Goal: Information Seeking & Learning: Learn about a topic

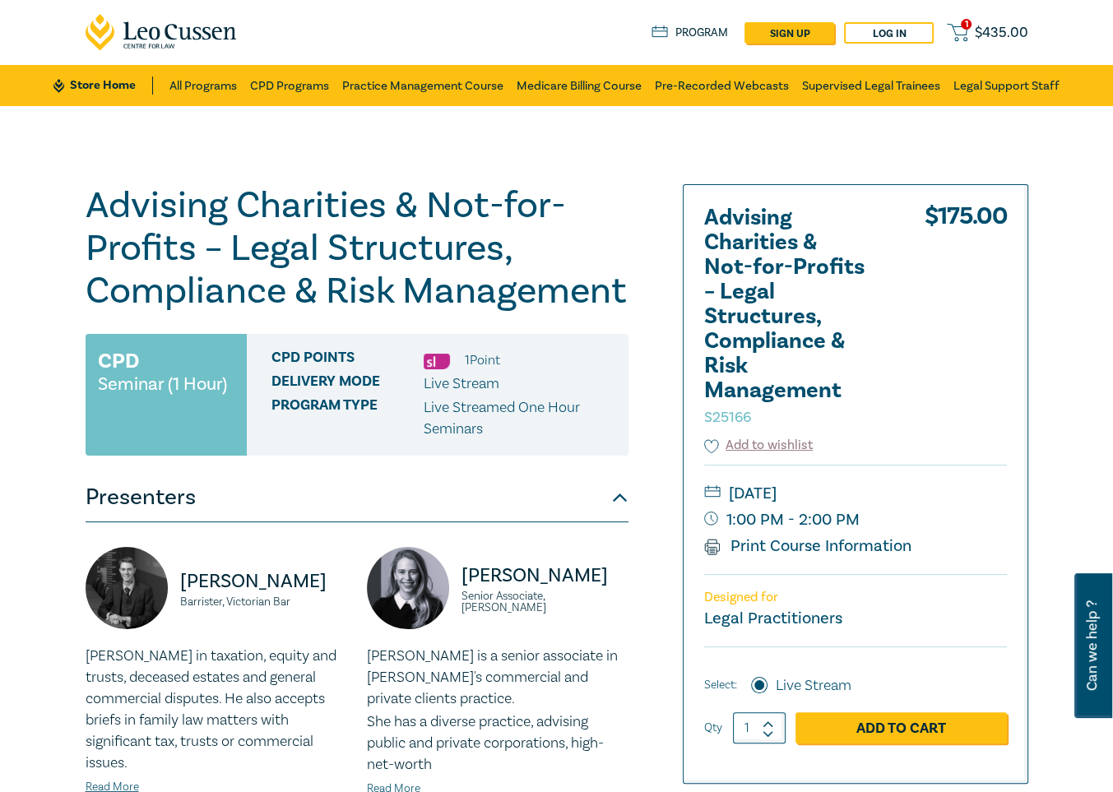
click at [971, 381] on div "$ 175.00" at bounding box center [966, 321] width 82 height 230
click at [293, 81] on link "CPD Programs" at bounding box center [289, 85] width 79 height 41
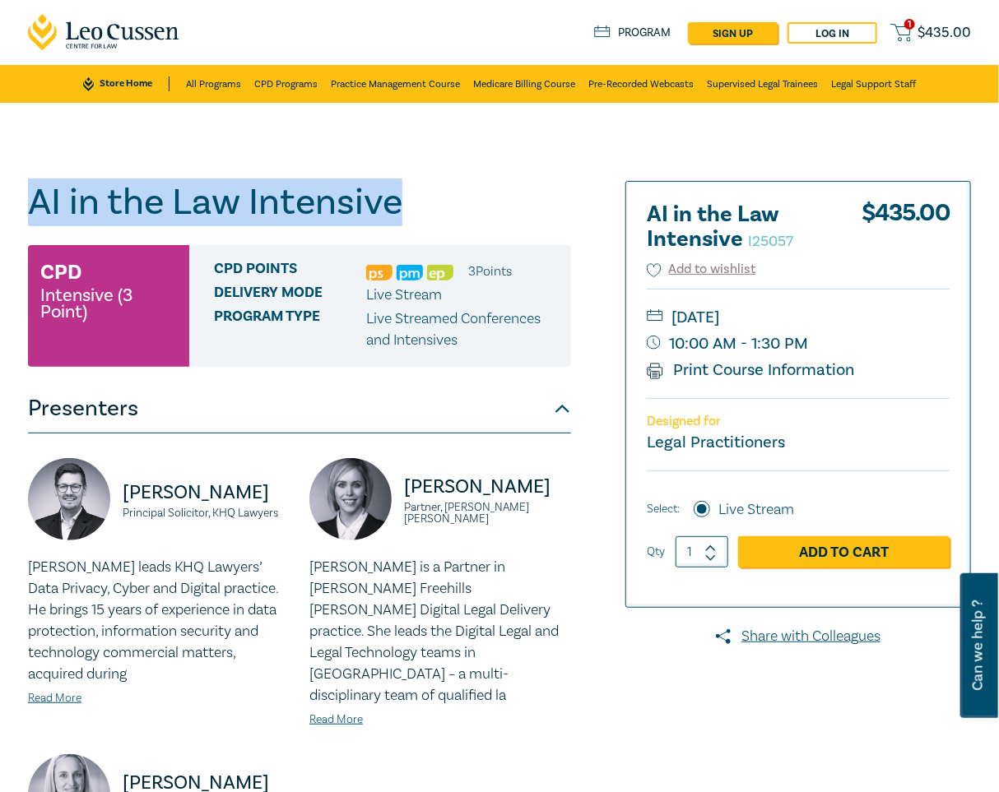
drag, startPoint x: 399, startPoint y: 201, endPoint x: 29, endPoint y: 196, distance: 370.2
click at [29, 196] on h1 "AI in the Law Intensive I25057" at bounding box center [299, 202] width 543 height 43
copy h1 "AI in the Law Intensive"
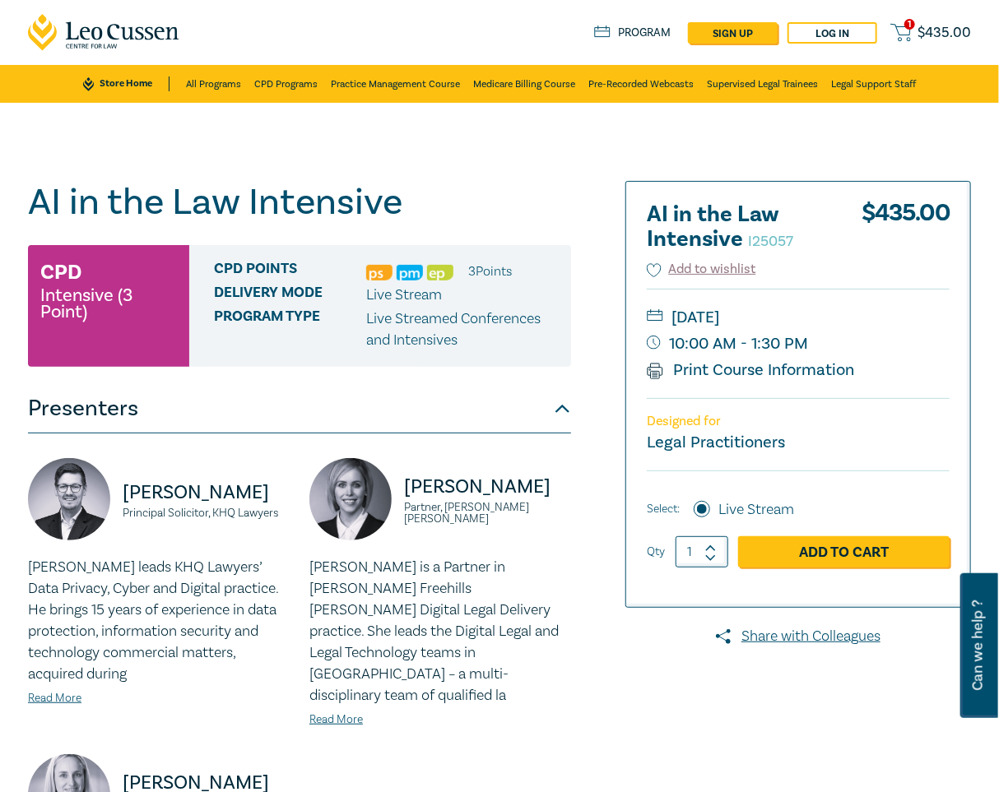
drag, startPoint x: 379, startPoint y: 227, endPoint x: 385, endPoint y: 219, distance: 10.0
click at [379, 227] on div "AI in the Law Intensive I25057 CPD Intensive (3 Point) CPD Points 3 Point s Del…" at bounding box center [299, 631] width 543 height 901
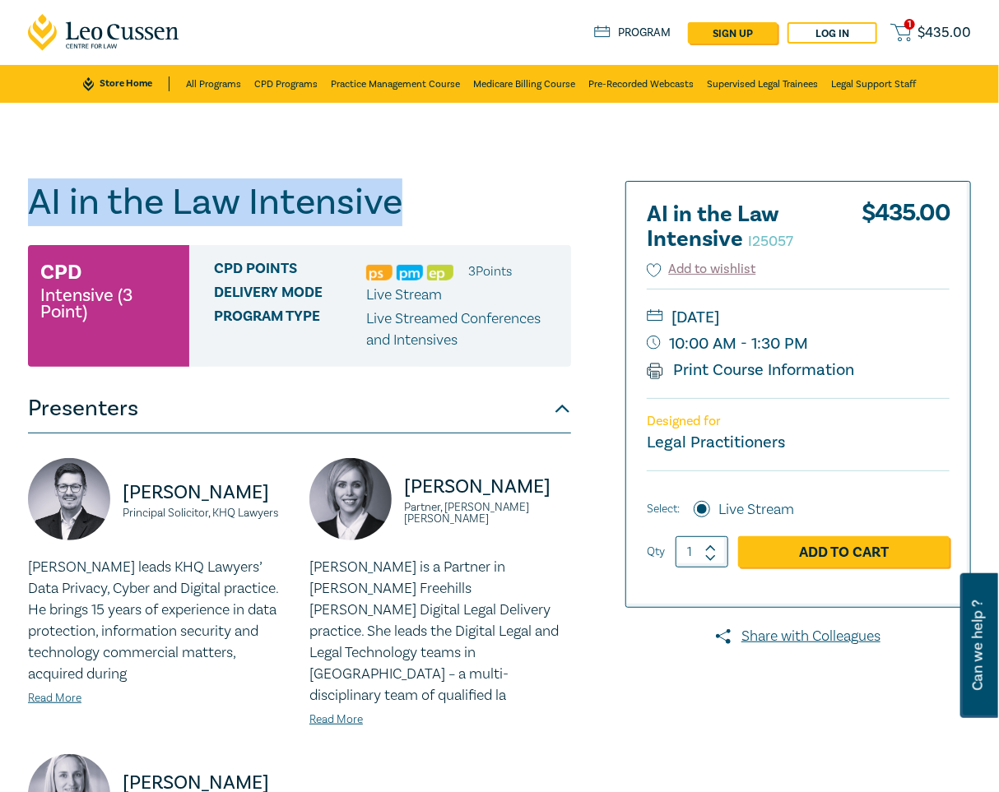
drag, startPoint x: 402, startPoint y: 209, endPoint x: 33, endPoint y: 210, distance: 369.3
click at [33, 210] on h1 "AI in the Law Intensive I25057" at bounding box center [299, 202] width 543 height 43
copy h1 "AI in the Law Intensive"
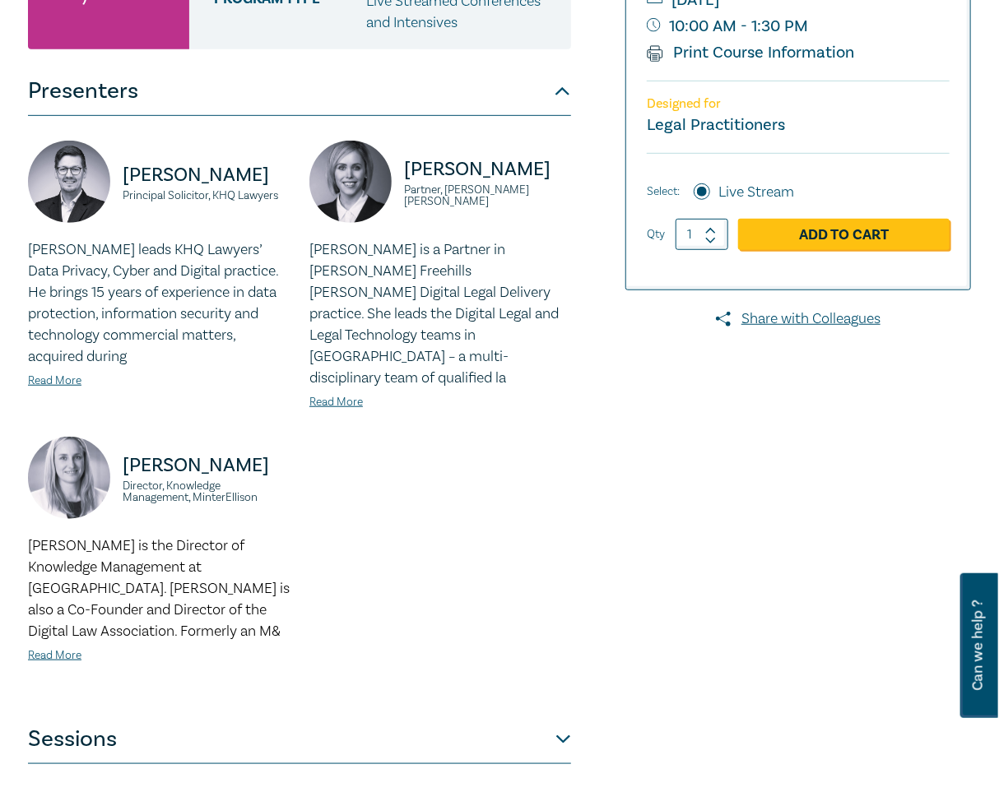
scroll to position [323, 0]
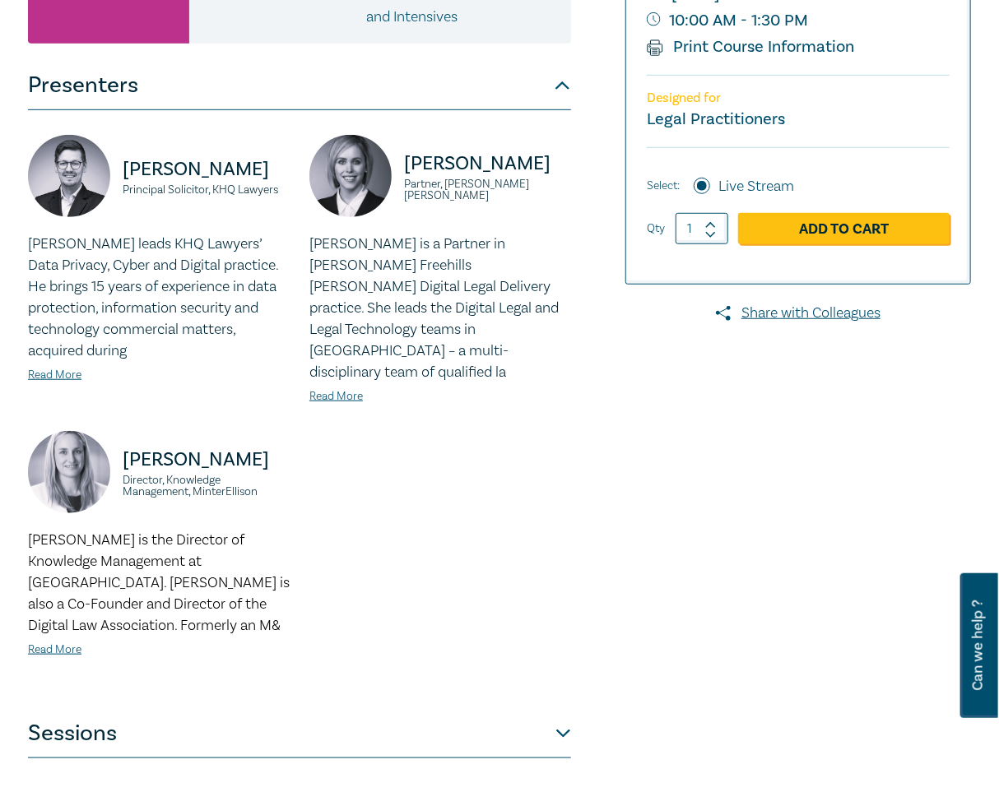
click at [494, 714] on button "Sessions" at bounding box center [299, 733] width 543 height 49
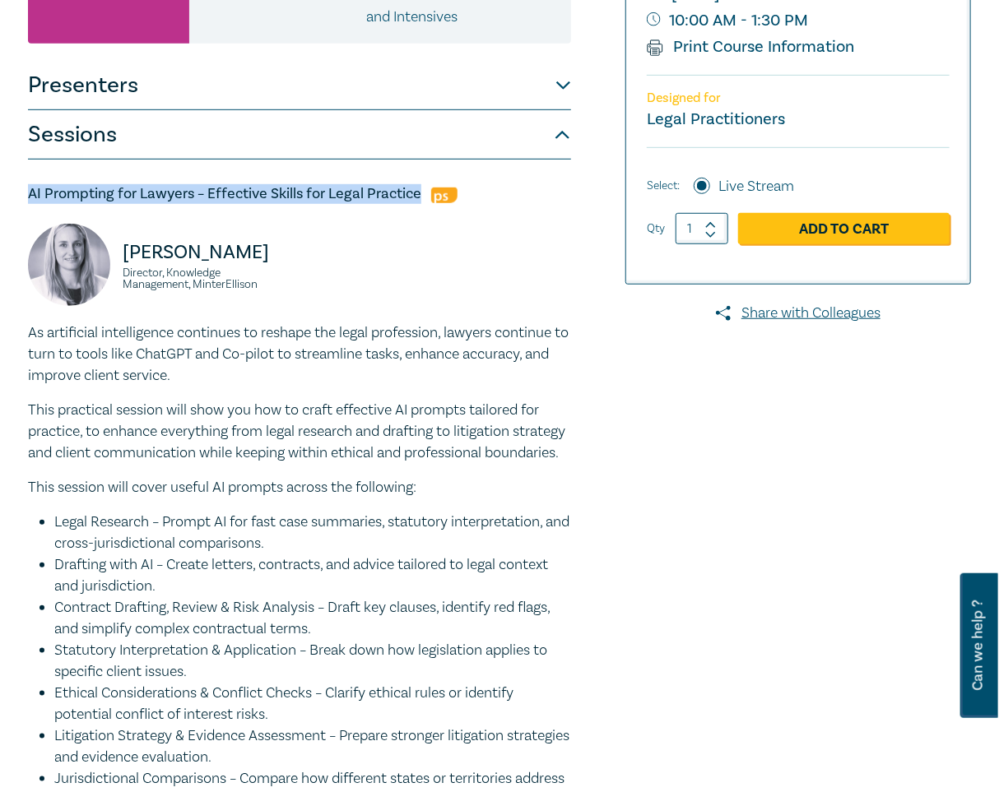
drag, startPoint x: 331, startPoint y: 192, endPoint x: 10, endPoint y: 188, distance: 320.8
copy h5 "AI Prompting for Lawyers – Effective Skills for Legal Practice"
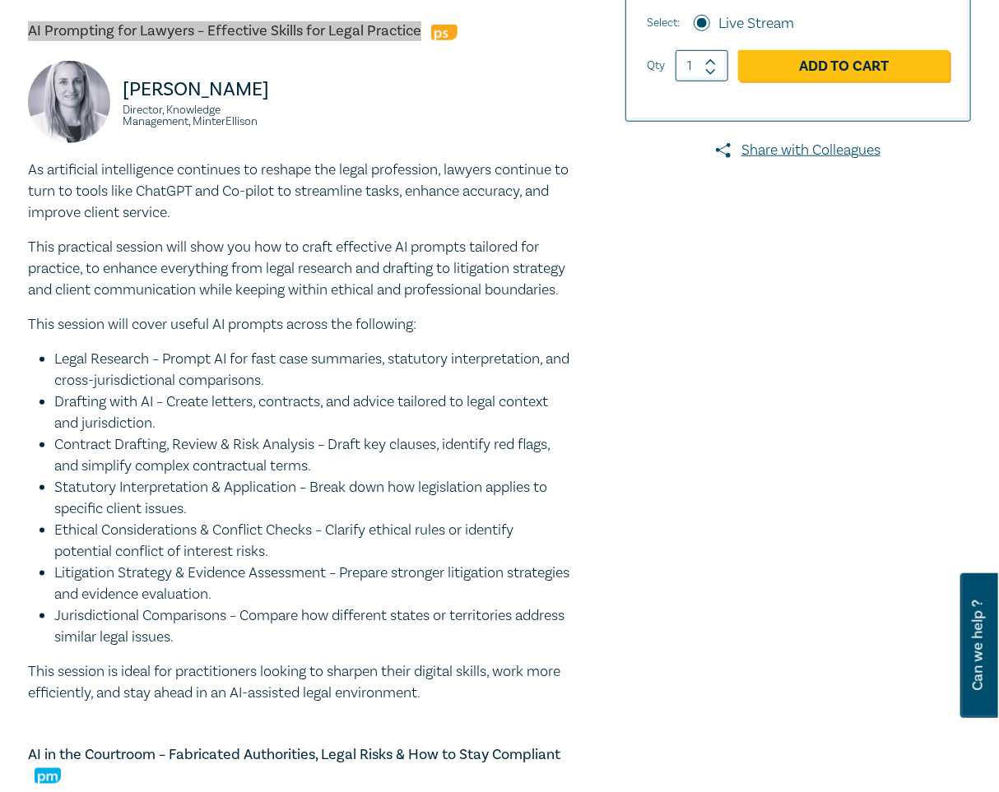
scroll to position [487, 0]
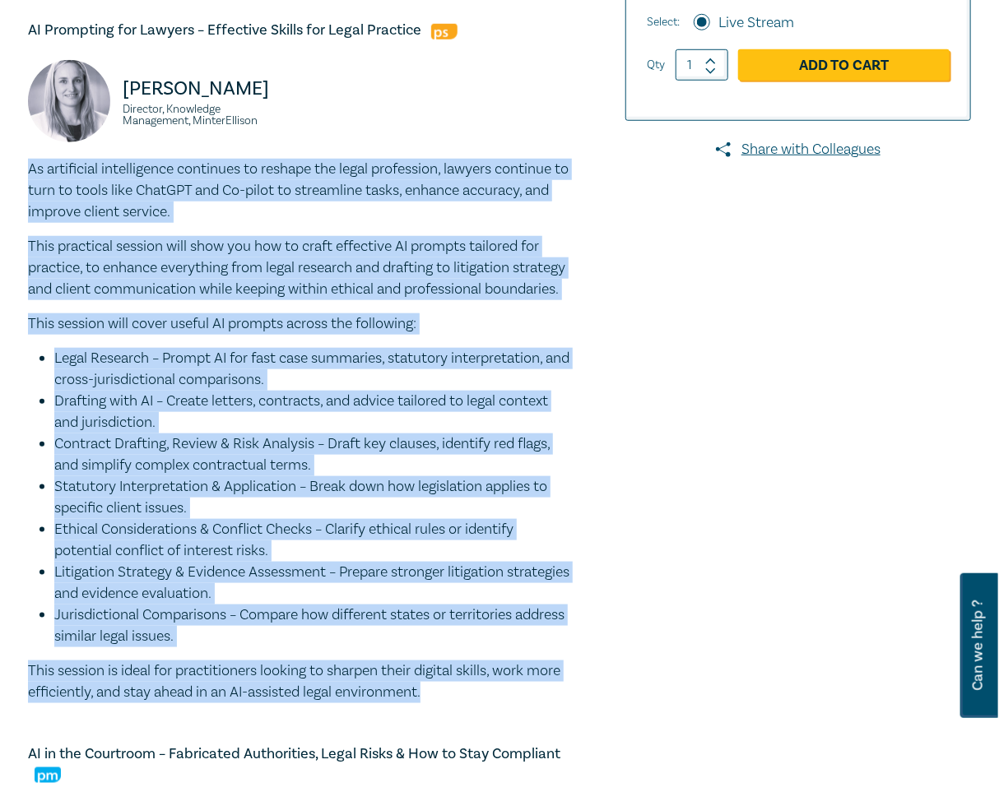
drag, startPoint x: 430, startPoint y: 718, endPoint x: 30, endPoint y: 168, distance: 680.2
click at [30, 168] on div "As artificial intelligence continues to reshape the legal profession, lawyers c…" at bounding box center [299, 431] width 543 height 545
copy div "As artificial intelligence continues to reshape the legal profession, lawyers c…"
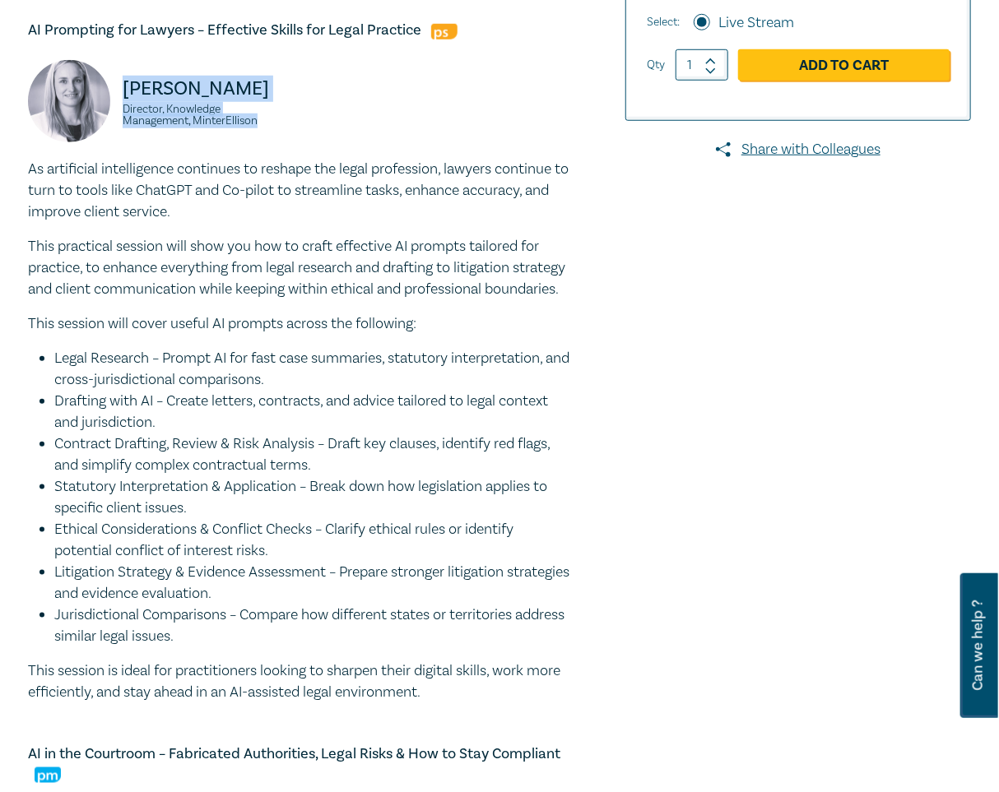
drag, startPoint x: 280, startPoint y: 124, endPoint x: 109, endPoint y: 81, distance: 176.4
click at [109, 81] on div "Sarah Jacobson Director, Knowledge Management, MinterEllison" at bounding box center [159, 109] width 262 height 99
copy div "Sarah Jacobson Director, Knowledge Management, MinterEllison"
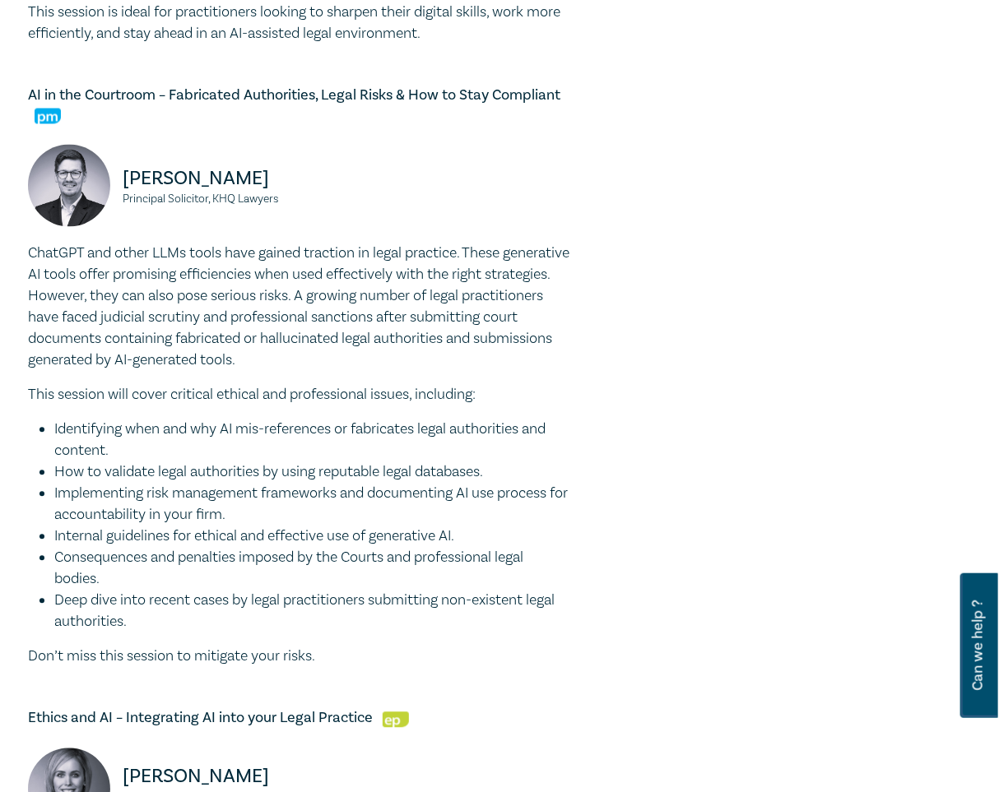
scroll to position [1145, 0]
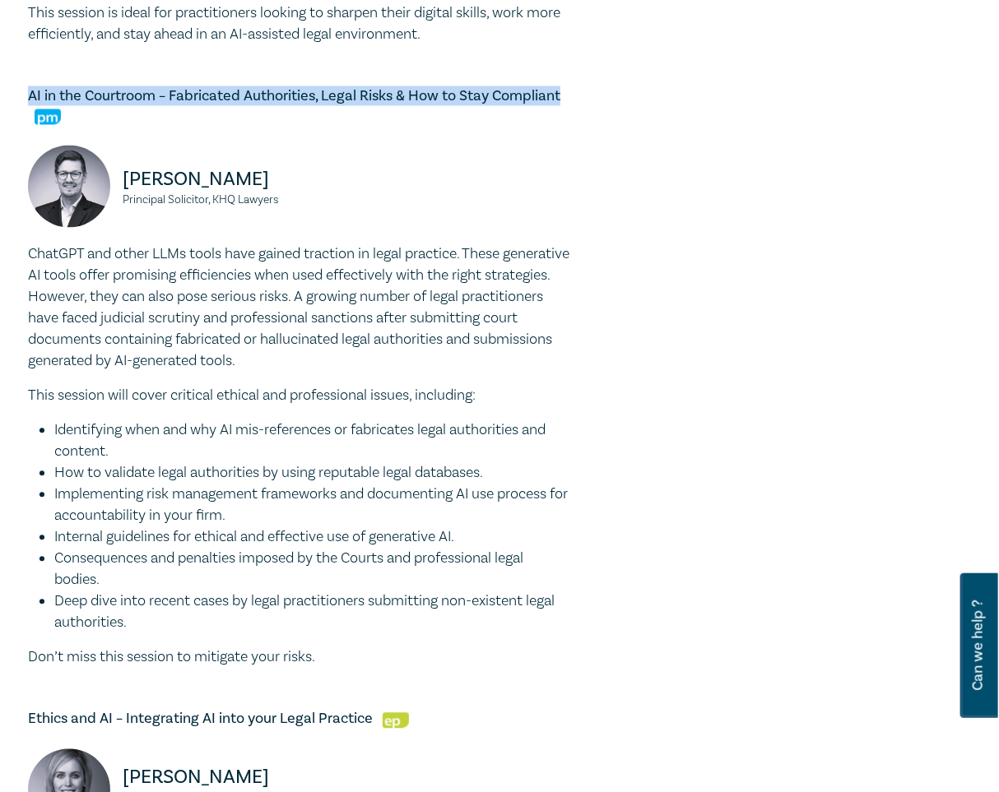
drag, startPoint x: 562, startPoint y: 118, endPoint x: 7, endPoint y: 122, distance: 555.3
click at [7, 122] on div "AI in the Law Intensive I25057 CPD Intensive (3 Point) CPD Points 3 Point s Del…" at bounding box center [499, 190] width 999 height 2465
copy h5 "AI in the Courtroom – Fabricated Authorities, Legal Risks & How to Stay Complia…"
drag, startPoint x: 317, startPoint y: 680, endPoint x: 10, endPoint y: 279, distance: 505.3
click at [10, 279] on div "AI in the Law Intensive I25057 CPD Intensive (3 Point) CPD Points 3 Point s Del…" at bounding box center [499, 190] width 999 height 2465
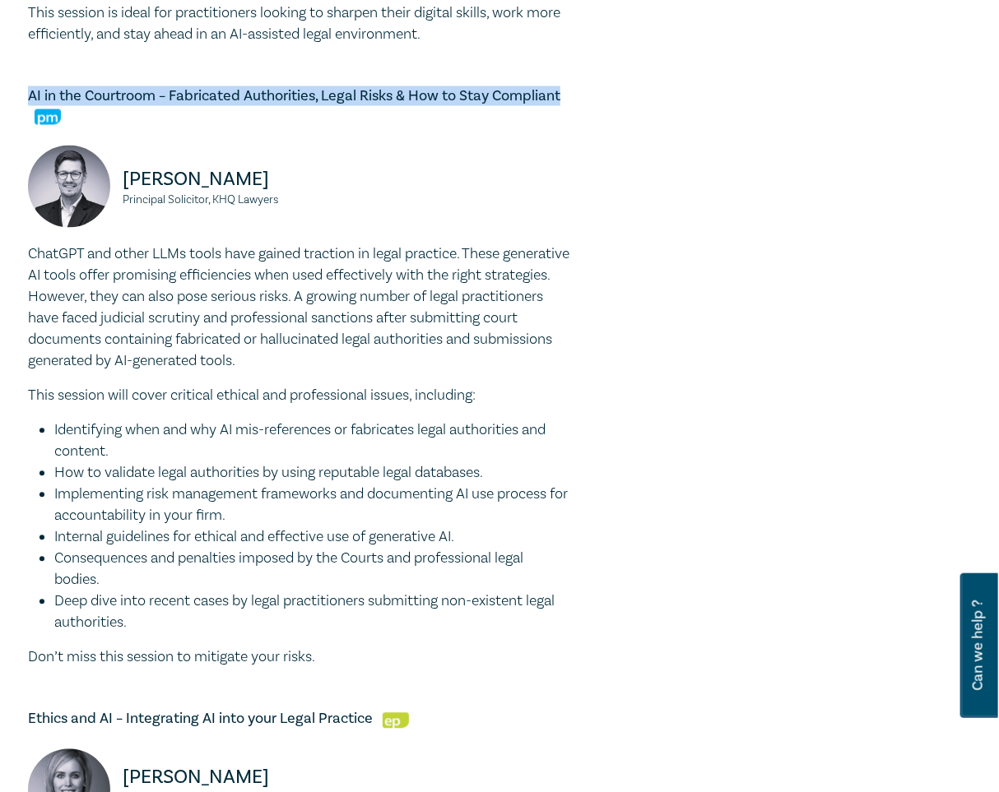
copy div "ChatGPT and other LLMs tools have gained traction in legal practice. These gene…"
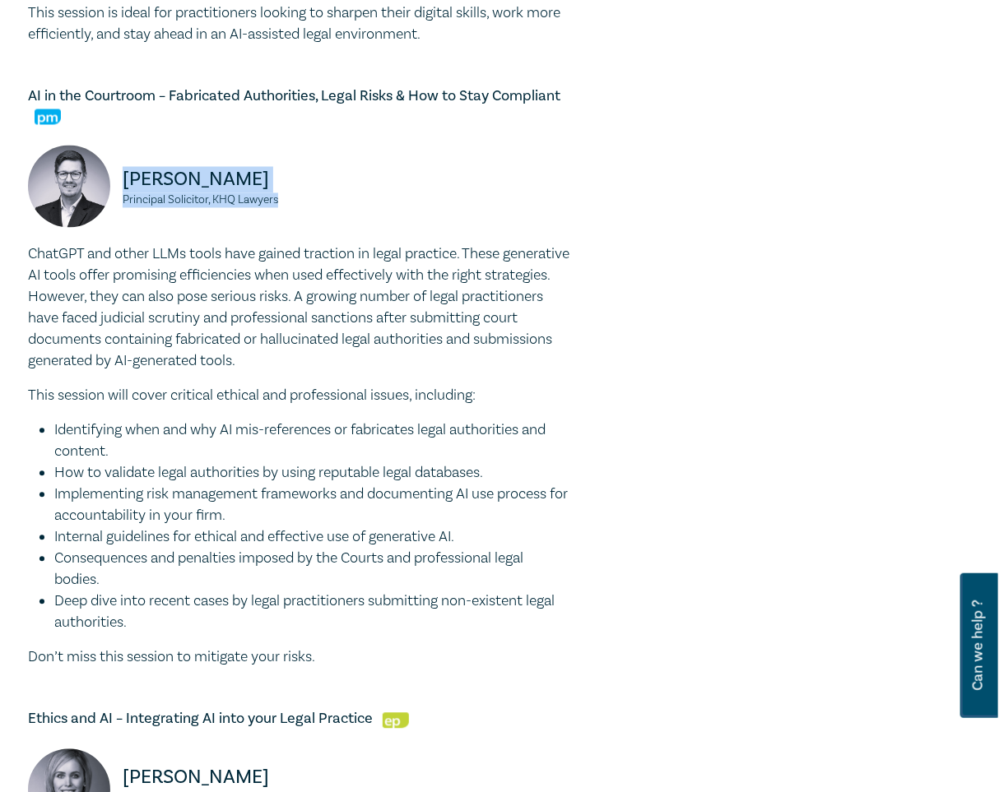
drag, startPoint x: 318, startPoint y: 223, endPoint x: 124, endPoint y: 186, distance: 196.8
click at [124, 186] on div "Alex Dittel Principal Solicitor, KHQ Lawyers" at bounding box center [299, 195] width 563 height 99
copy div "Alex Dittel Principal Solicitor, KHQ Lawyers"
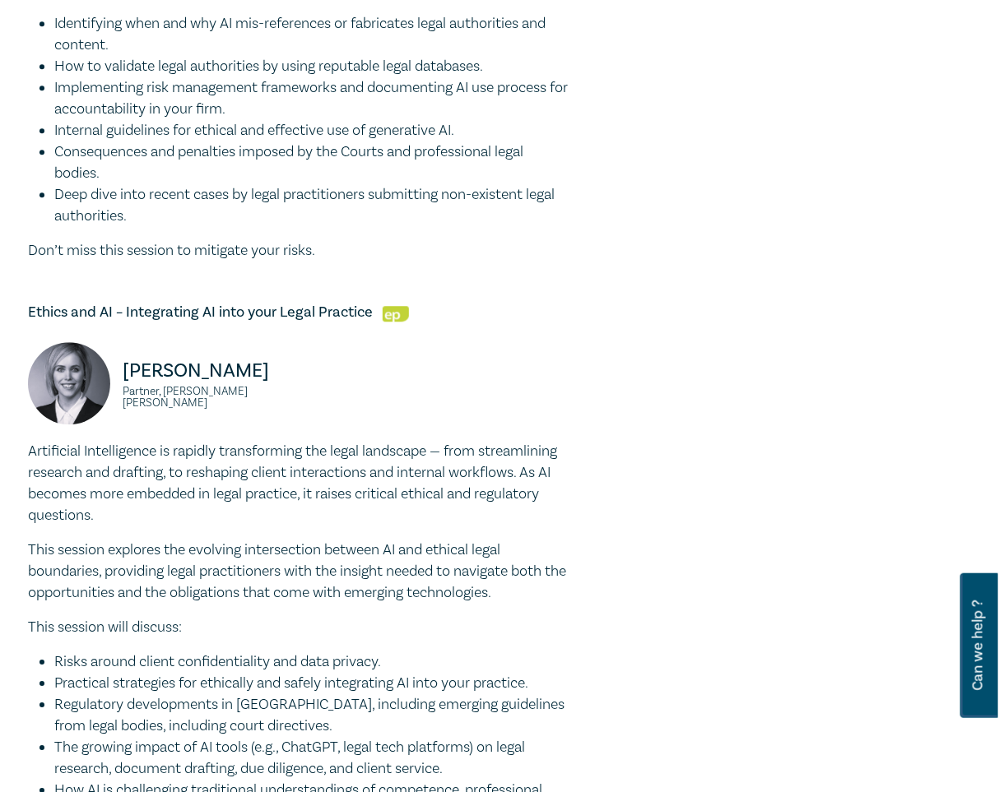
scroll to position [1553, 0]
drag, startPoint x: 300, startPoint y: 332, endPoint x: 4, endPoint y: 325, distance: 296.2
copy h5 "Ethics and AI – Integrating AI into your Legal Practice"
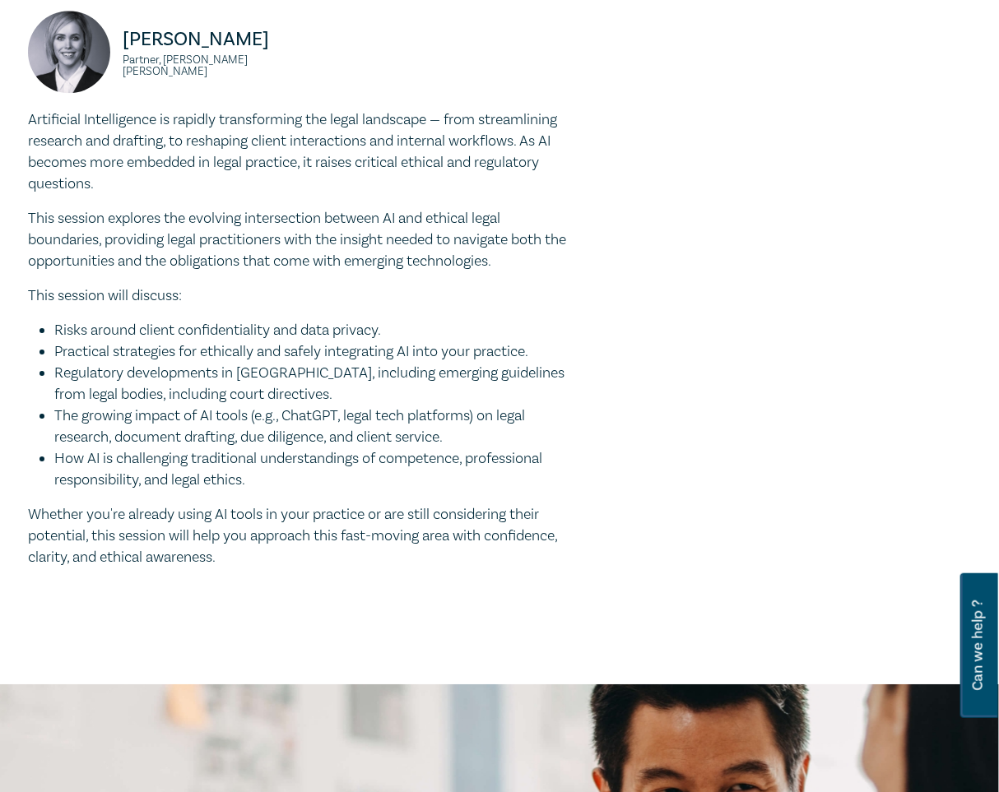
scroll to position [1882, 0]
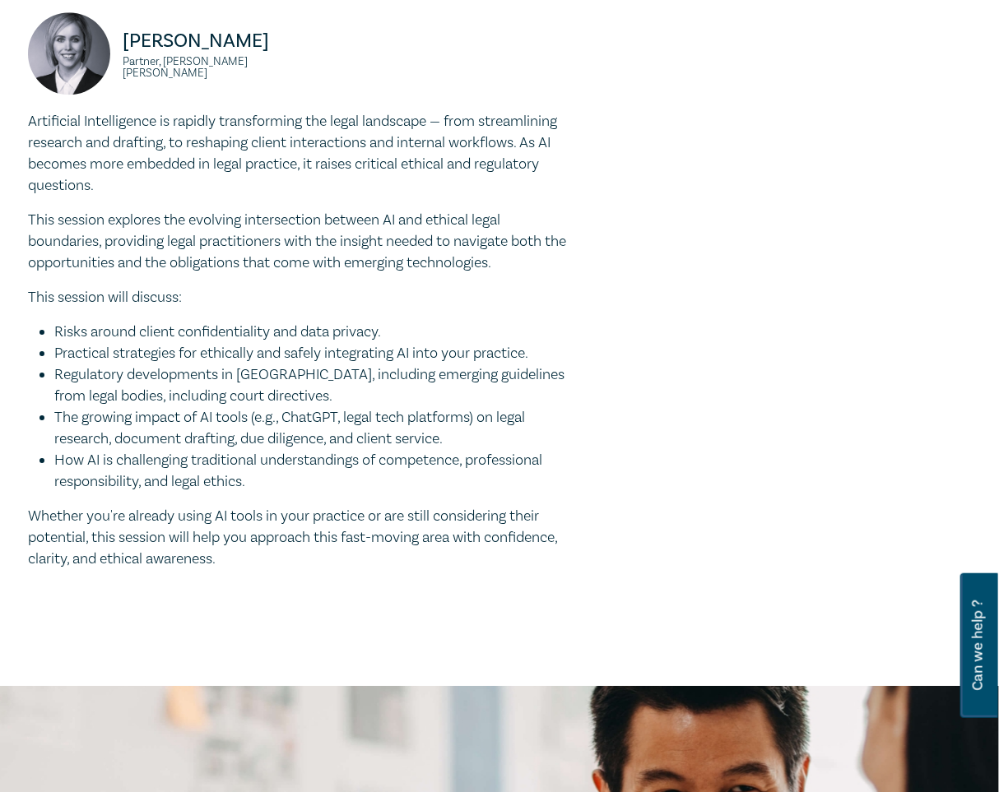
drag, startPoint x: 243, startPoint y: 577, endPoint x: -19, endPoint y: 133, distance: 515.9
copy div "Artificial Intelligence is rapidly transforming the legal landscape — from stre…"
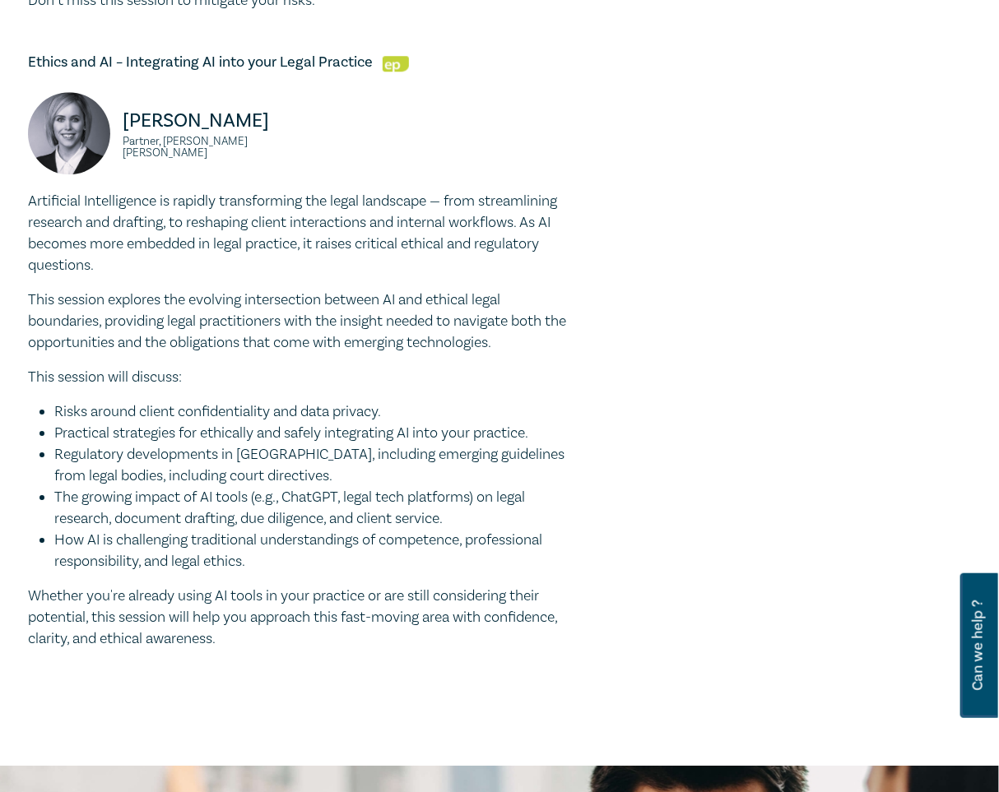
drag, startPoint x: 170, startPoint y: 169, endPoint x: 115, endPoint y: 141, distance: 62.2
click at [115, 141] on div "Emily Coghlan Partner, Herbert Smith Freehills Kramer" at bounding box center [159, 141] width 262 height 99
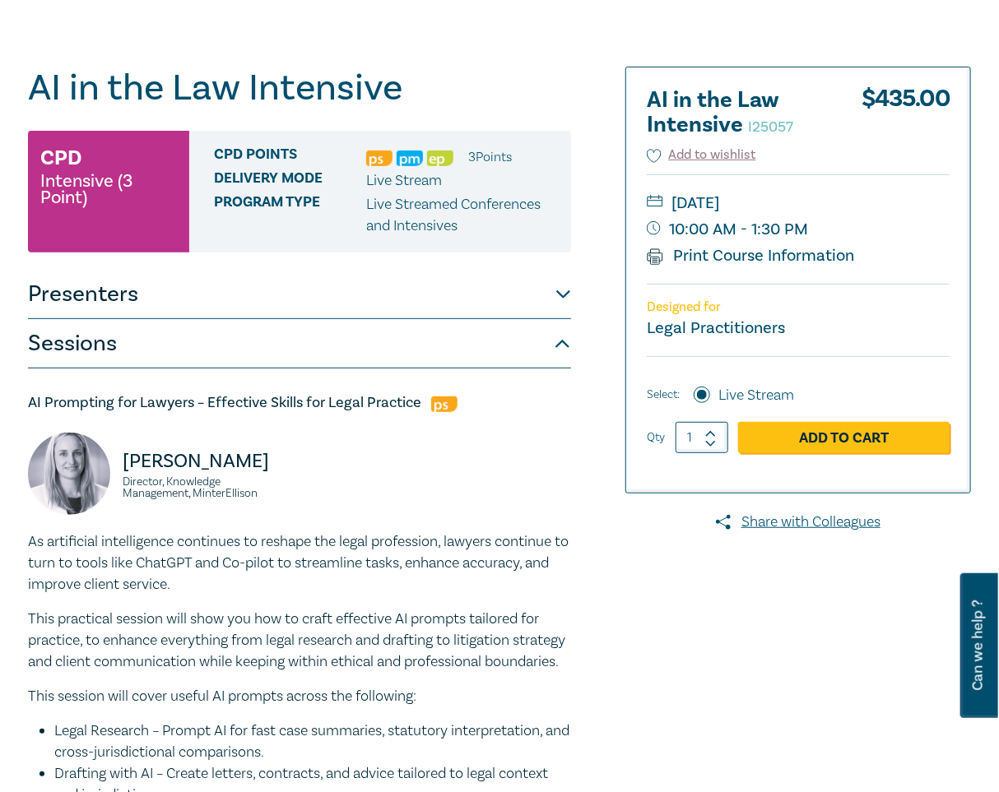
scroll to position [0, 0]
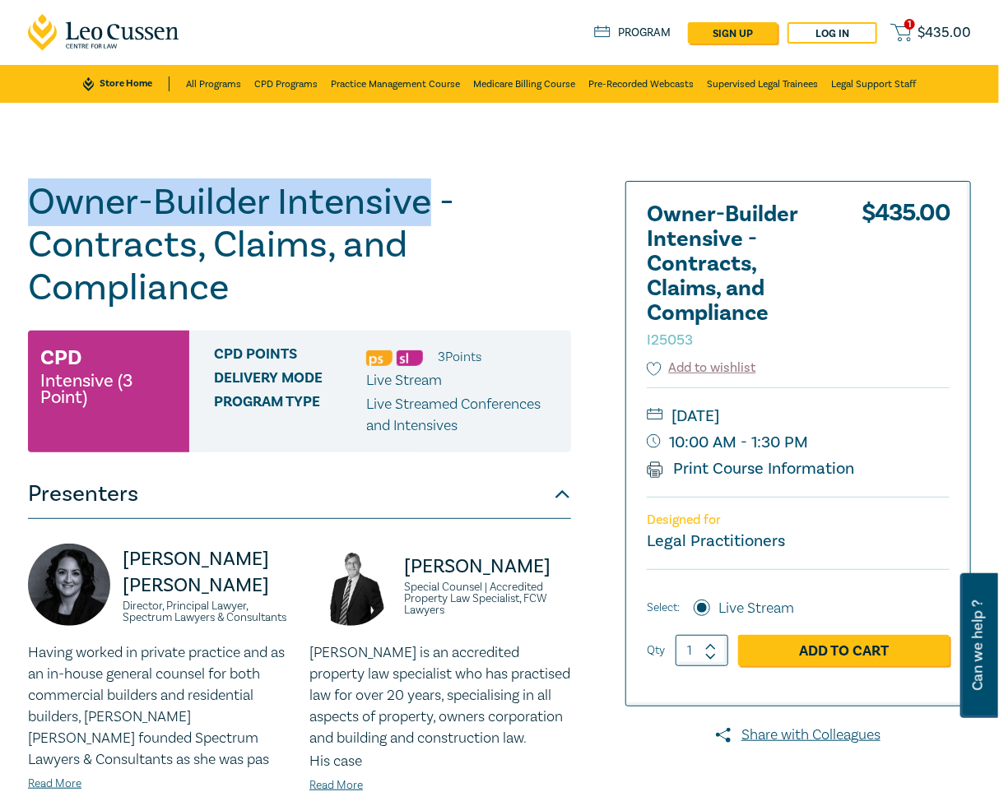
drag, startPoint x: 429, startPoint y: 204, endPoint x: 7, endPoint y: 185, distance: 422.4
click at [7, 185] on div "Owner-Builder Intensive - Contracts, Claims, and Compliance I25053 CPD Intensiv…" at bounding box center [499, 599] width 999 height 993
copy h1 "Owner-Builder Intensive"
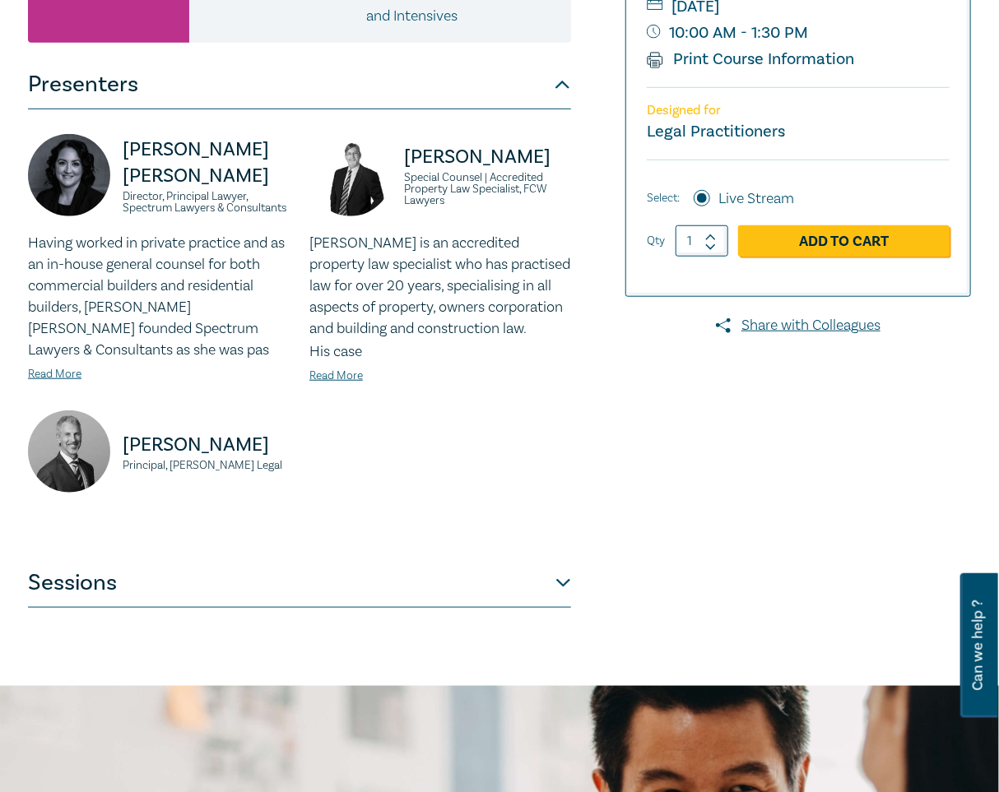
scroll to position [410, 0]
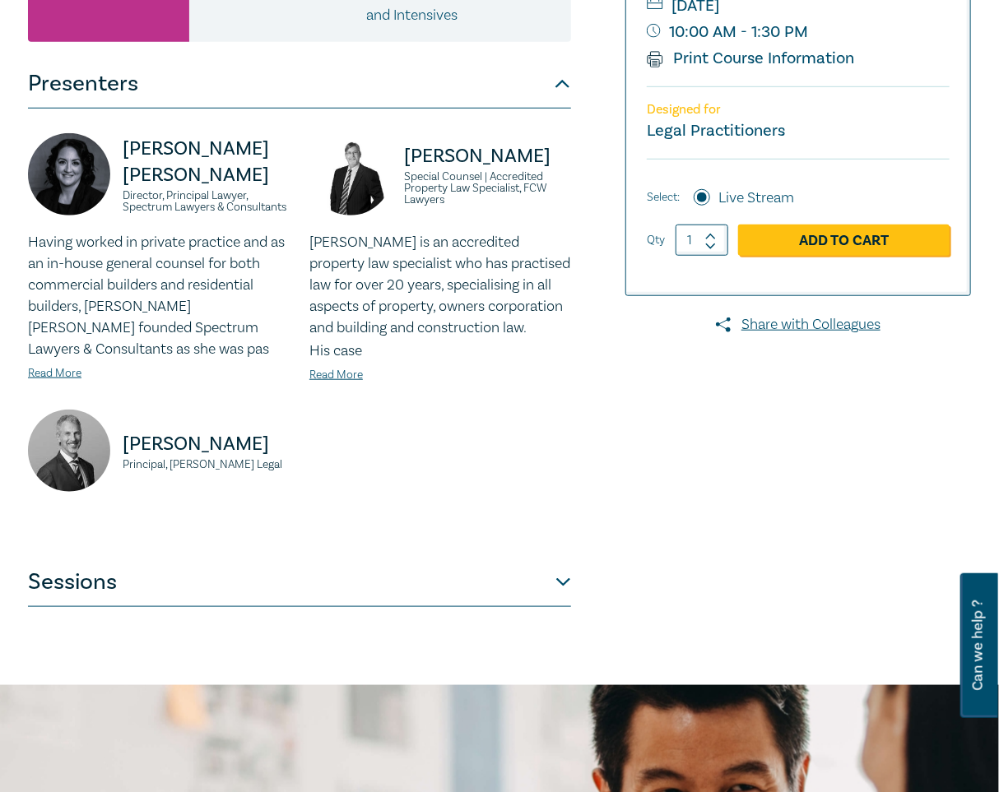
click at [540, 591] on button "Sessions" at bounding box center [299, 582] width 543 height 49
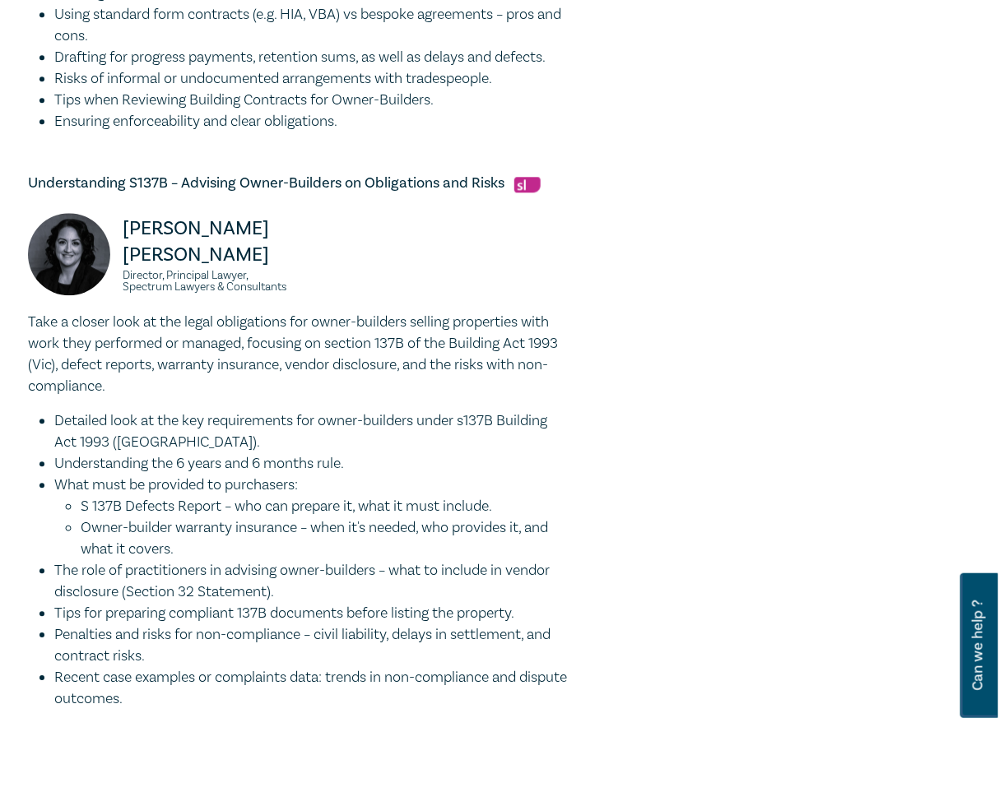
scroll to position [1556, 0]
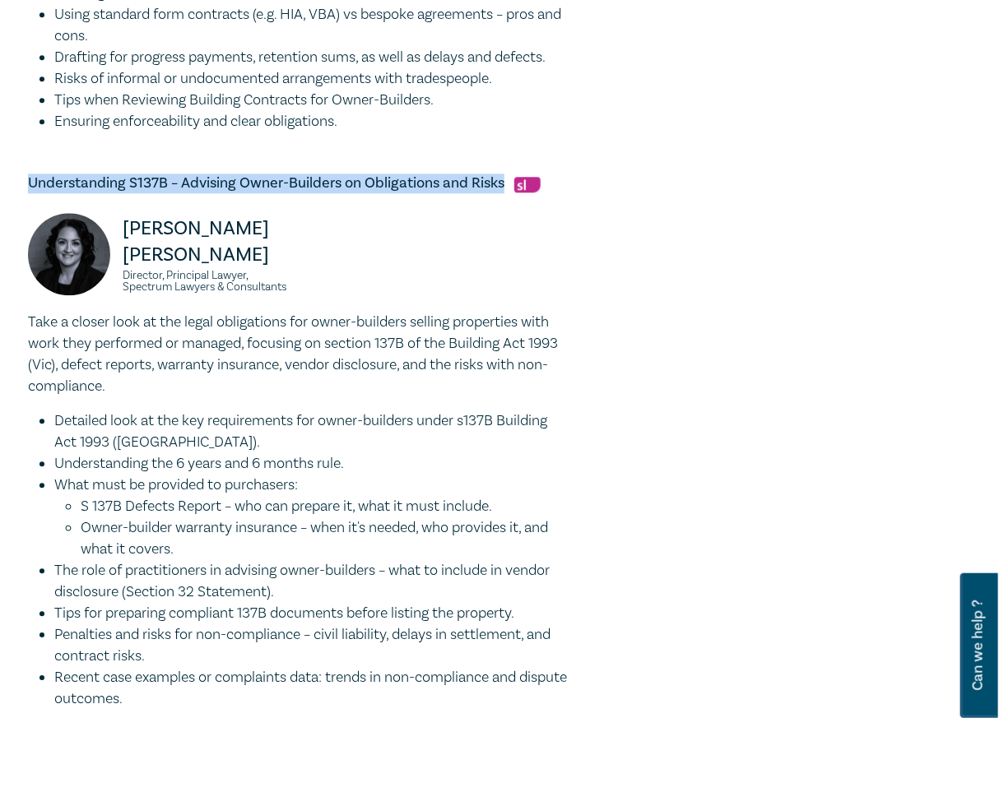
drag, startPoint x: 502, startPoint y: 205, endPoint x: 23, endPoint y: 185, distance: 479.1
copy h5 "Understanding S137B – Advising Owner-Builders on Obligations and Risks"
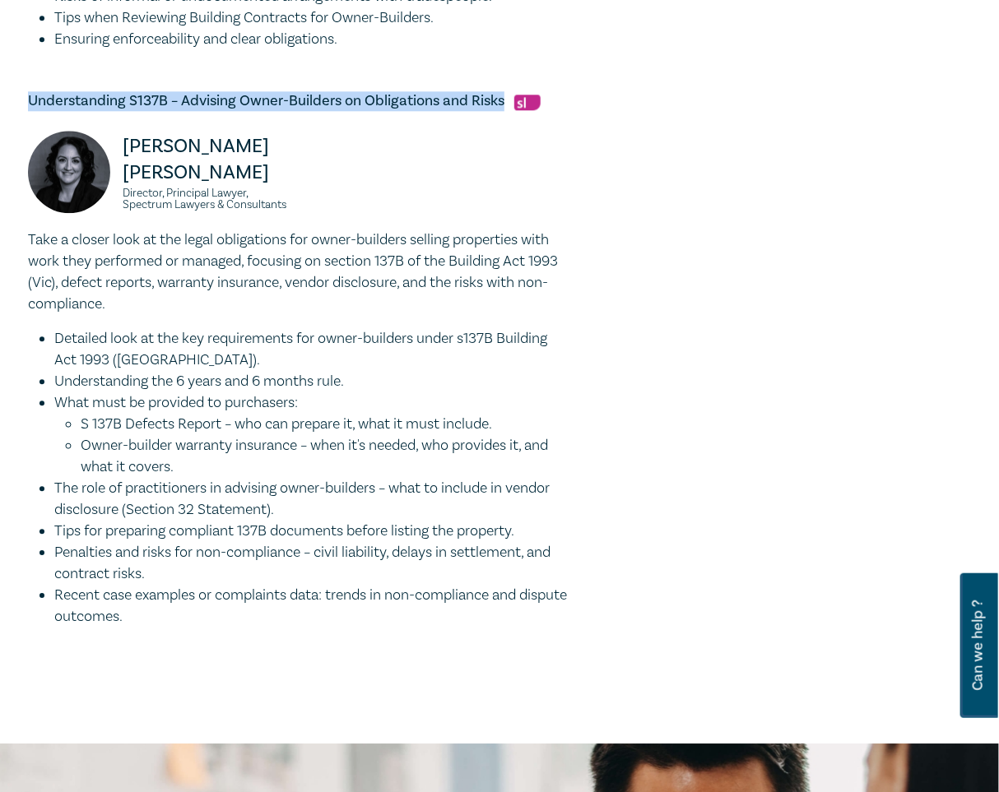
scroll to position [1639, 0]
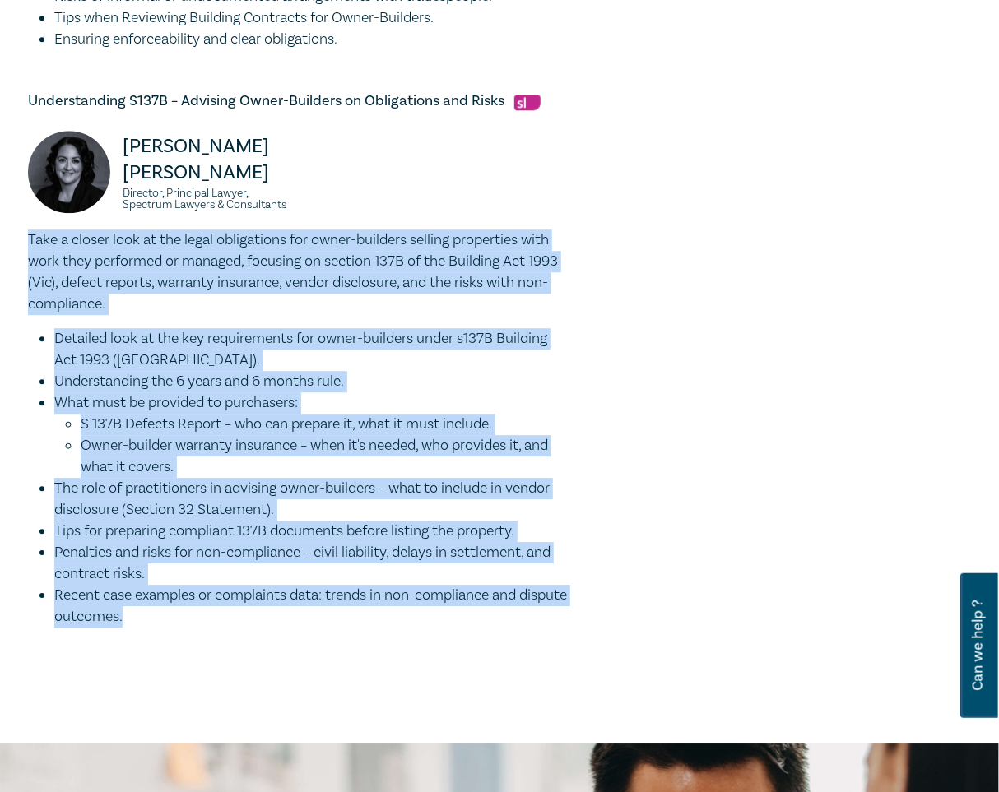
drag, startPoint x: 181, startPoint y: 641, endPoint x: 11, endPoint y: 264, distance: 413.4
copy div "Take a closer look at the legal obligations for owner-builders selling properti…"
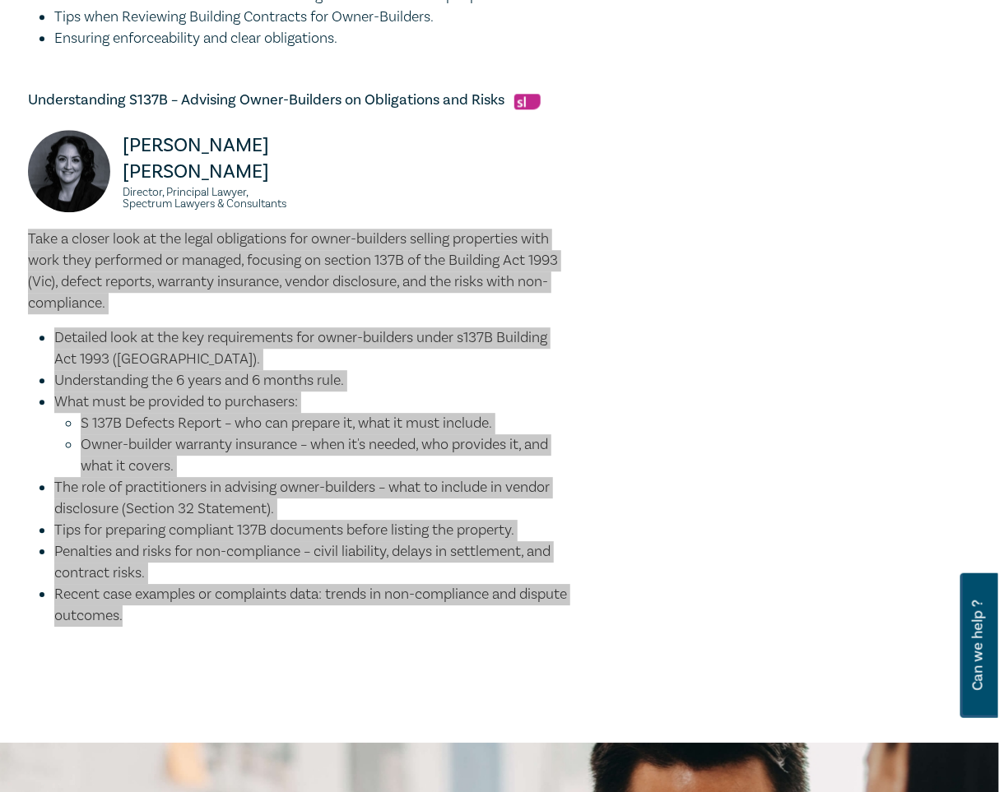
scroll to position [1640, 0]
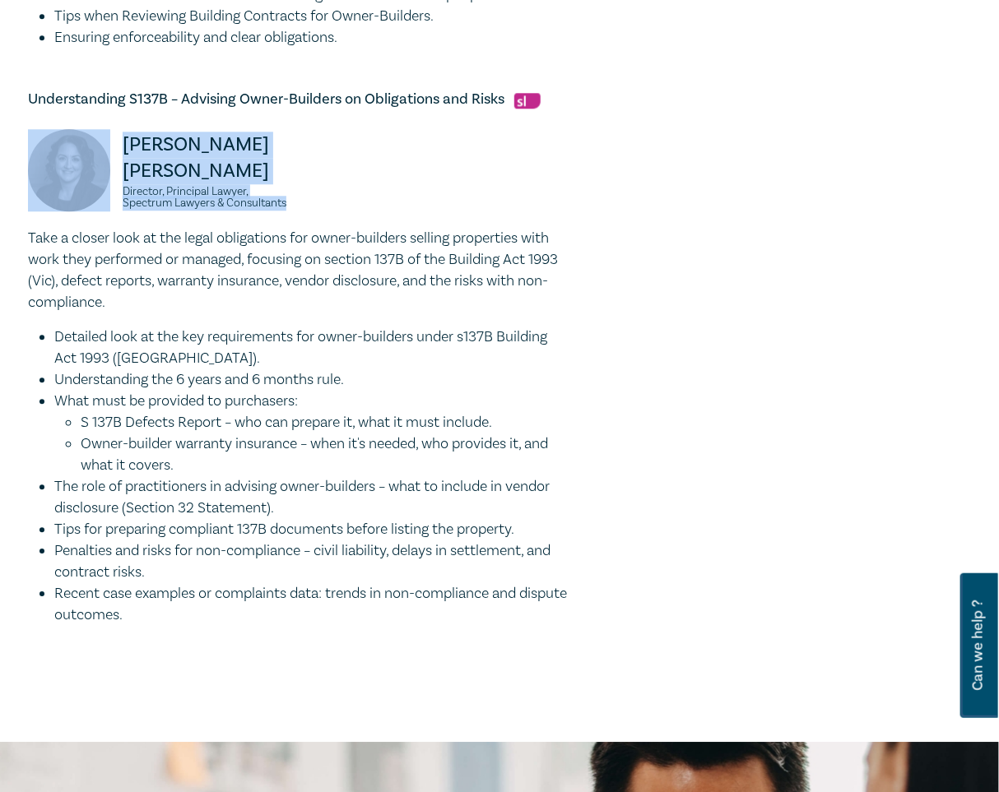
drag, startPoint x: 298, startPoint y: 208, endPoint x: 100, endPoint y: 168, distance: 201.5
click at [100, 168] on div "Donna Abu-Elias Director, Principal Lawyer, Spectrum Lawyers & Consultants" at bounding box center [158, 178] width 281 height 99
copy div "Donna Abu-Elias Director, Principal Lawyer, Spectrum Lawyers & Consultants"
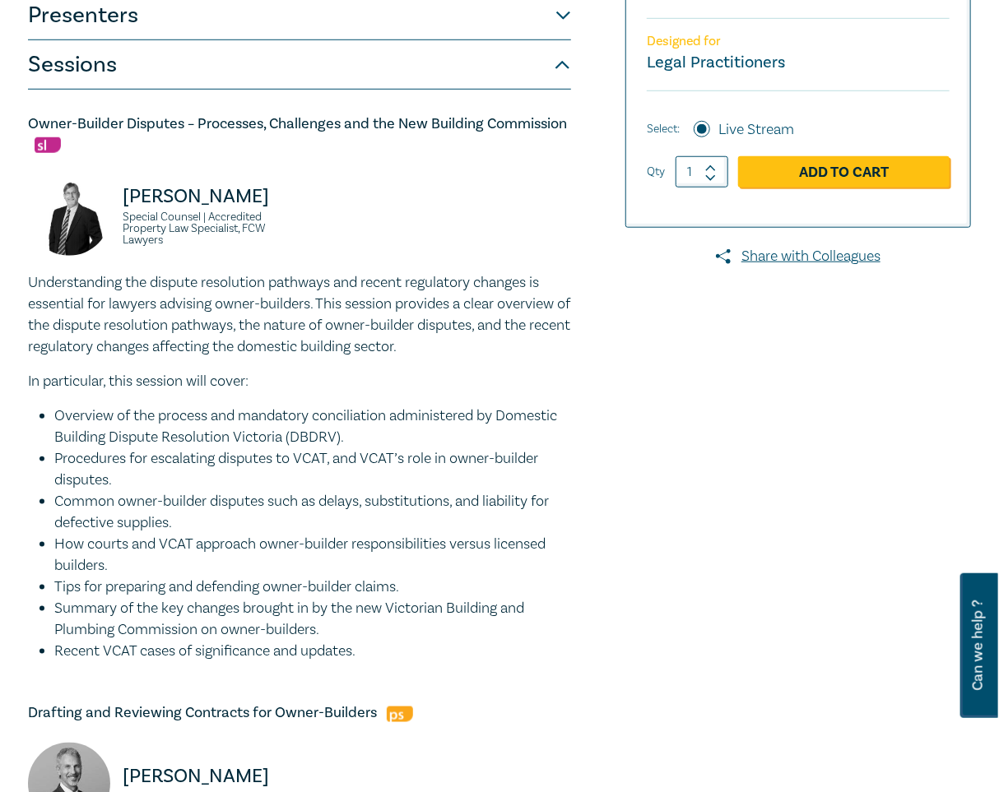
scroll to position [0, 0]
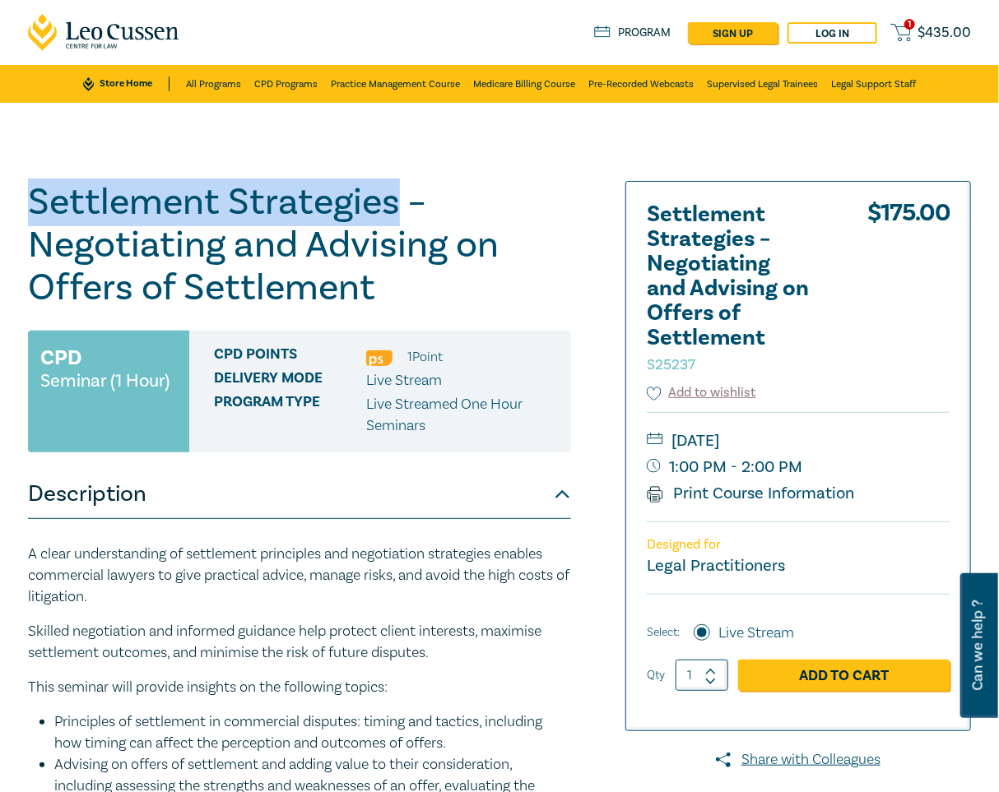
drag, startPoint x: 398, startPoint y: 209, endPoint x: 35, endPoint y: 210, distance: 362.8
click at [35, 210] on h1 "Settlement Strategies – Negotiating and Advising on Offers of Settlement S25237" at bounding box center [299, 245] width 543 height 128
copy h1 "Settlement Strategies"
click at [391, 206] on h1 "Settlement Strategies – Negotiating and Advising on Offers of Settlement S25237" at bounding box center [299, 245] width 543 height 128
drag, startPoint x: 396, startPoint y: 202, endPoint x: 33, endPoint y: 201, distance: 362.8
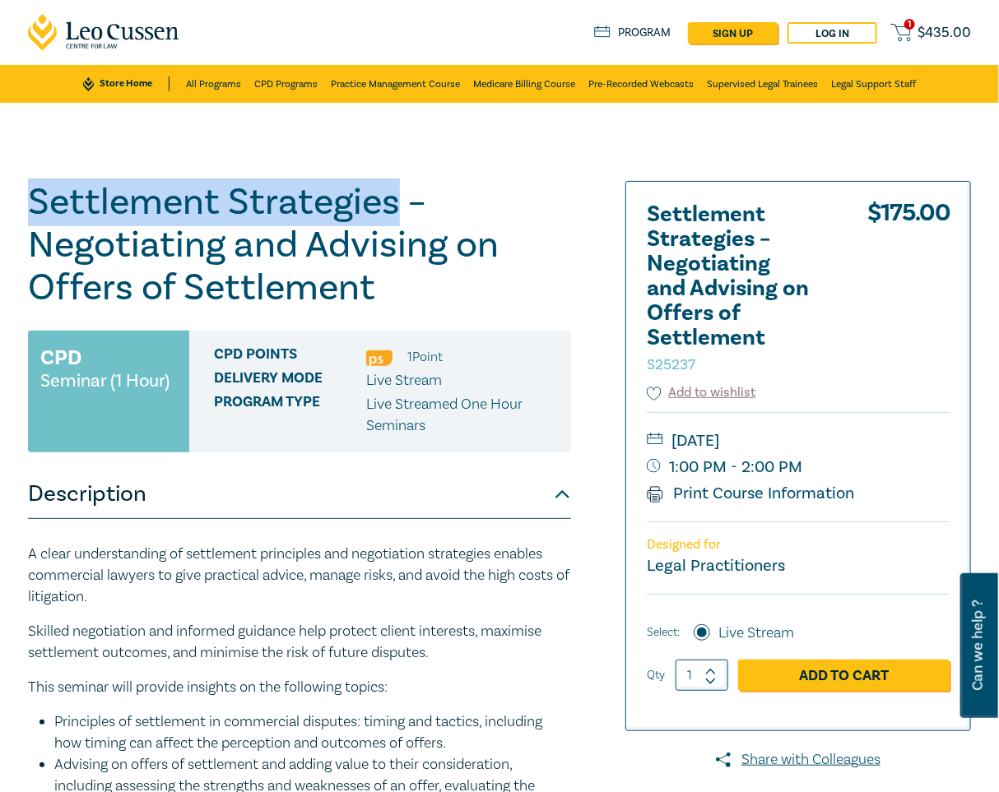
click at [33, 201] on h1 "Settlement Strategies – Negotiating and Advising on Offers of Settlement S25237" at bounding box center [299, 245] width 543 height 128
copy h1 "Settlement Strategies"
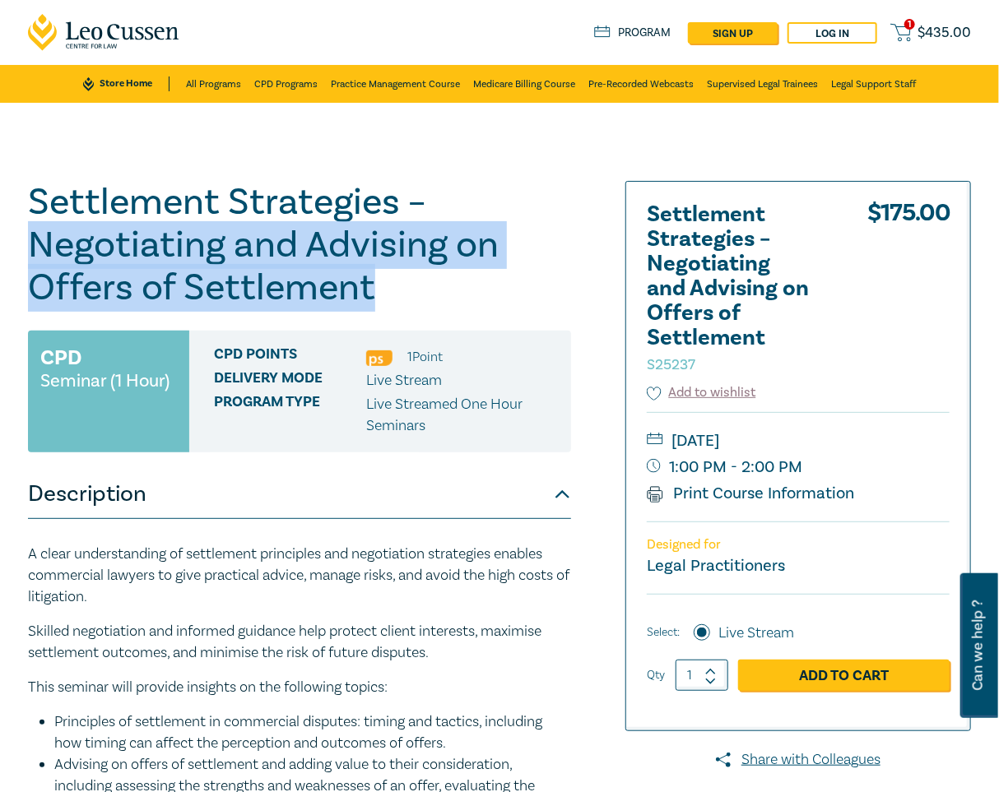
drag, startPoint x: 142, startPoint y: 269, endPoint x: 379, endPoint y: 284, distance: 237.4
click at [379, 284] on h1 "Settlement Strategies – Negotiating and Advising on Offers of Settlement S25237" at bounding box center [299, 245] width 543 height 128
copy h1 "Negotiating and Advising on Offers of Settlement"
drag, startPoint x: 737, startPoint y: 440, endPoint x: 833, endPoint y: 438, distance: 96.3
click at [833, 438] on small "[DATE]" at bounding box center [798, 441] width 303 height 26
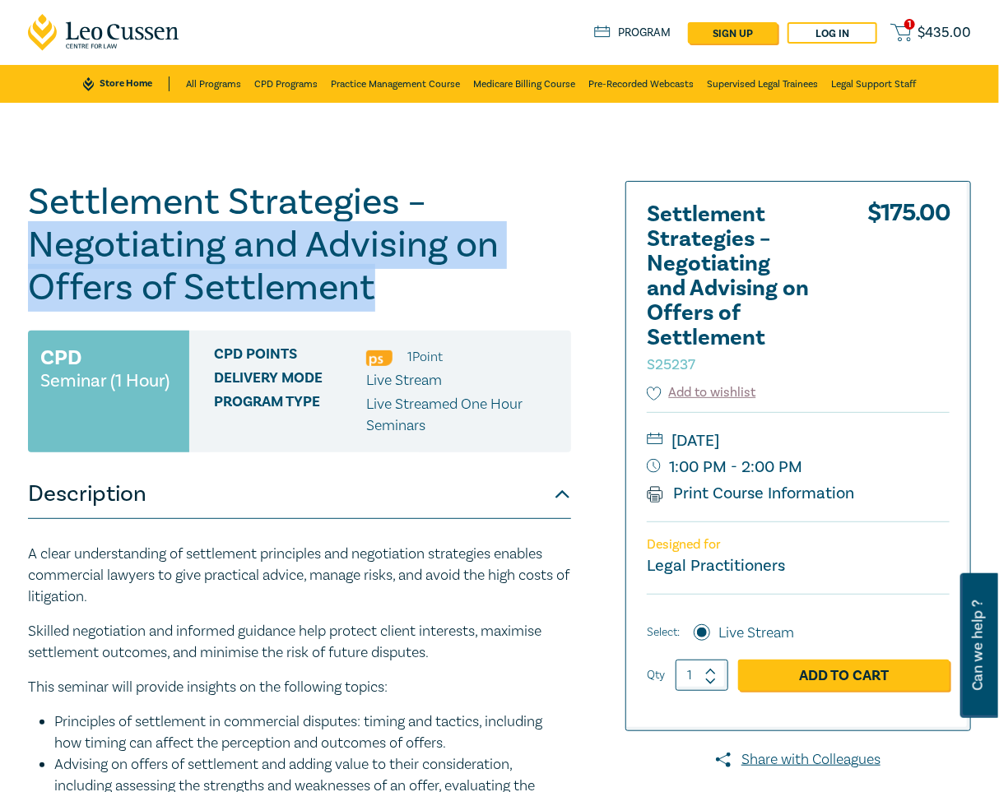
copy small "18 November"
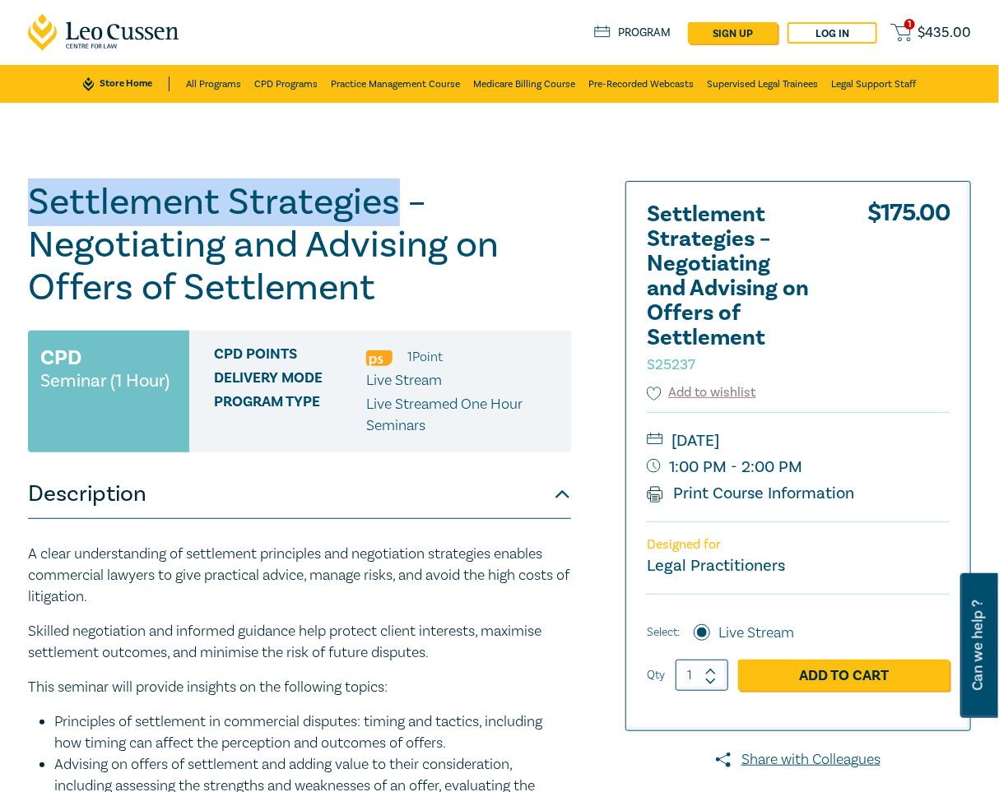
drag, startPoint x: 397, startPoint y: 206, endPoint x: 8, endPoint y: 206, distance: 389.1
click at [8, 206] on div "Settlement Strategies – Negotiating and Advising on Offers of Settlement S25237…" at bounding box center [499, 621] width 999 height 1037
copy h1 "Settlement Strategies"
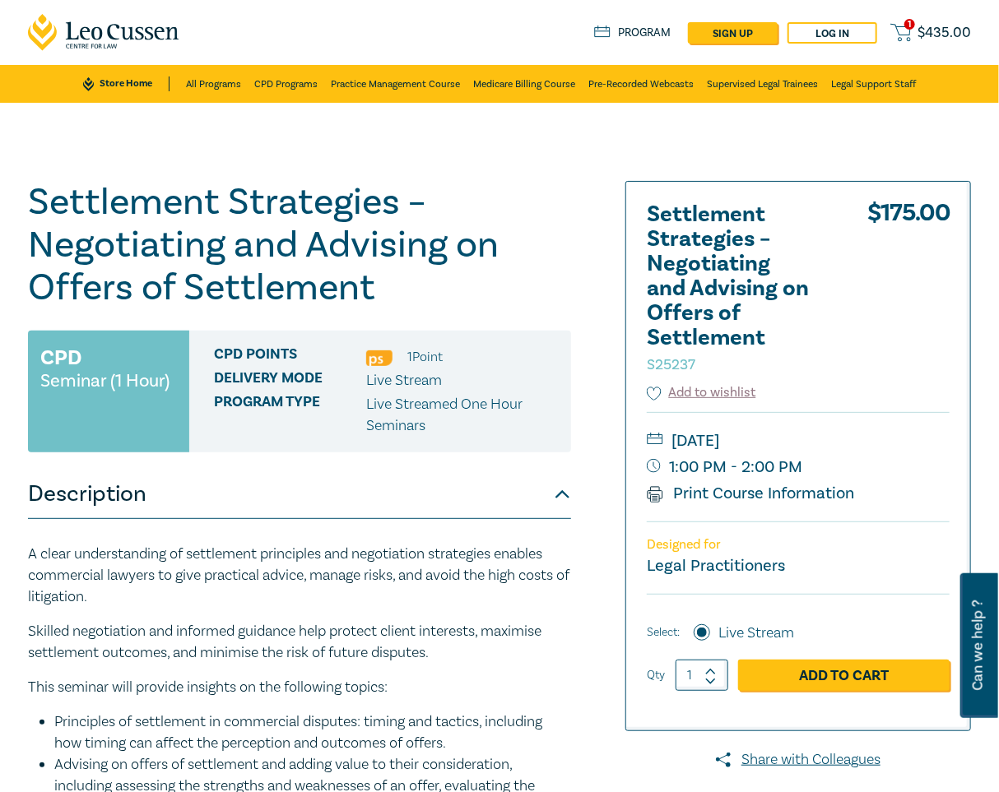
click at [527, 153] on div "Settlement Strategies – Negotiating and Advising on Offers of Settlement S25237…" at bounding box center [499, 621] width 999 height 1037
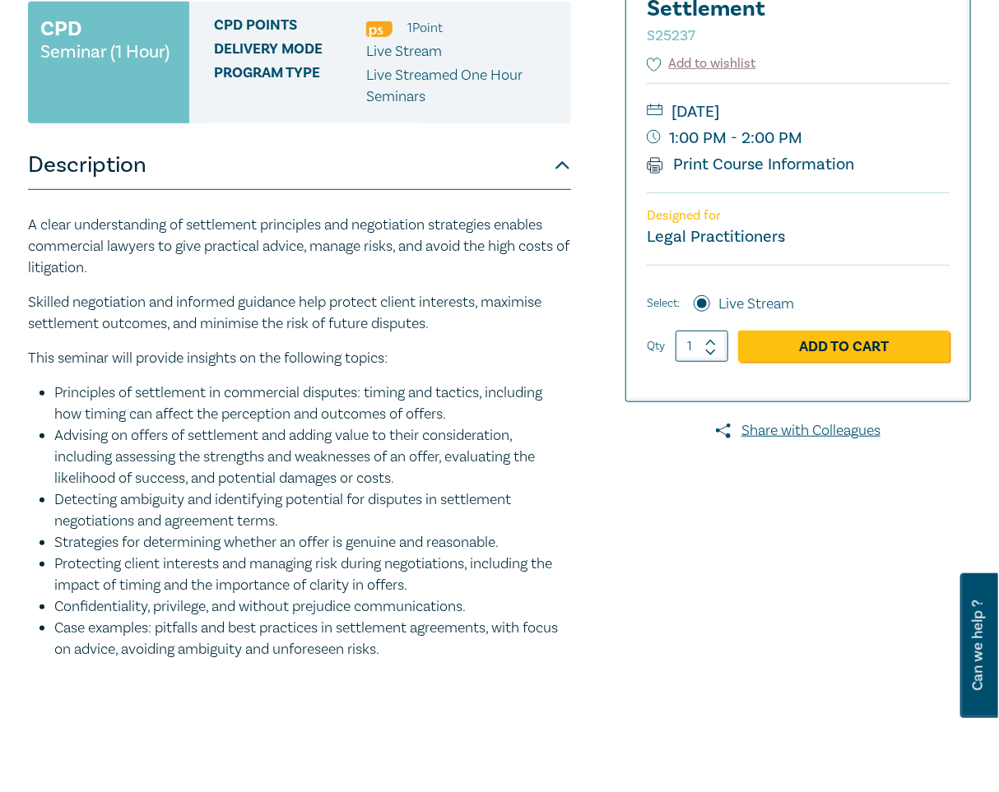
scroll to position [329, 0]
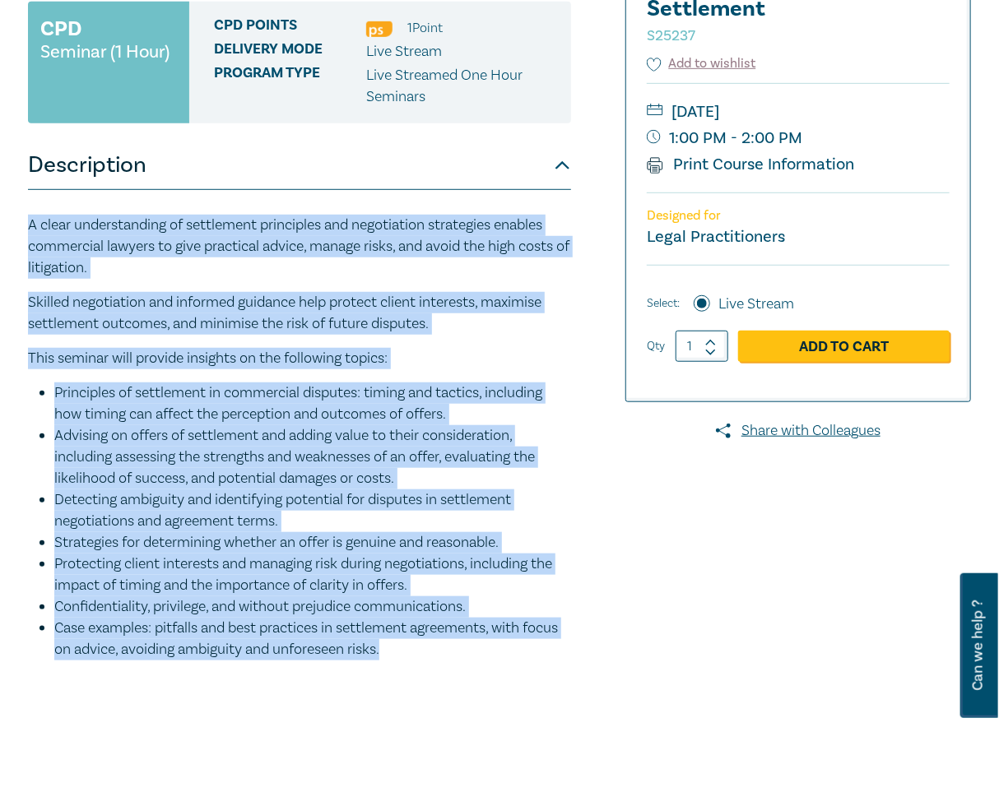
drag, startPoint x: 393, startPoint y: 656, endPoint x: 21, endPoint y: 230, distance: 566.7
click at [21, 230] on div "Settlement Strategies – Negotiating and Advising on Offers of Settlement S25237…" at bounding box center [339, 292] width 642 height 881
copy div "A clear understanding of settlement principles and negotiation strategies enabl…"
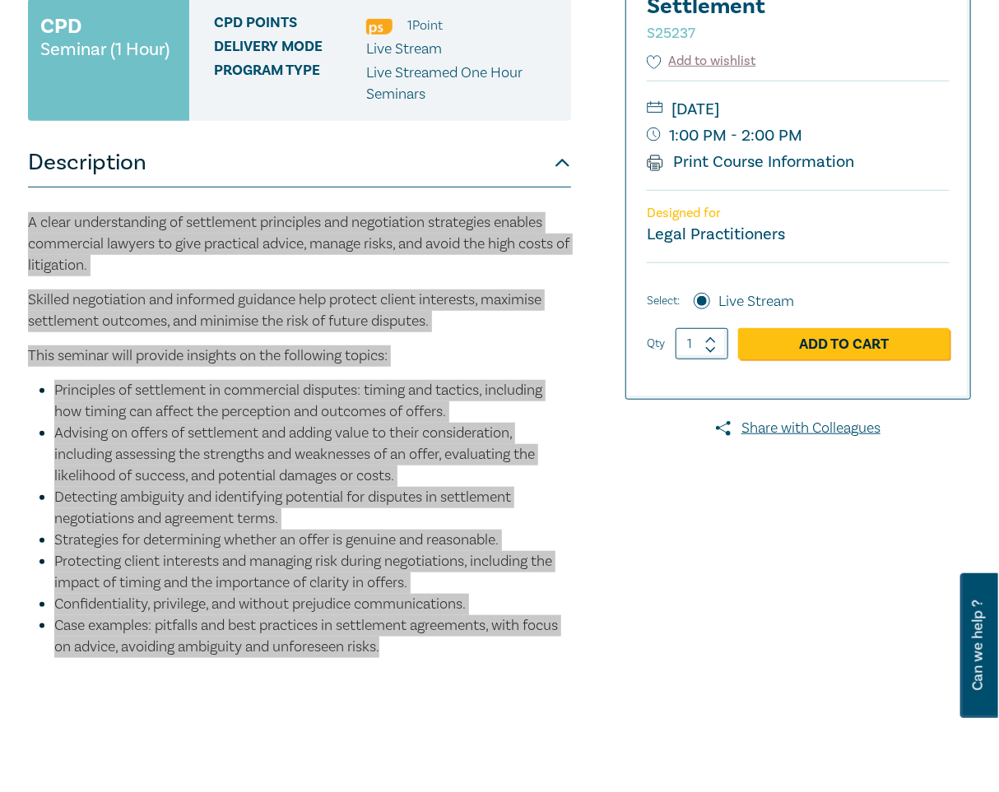
scroll to position [85, 0]
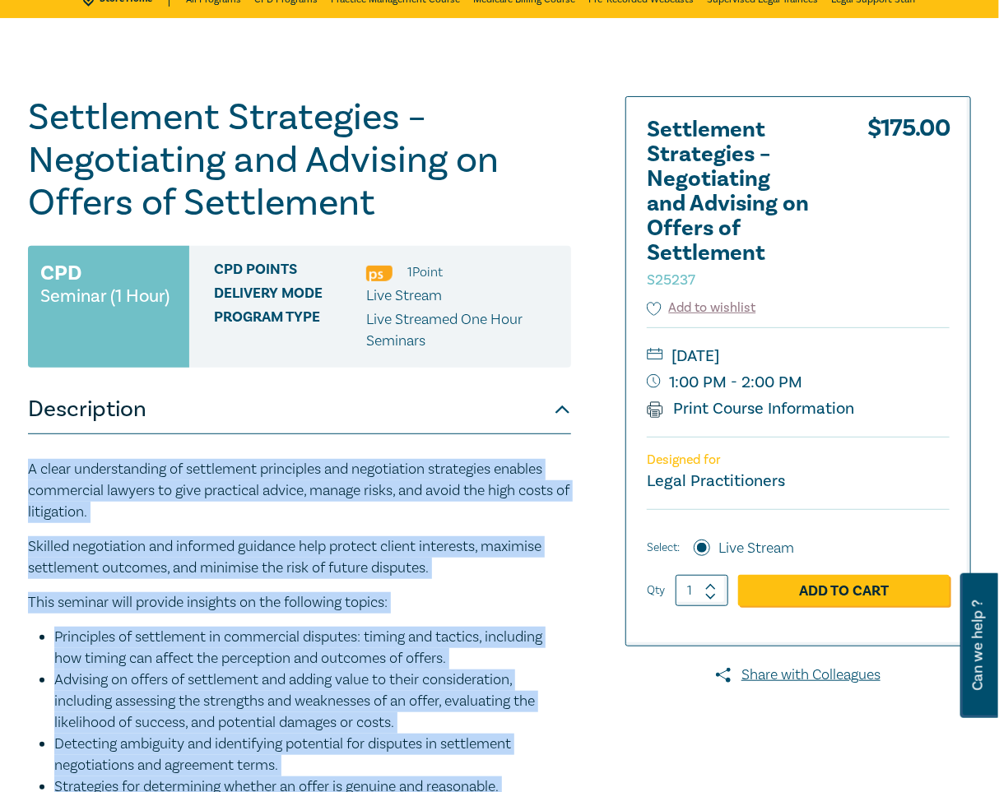
drag, startPoint x: 832, startPoint y: 353, endPoint x: 738, endPoint y: 353, distance: 94.6
click at [738, 353] on small "[DATE]" at bounding box center [798, 356] width 303 height 26
copy small "18 November"
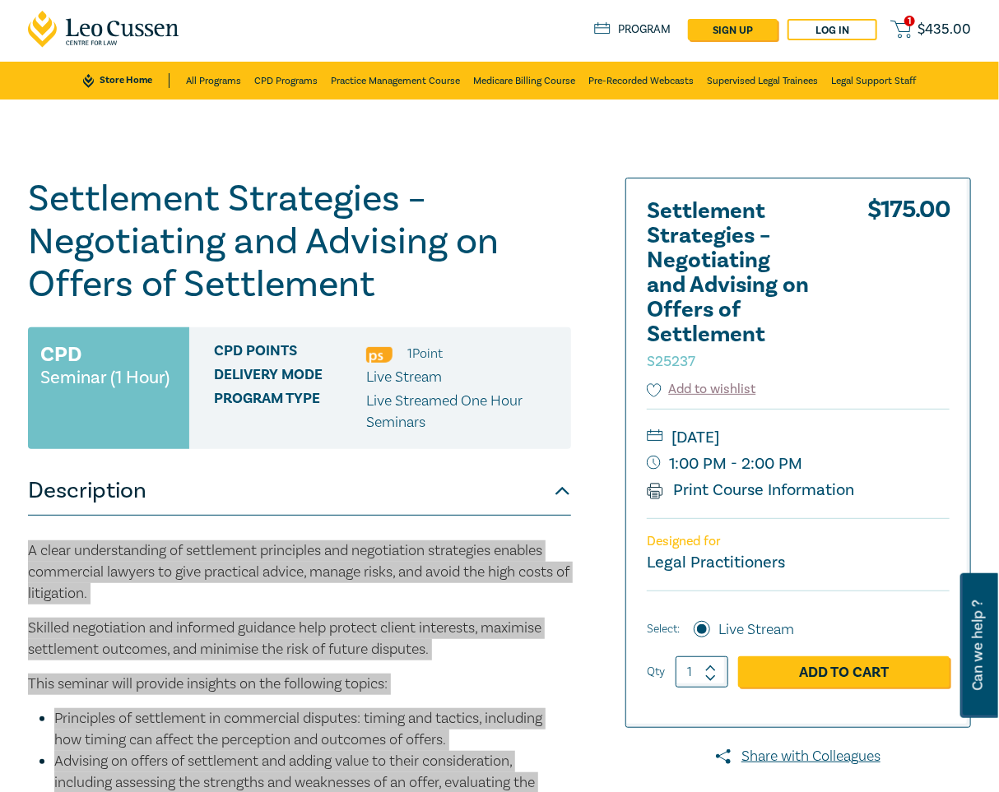
scroll to position [0, 0]
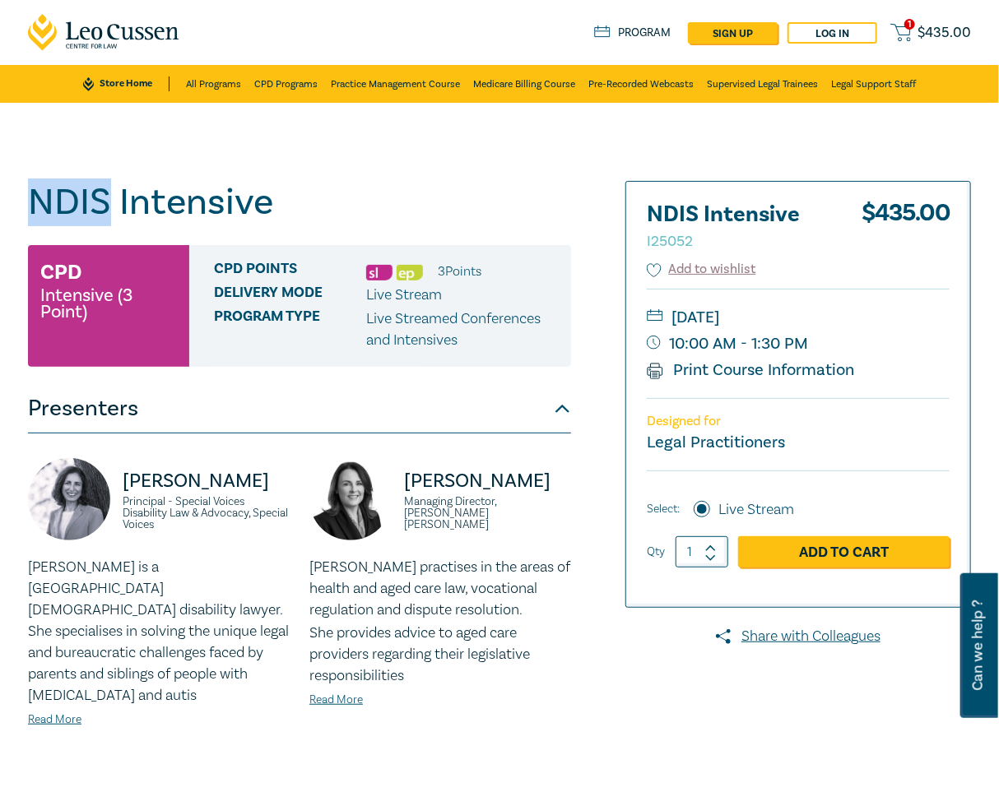
drag, startPoint x: 110, startPoint y: 206, endPoint x: 7, endPoint y: 206, distance: 102.8
click at [7, 206] on div "NDIS Intensive I25052 CPD Intensive (3 Point) CPD Points 3 Point s Delivery Mod…" at bounding box center [499, 592] width 999 height 979
copy h1 "NDIS"
drag, startPoint x: 273, startPoint y: 209, endPoint x: 14, endPoint y: 198, distance: 259.3
click at [14, 198] on div "NDIS Intensive I25052 CPD Intensive (3 Point) CPD Points 3 Point s Delivery Mod…" at bounding box center [499, 592] width 999 height 979
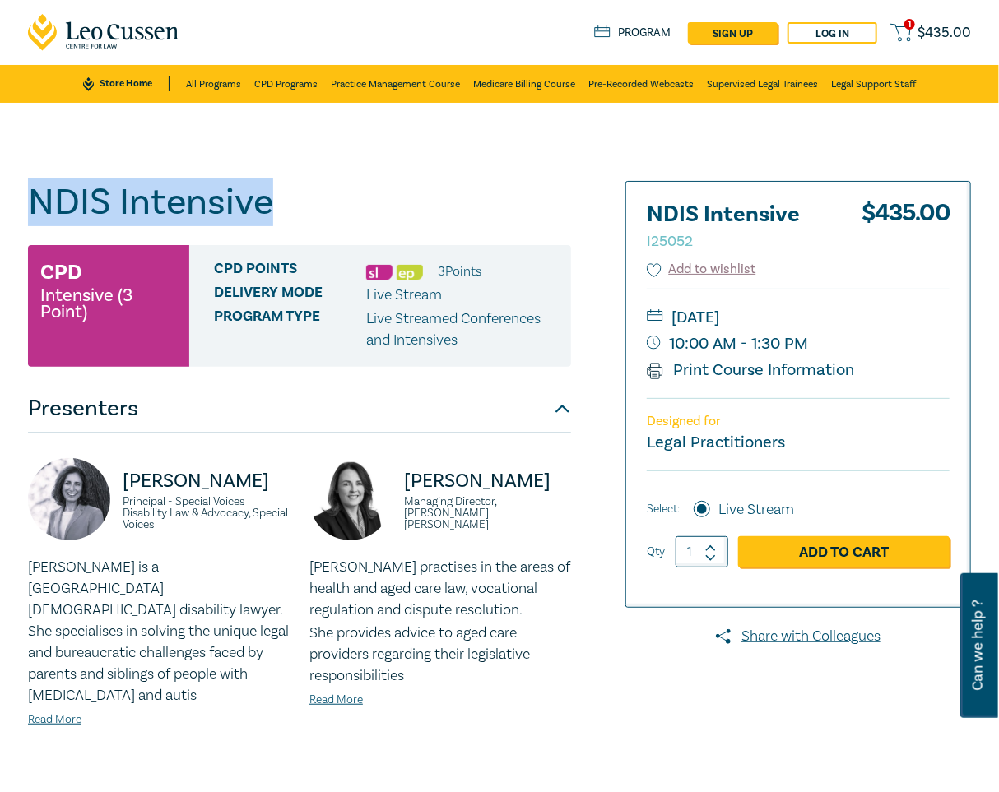
copy h1 "NDIS Intensive"
drag, startPoint x: 812, startPoint y: 315, endPoint x: 745, endPoint y: 318, distance: 66.7
click at [745, 318] on small "Thursday, 23 October 2025" at bounding box center [798, 317] width 303 height 26
copy small "23 October"
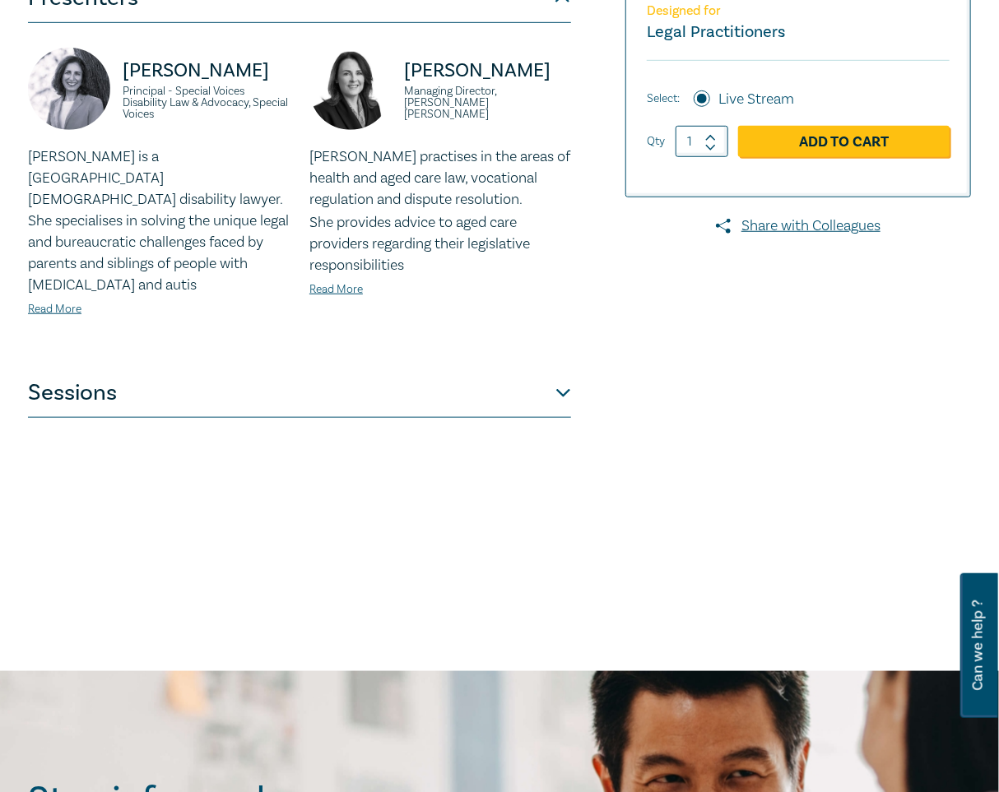
click at [517, 381] on button "Sessions" at bounding box center [299, 393] width 543 height 49
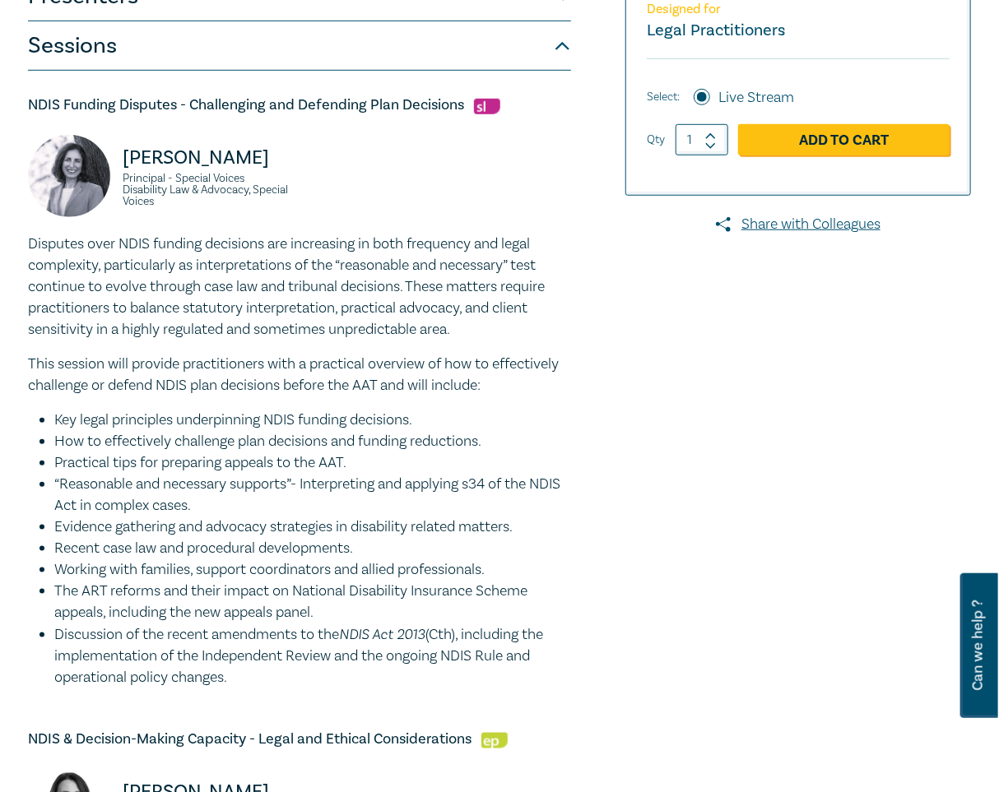
scroll to position [411, 0]
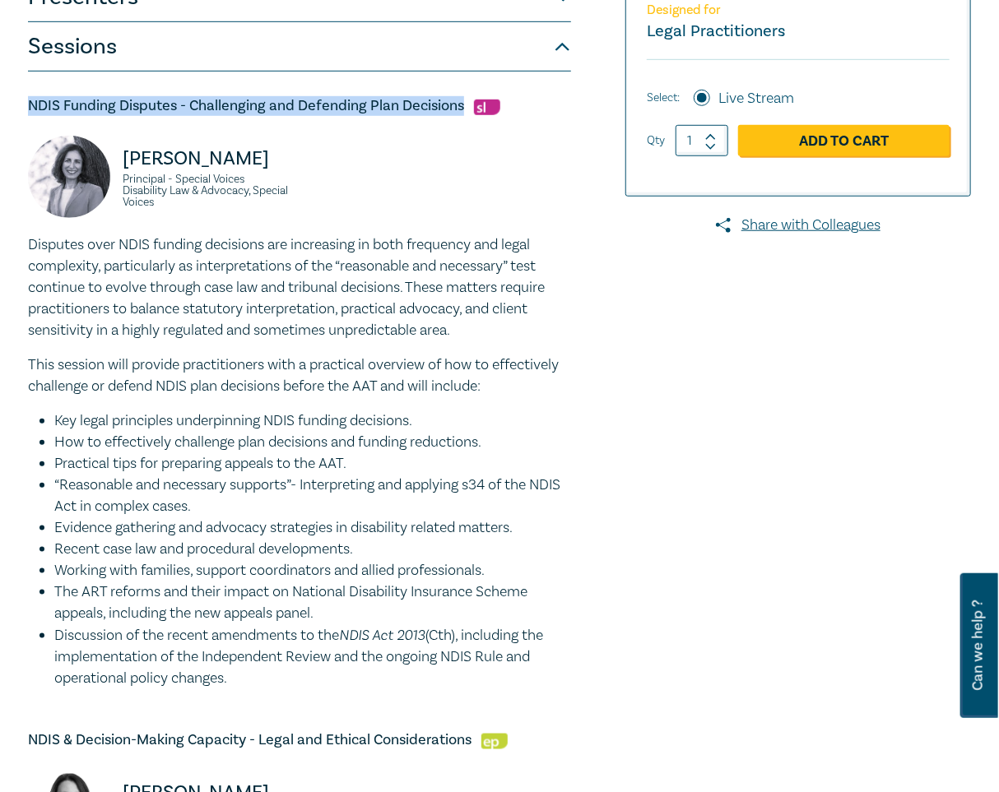
drag, startPoint x: 461, startPoint y: 104, endPoint x: 12, endPoint y: 105, distance: 448.3
click at [12, 105] on div "NDIS Intensive I25052 CPD Intensive (3 Point) CPD Points 3 Point s Delivery Mod…" at bounding box center [499, 792] width 999 height 2200
copy h5 "NDIS Funding Disputes - Challenging and Defending Plan Decisions"
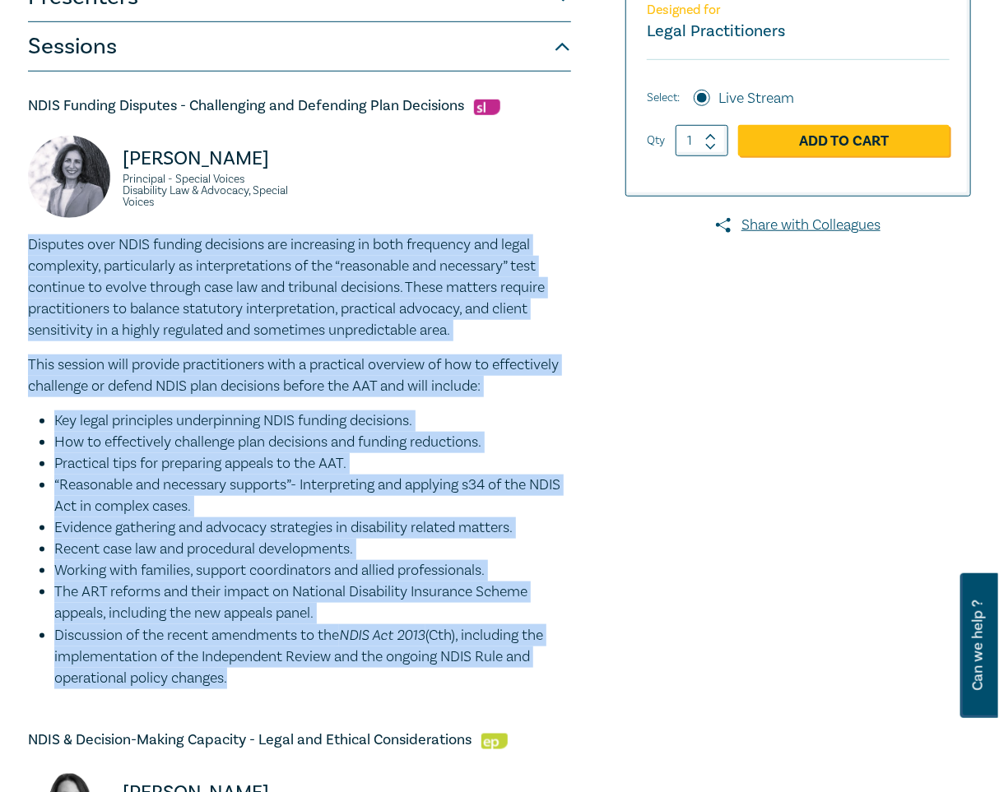
drag, startPoint x: 236, startPoint y: 682, endPoint x: 27, endPoint y: 252, distance: 478.3
click at [28, 252] on div "Disputes over NDIS funding decisions are increasing in both frequency and legal…" at bounding box center [299, 461] width 543 height 455
copy div "Disputes over NDIS funding decisions are increasing in both frequency and legal…"
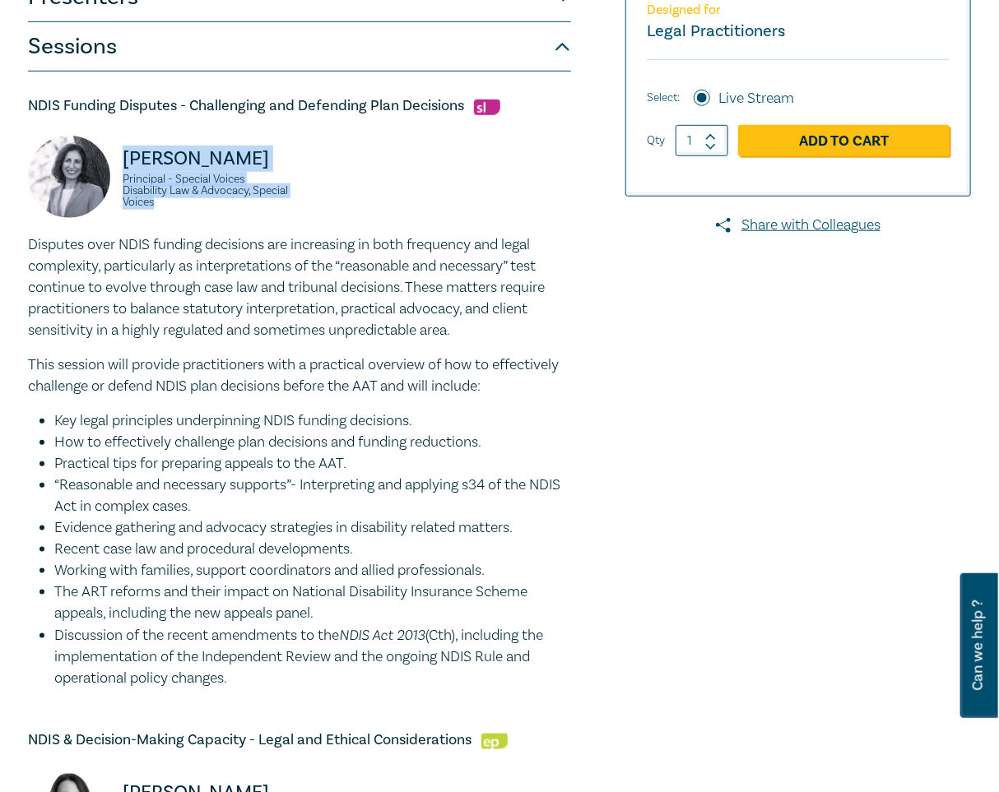
drag, startPoint x: 220, startPoint y: 209, endPoint x: 122, endPoint y: 154, distance: 112.3
click at [122, 154] on div "Angela Cox Principal - Special Voices Disability Law & Advocacy, Special Voices" at bounding box center [159, 185] width 262 height 99
copy div "Angela Cox Principal - Special Voices Disability Law & Advocacy, Special Voices"
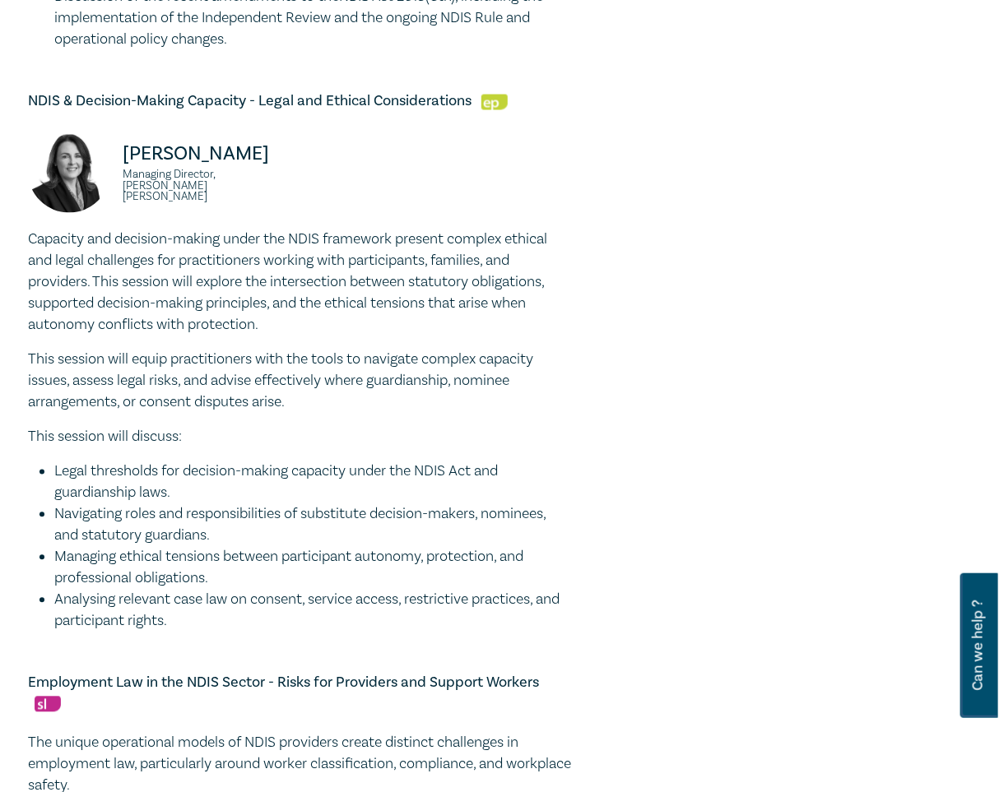
scroll to position [1053, 0]
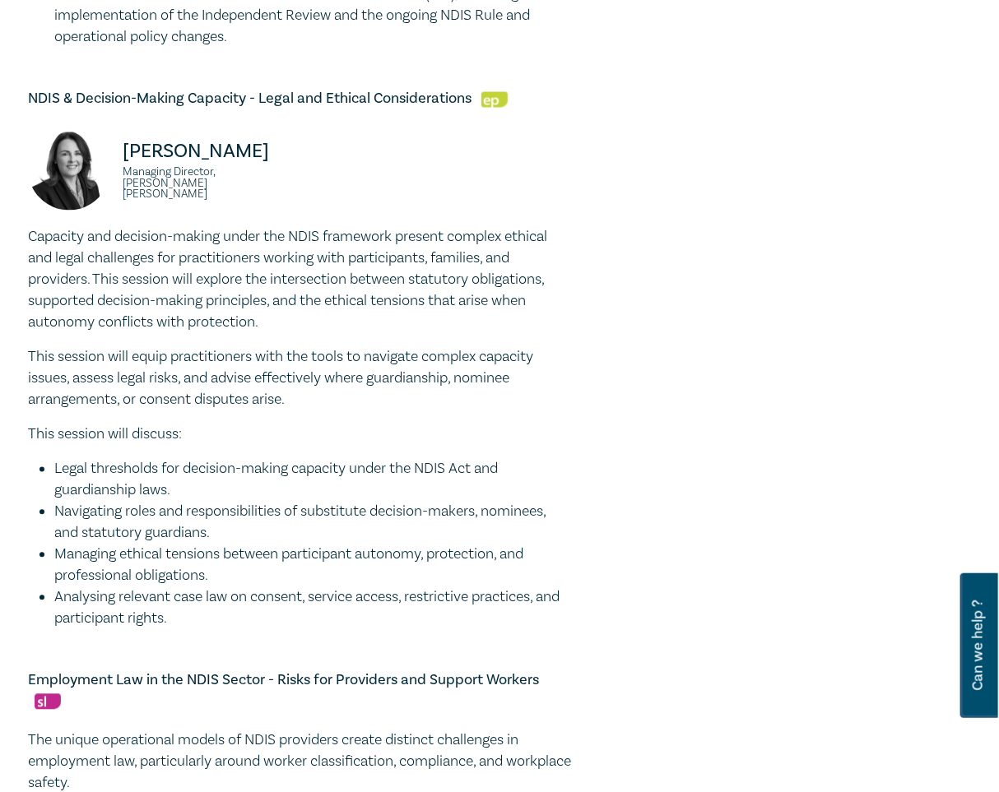
drag, startPoint x: 178, startPoint y: 619, endPoint x: -2, endPoint y: 240, distance: 418.7
click at [0, 240] on html "1 $ 435.00 Store Home About us Program sign up Log in 1 $ 435.00 Store Home All…" at bounding box center [499, 671] width 999 height 3448
copy div "Capacity and decision-making under the NDIS framework present complex ethical a…"
drag, startPoint x: 192, startPoint y: 187, endPoint x: 109, endPoint y: 151, distance: 89.9
click at [109, 151] on div "Gemma McGrath Managing Director, Panetta McGrath" at bounding box center [159, 177] width 262 height 99
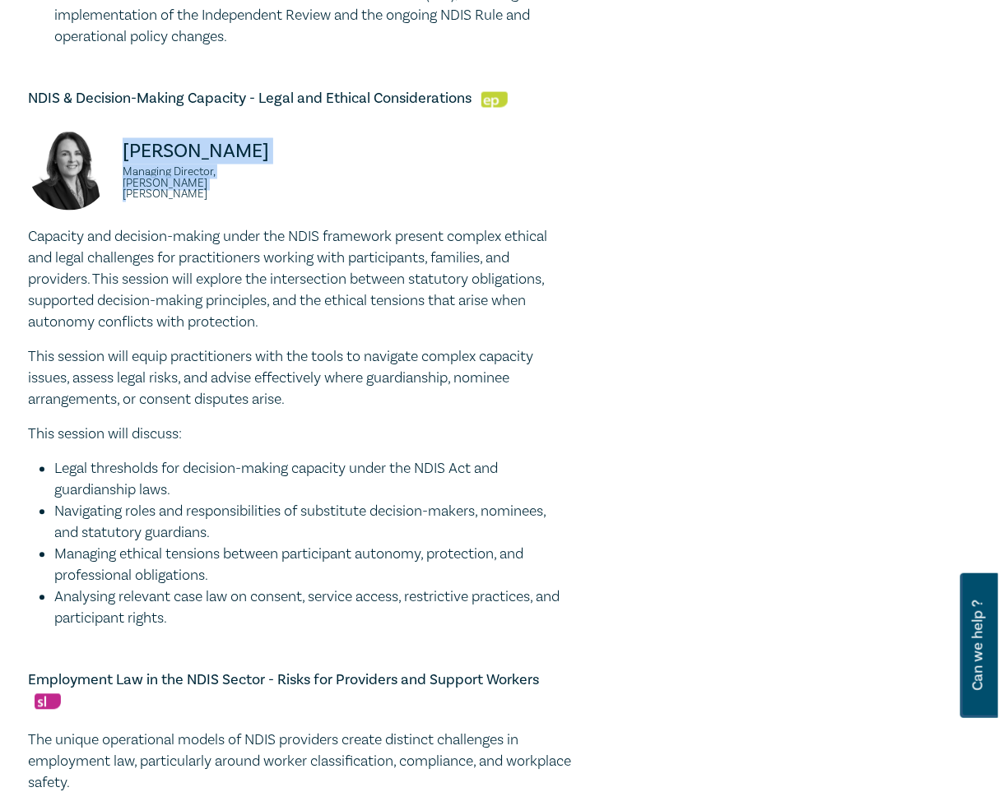
copy div "Gemma McGrath Managing Director, Panetta McGrath"
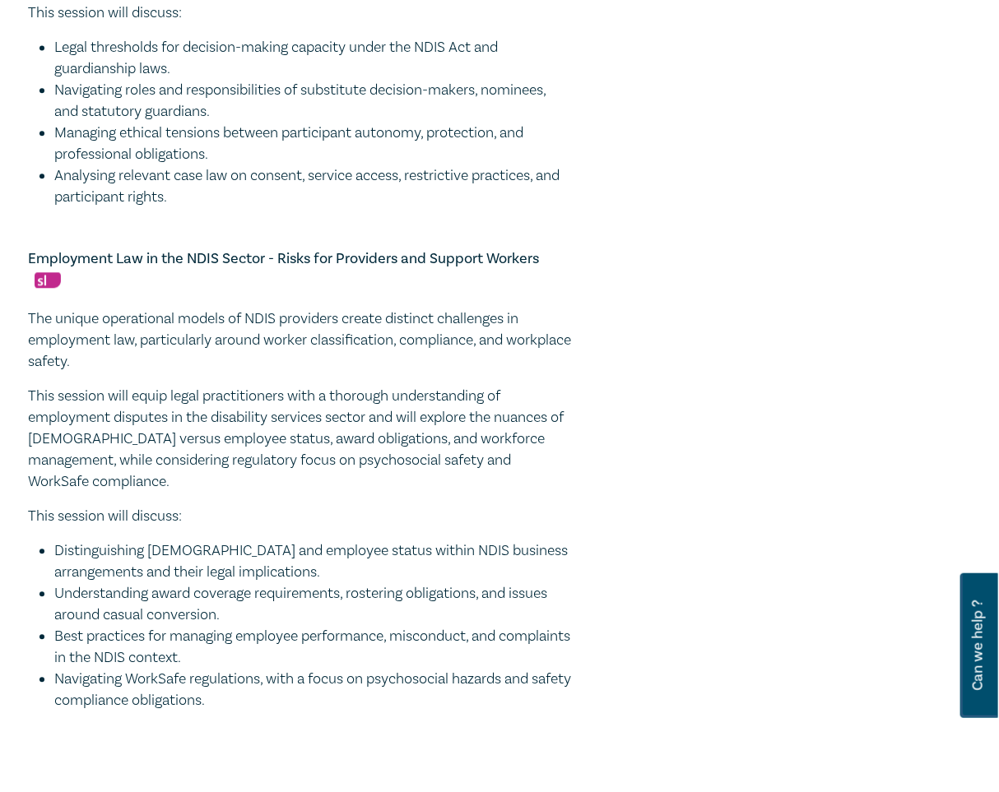
scroll to position [1477, 0]
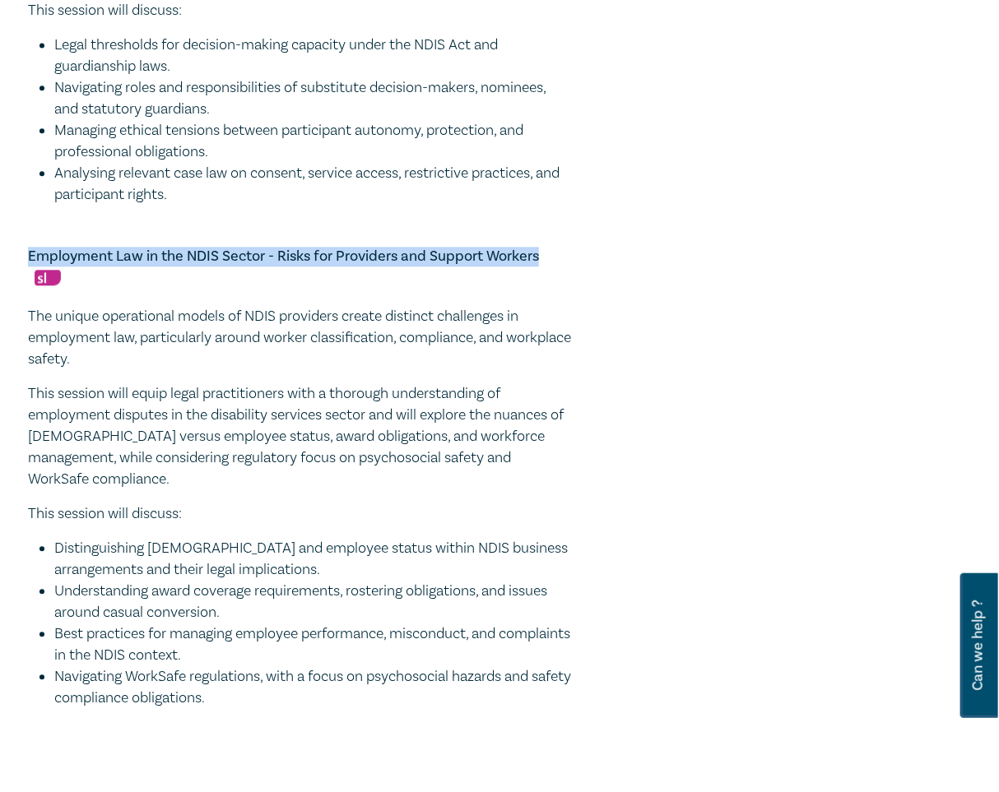
drag, startPoint x: 540, startPoint y: 255, endPoint x: 24, endPoint y: 220, distance: 516.9
copy h5 "Employment Law in the NDIS Sector - Risks for Providers and Support Workers"
drag, startPoint x: 257, startPoint y: 701, endPoint x: 0, endPoint y: 312, distance: 466.1
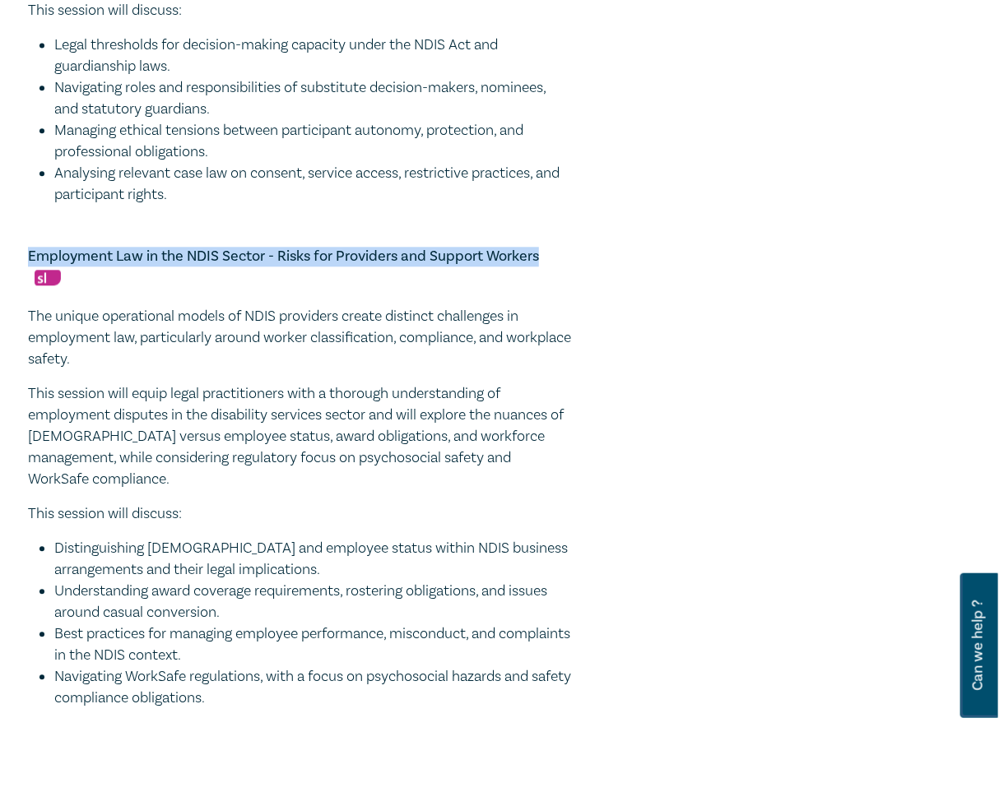
copy div "The unique operational models of NDIS providers create distinct challenges in e…"
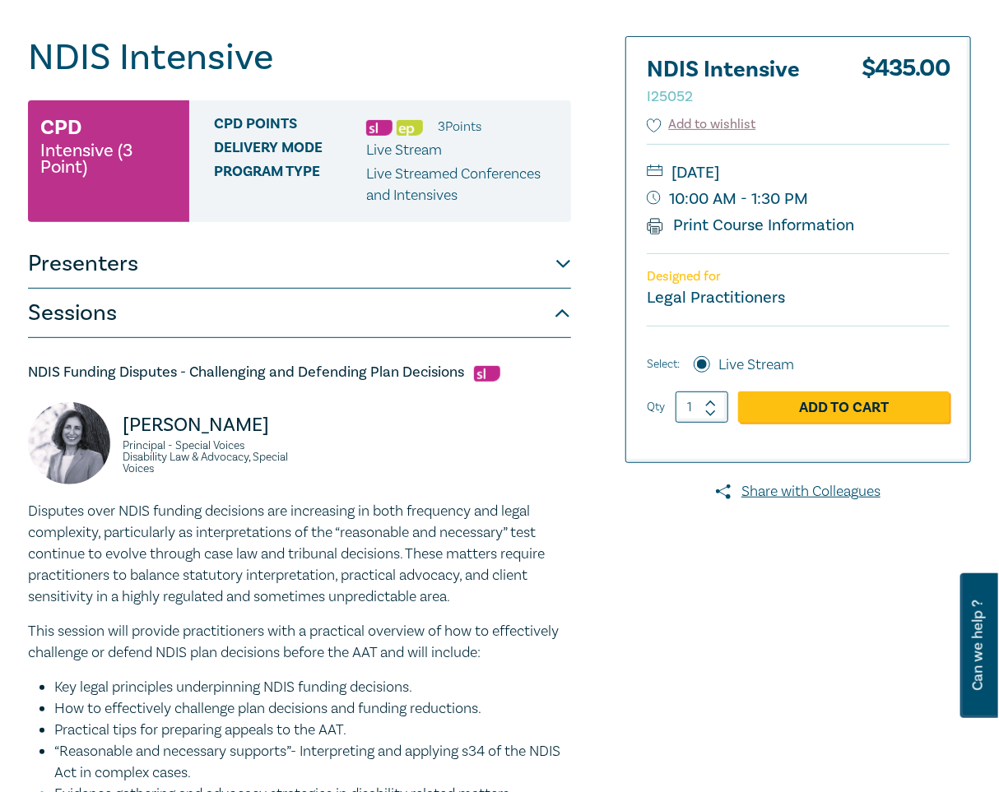
scroll to position [146, 0]
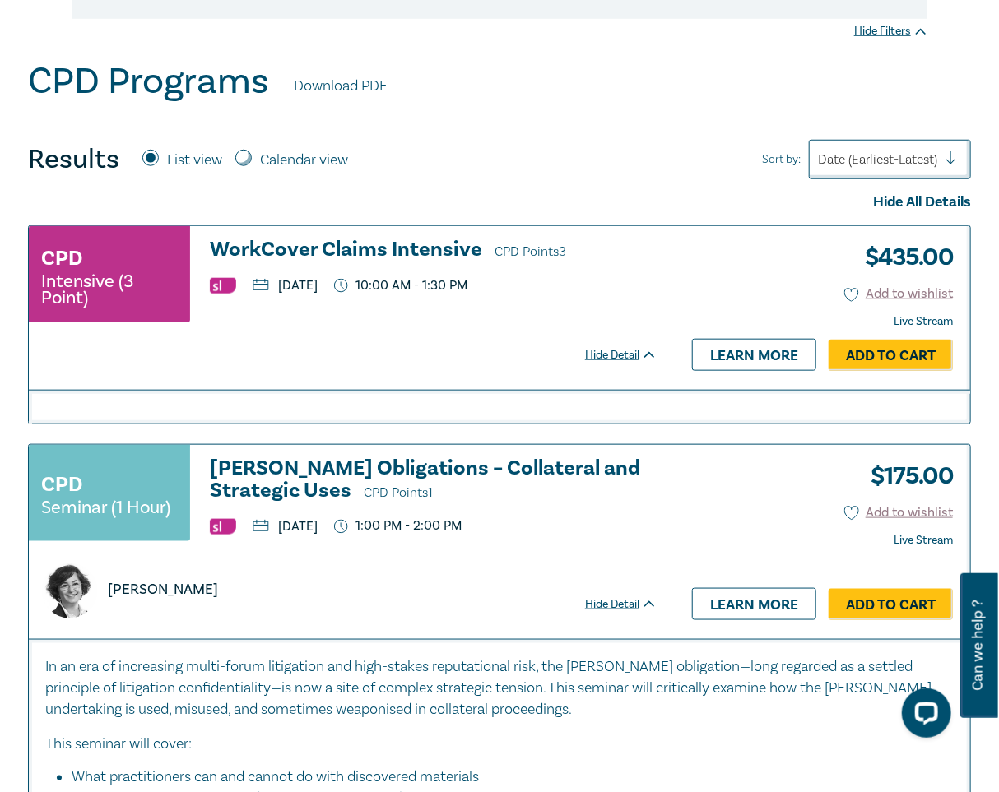
scroll to position [492, 0]
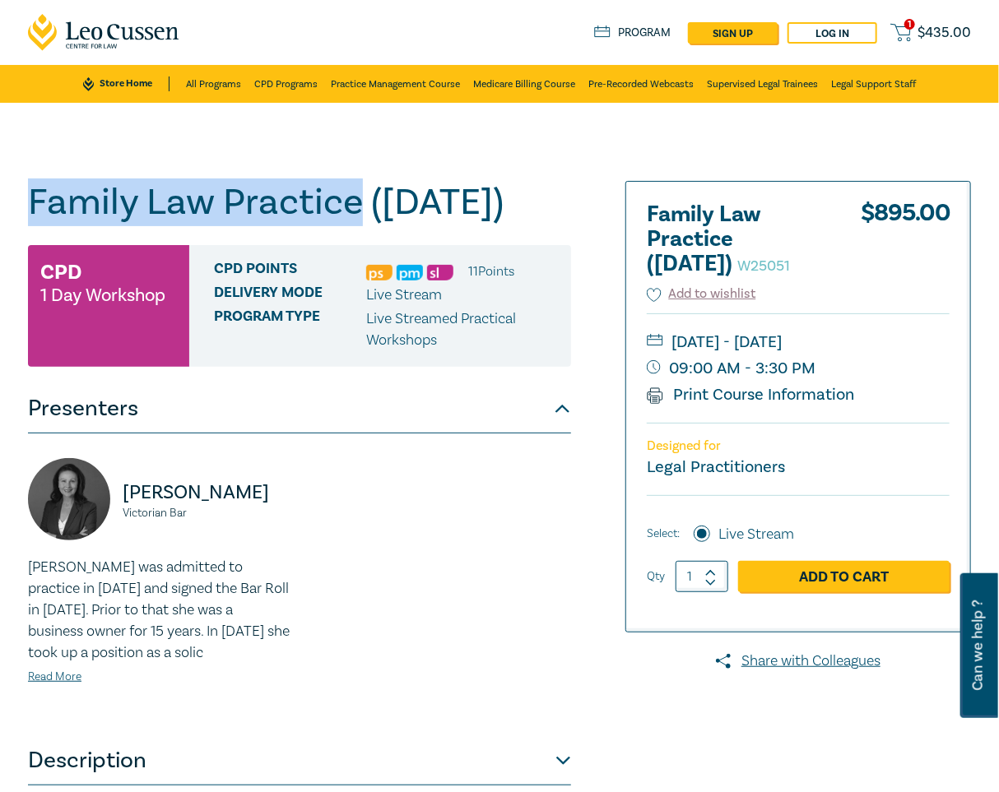
drag, startPoint x: 355, startPoint y: 205, endPoint x: 22, endPoint y: 191, distance: 332.6
click at [22, 191] on div "Family Law Practice (November 2025) W25051 CPD 1 Day Workshop CPD Points 11 Poi…" at bounding box center [339, 592] width 642 height 823
copy h1 "Family Law Practice"
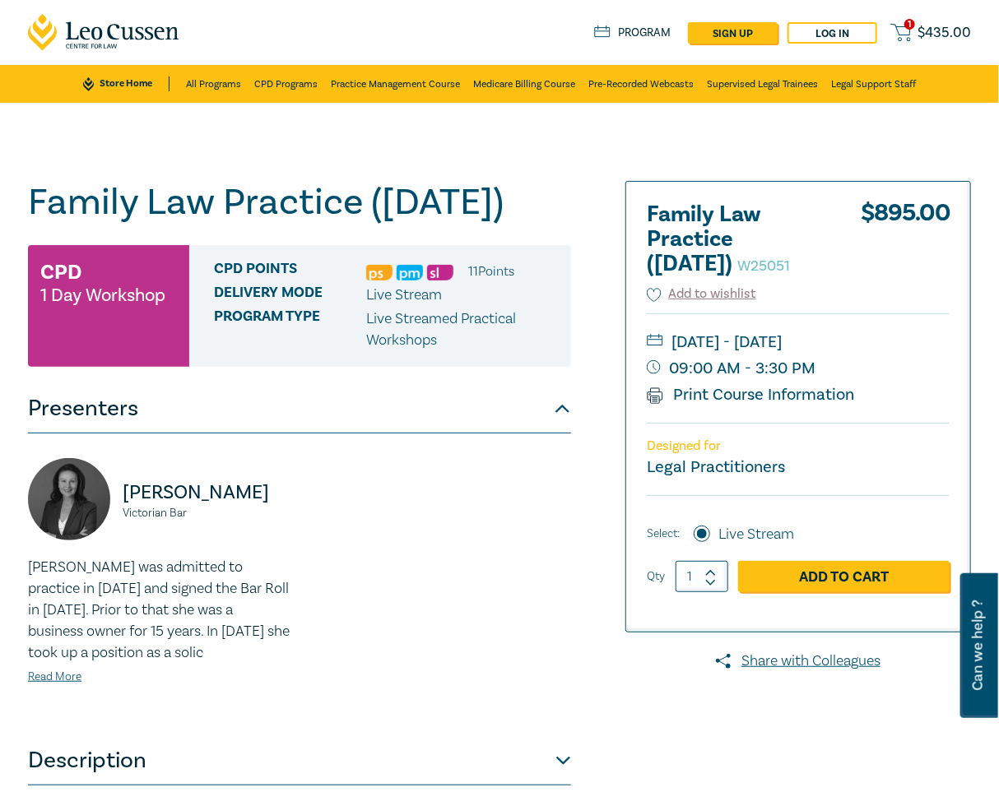
click at [318, 224] on h1 "Family Law Practice (November 2025) W25051" at bounding box center [299, 202] width 543 height 43
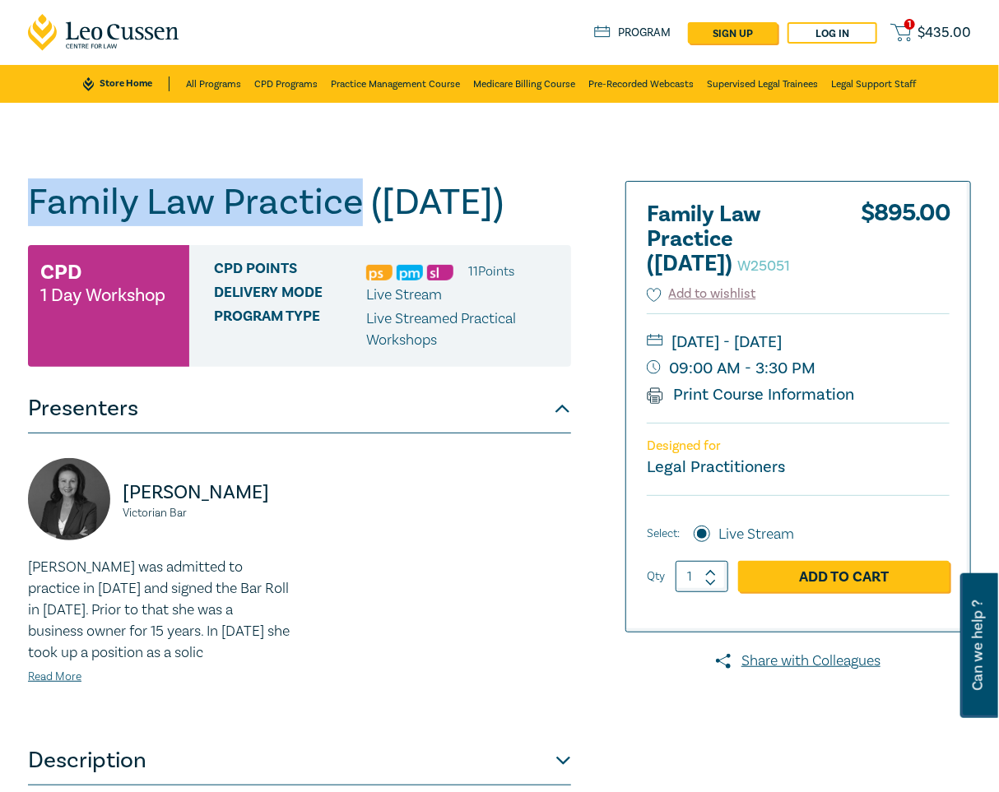
drag, startPoint x: 358, startPoint y: 202, endPoint x: -43, endPoint y: 177, distance: 401.4
copy h1 "Family Law Practice"
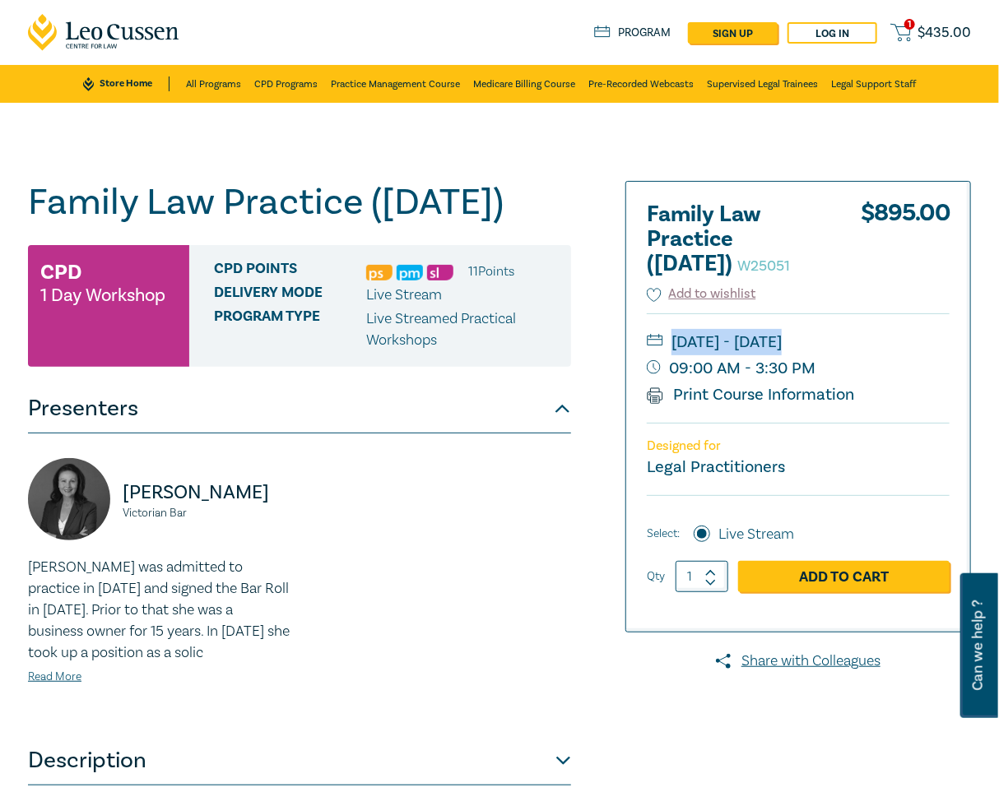
drag, startPoint x: 823, startPoint y: 417, endPoint x: 670, endPoint y: 356, distance: 164.7
click at [670, 356] on div "Thursday, 13 November 2025 - Friday, 14 November 2025 09:00 AM - 3:30 PM Print …" at bounding box center [798, 367] width 303 height 109
click at [670, 355] on small "Thursday, 13 November 2025 - Friday, 14 November 2025" at bounding box center [798, 342] width 303 height 26
drag, startPoint x: 665, startPoint y: 361, endPoint x: 808, endPoint y: 421, distance: 155.2
click at [808, 421] on div "Thursday, 13 November 2025 - Friday, 14 November 2025 09:00 AM - 3:30 PM Print …" at bounding box center [798, 367] width 303 height 109
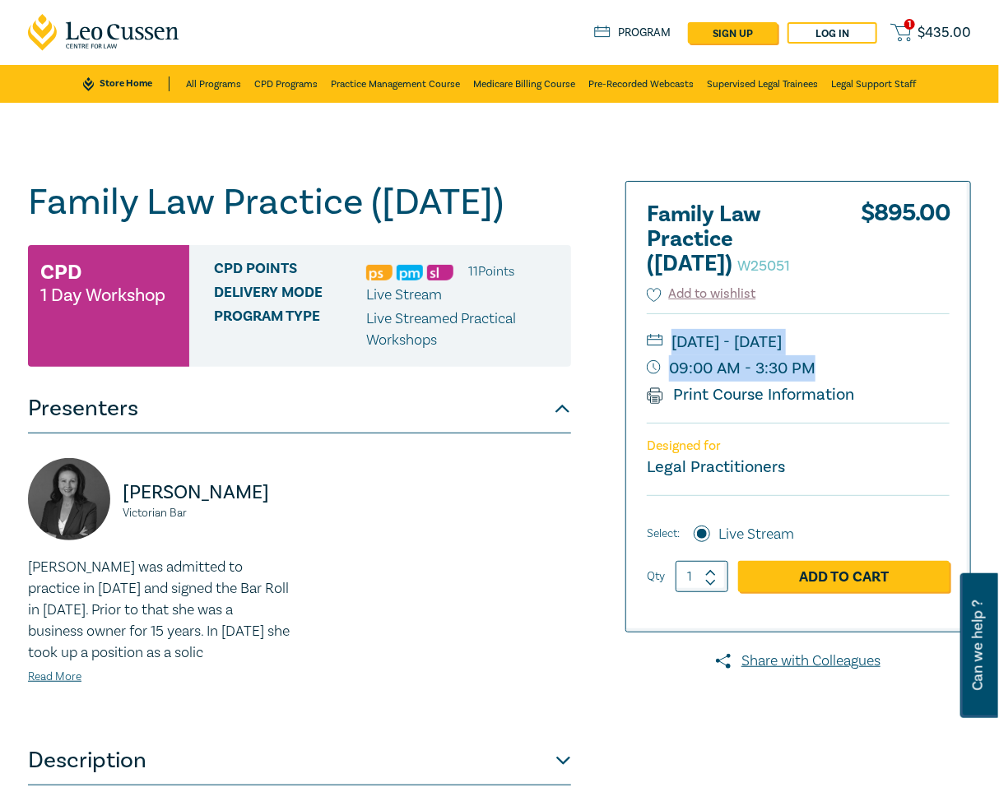
copy div "Thursday, 13 November 2025 - Friday, 14 November 2025 09:00 AM - 3:30 PM"
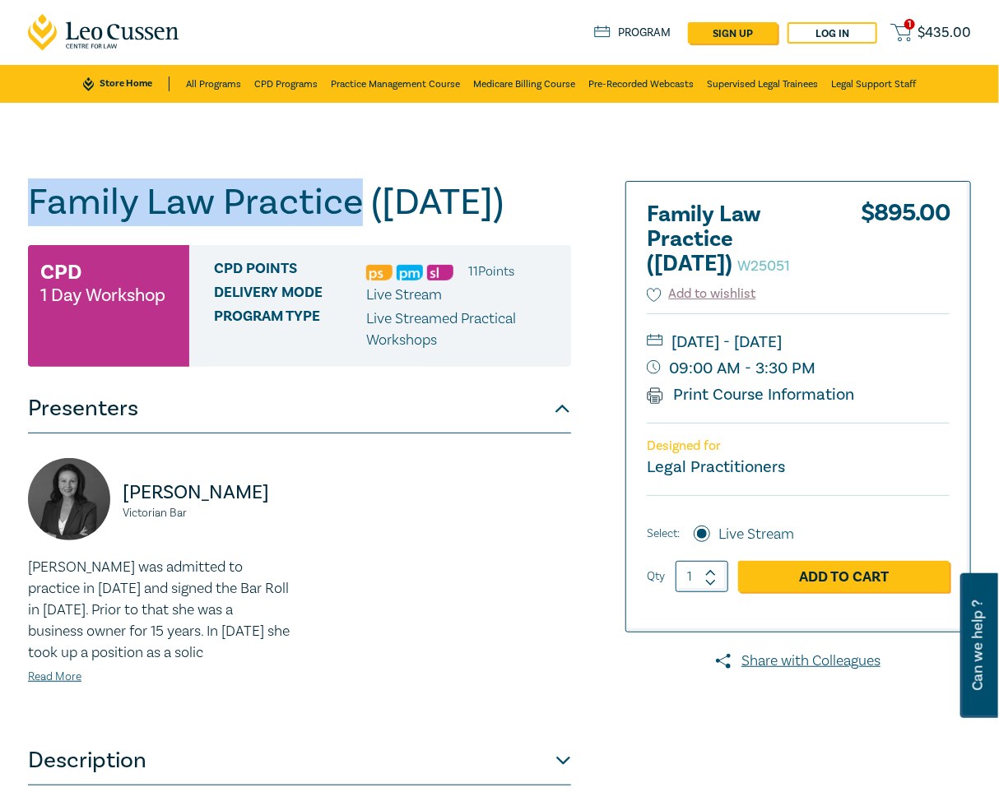
drag, startPoint x: 354, startPoint y: 204, endPoint x: 13, endPoint y: 202, distance: 340.6
click at [13, 202] on div "Family Law Practice (November 2025) W25051 CPD 1 Day Workshop CPD Points 11 Poi…" at bounding box center [499, 592] width 999 height 979
copy h1 "Family Law Practice"
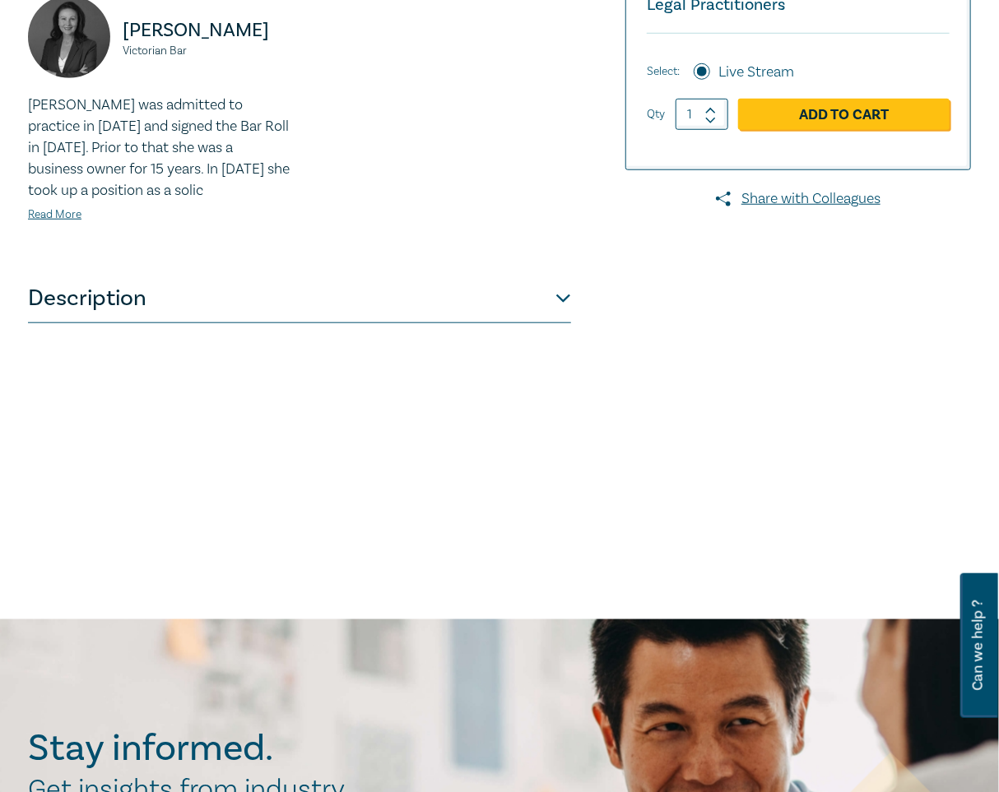
scroll to position [463, 0]
click at [467, 322] on button "Description" at bounding box center [299, 297] width 543 height 49
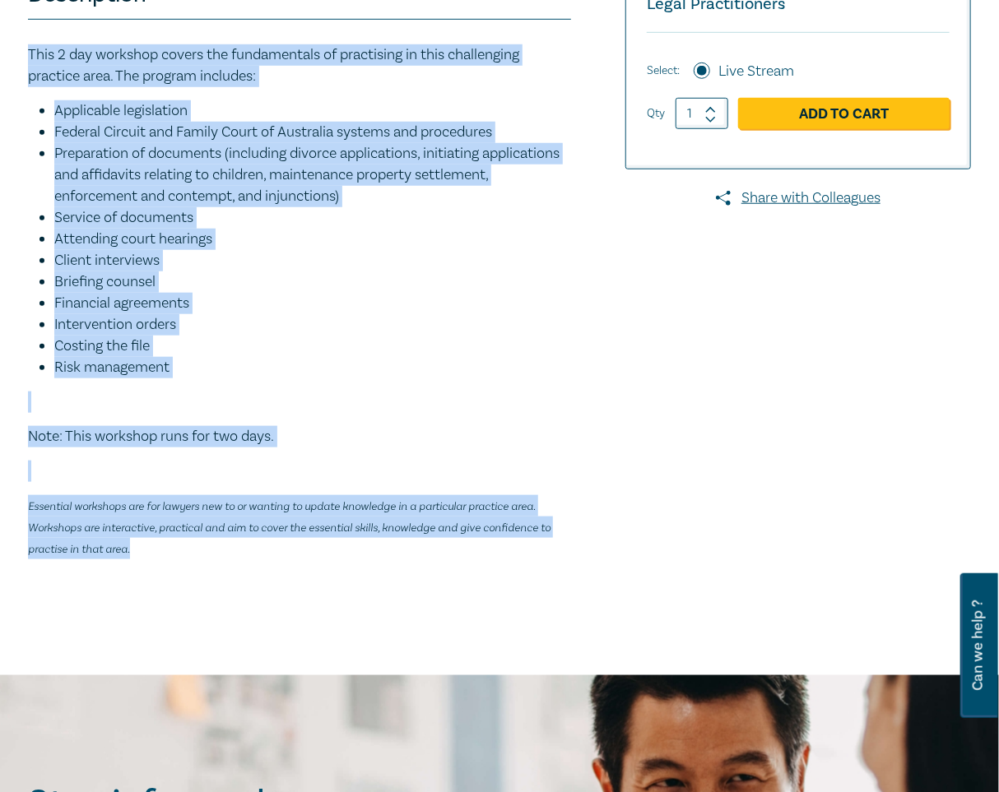
drag, startPoint x: 158, startPoint y: 595, endPoint x: 11, endPoint y: 96, distance: 519.8
click at [11, 96] on div "Family Law Practice (November 2025) W25051 CPD 1 Day Workshop CPD Points 11 Poi…" at bounding box center [499, 158] width 999 height 1036
copy div "This 2 day workshop covers the fundamentals of practising in this challenging p…"
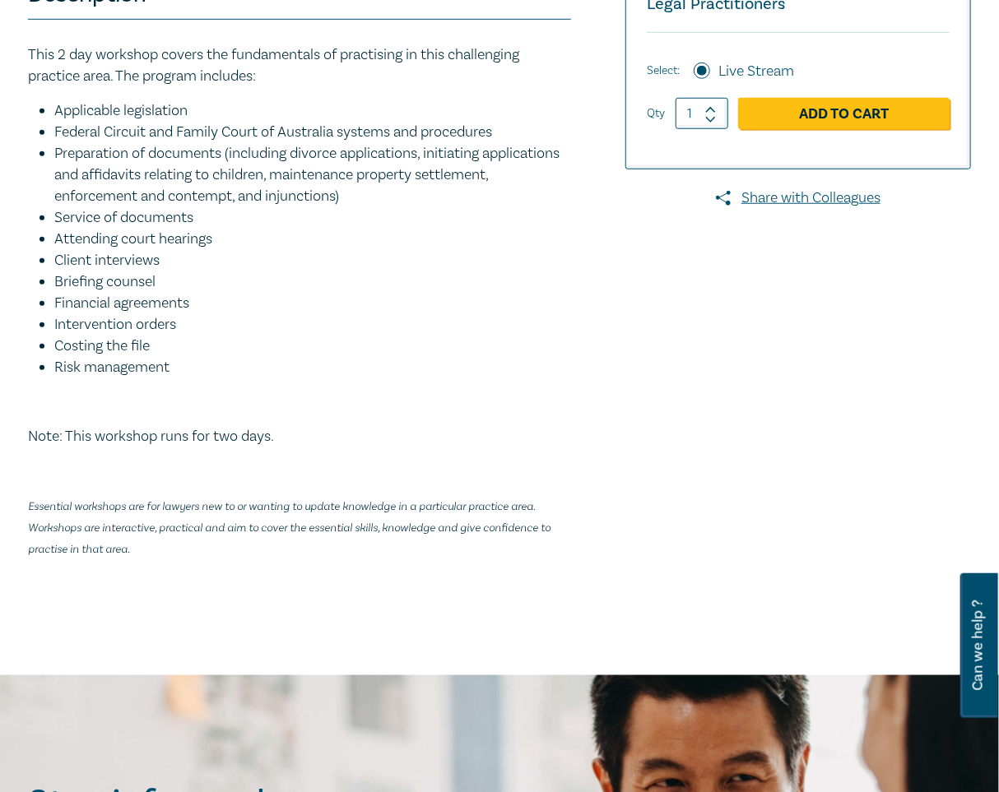
drag, startPoint x: 745, startPoint y: 394, endPoint x: 664, endPoint y: 373, distance: 84.2
click at [746, 394] on div at bounding box center [820, 157] width 321 height 879
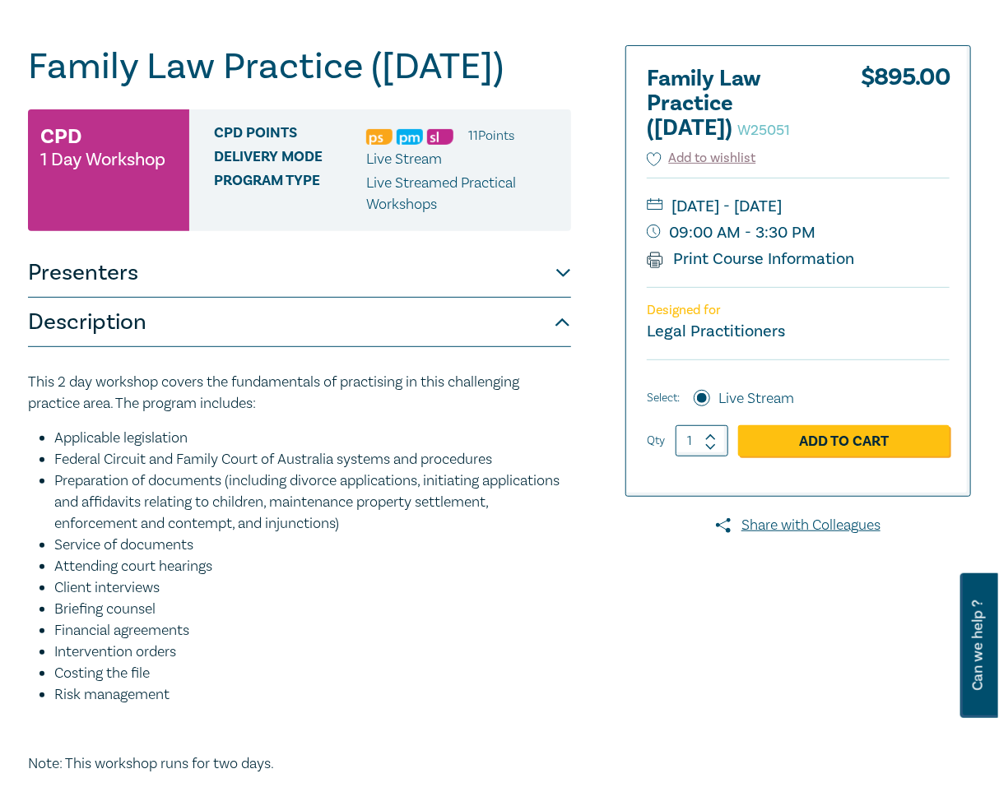
scroll to position [135, 0]
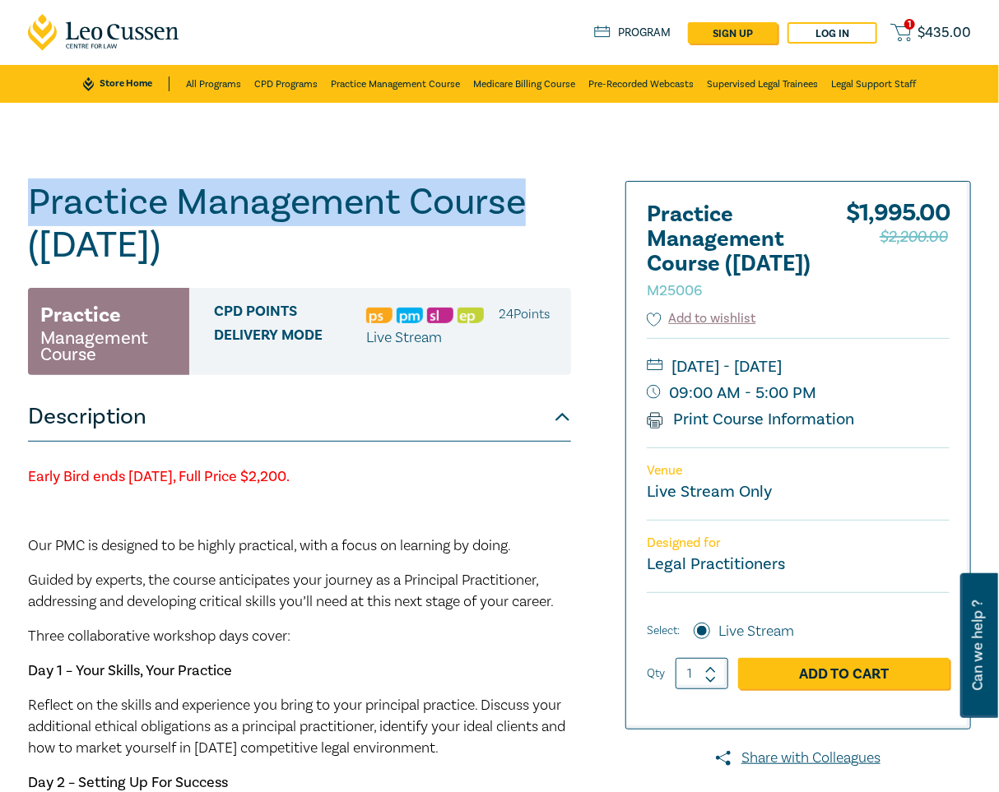
drag, startPoint x: 521, startPoint y: 209, endPoint x: 2, endPoint y: 181, distance: 519.8
click at [2, 181] on div "Practice Management Course (October 2025) M25006 Practice Management Course CPD…" at bounding box center [499, 747] width 999 height 1289
copy h1 "Practice Management Course"
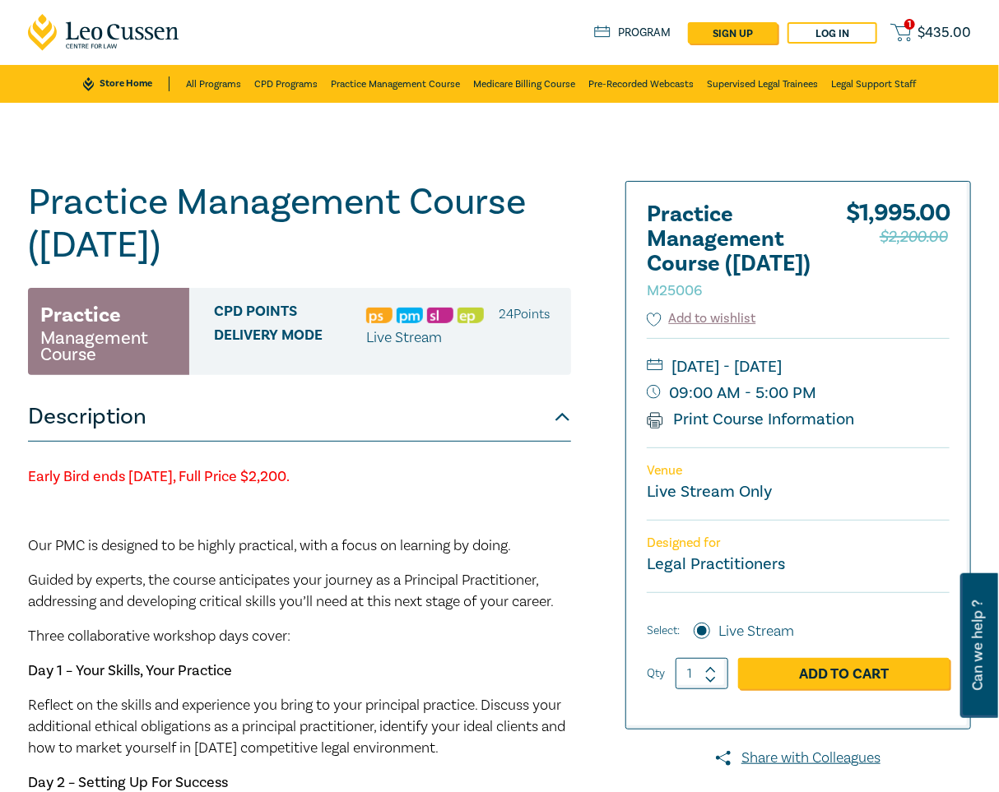
drag, startPoint x: 421, startPoint y: 480, endPoint x: 8, endPoint y: 468, distance: 413.1
click at [8, 468] on div "Practice Management Course (October 2025) M25006 Practice Management Course CPD…" at bounding box center [499, 747] width 999 height 1289
copy strong "Early Bird ends [DATE], Full Price $2,200."
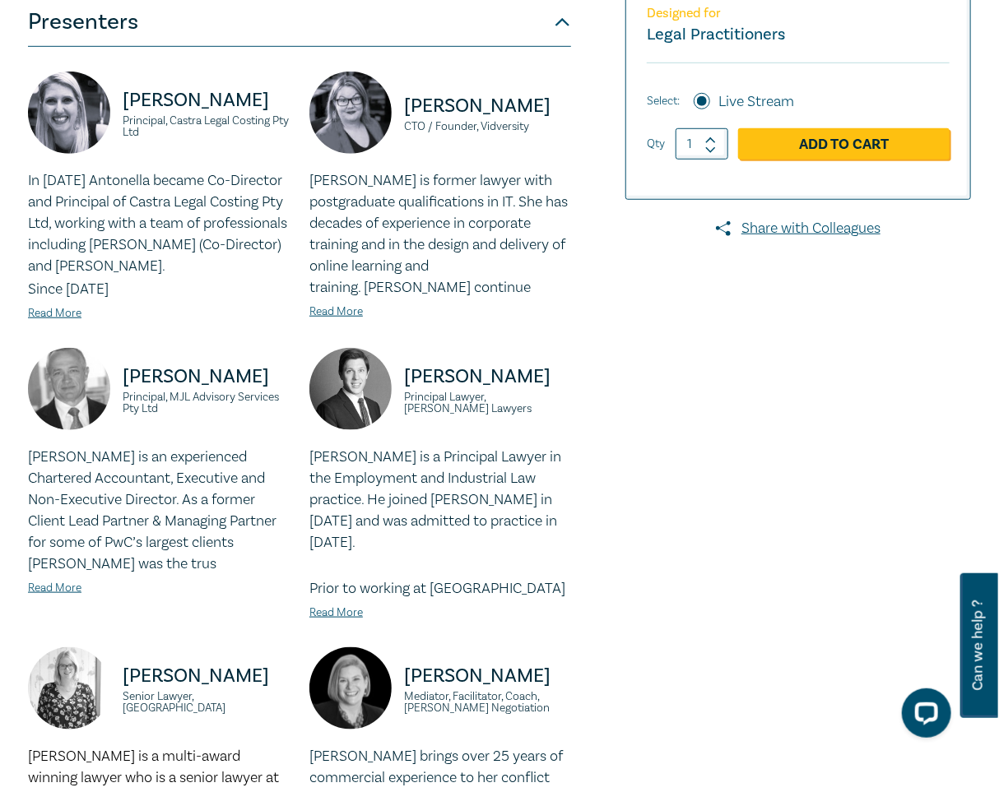
scroll to position [410, 0]
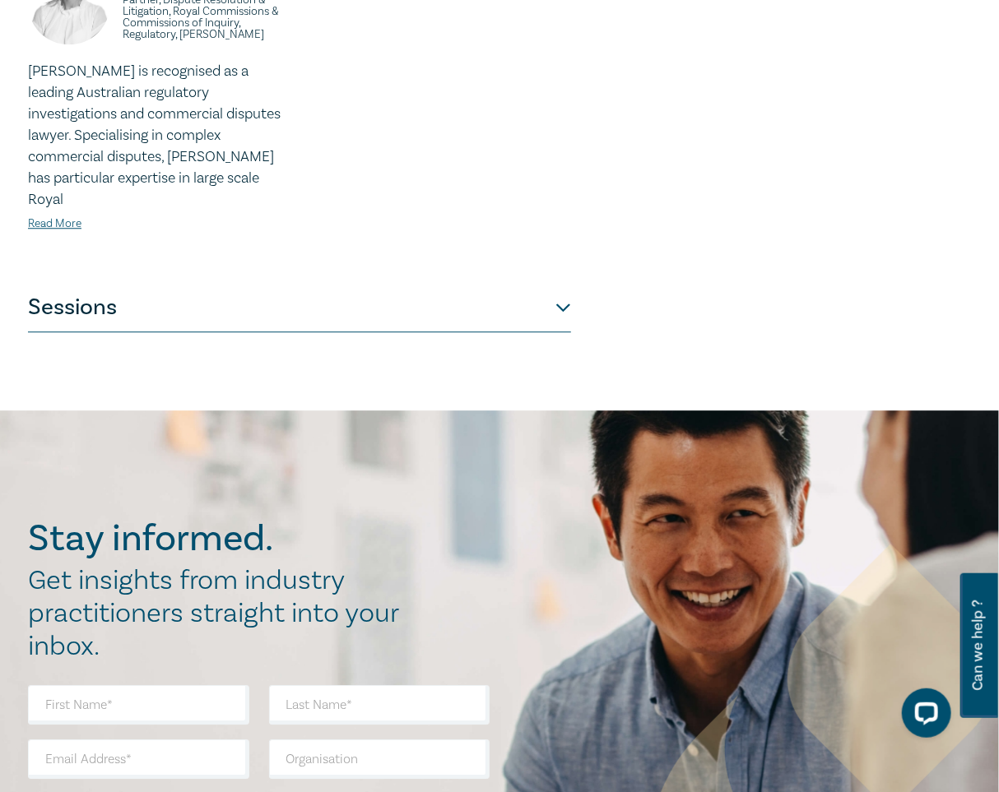
drag, startPoint x: 382, startPoint y: 255, endPoint x: 362, endPoint y: 295, distance: 44.9
click at [363, 308] on button "Sessions" at bounding box center [299, 307] width 543 height 49
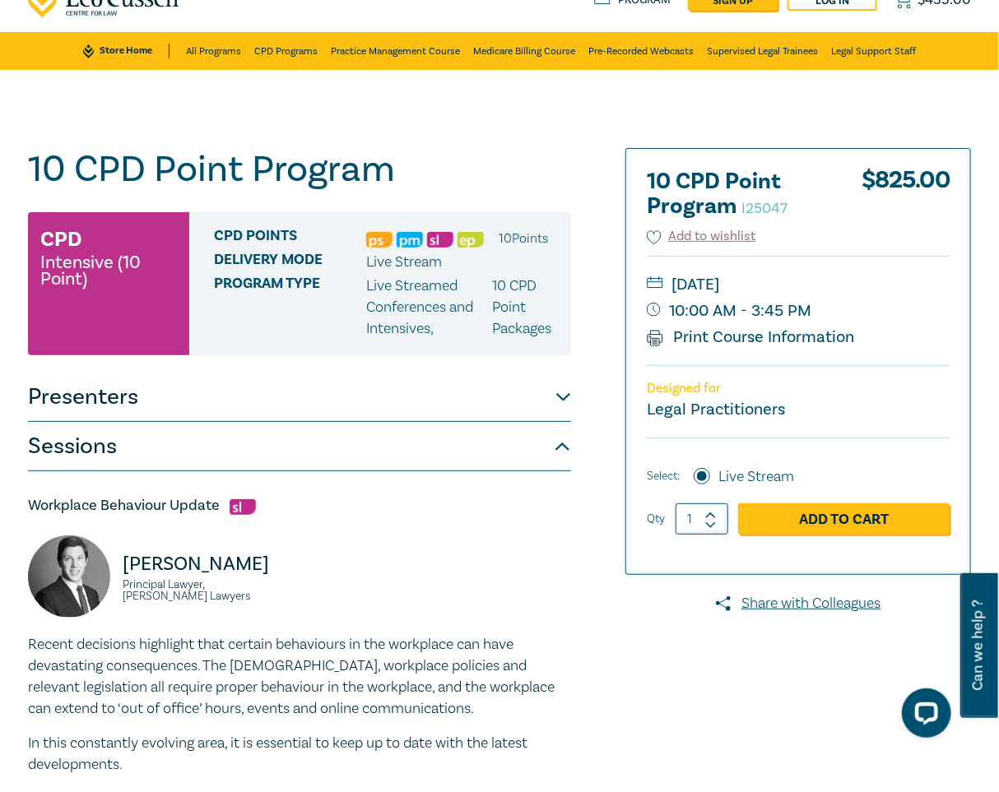
scroll to position [0, 0]
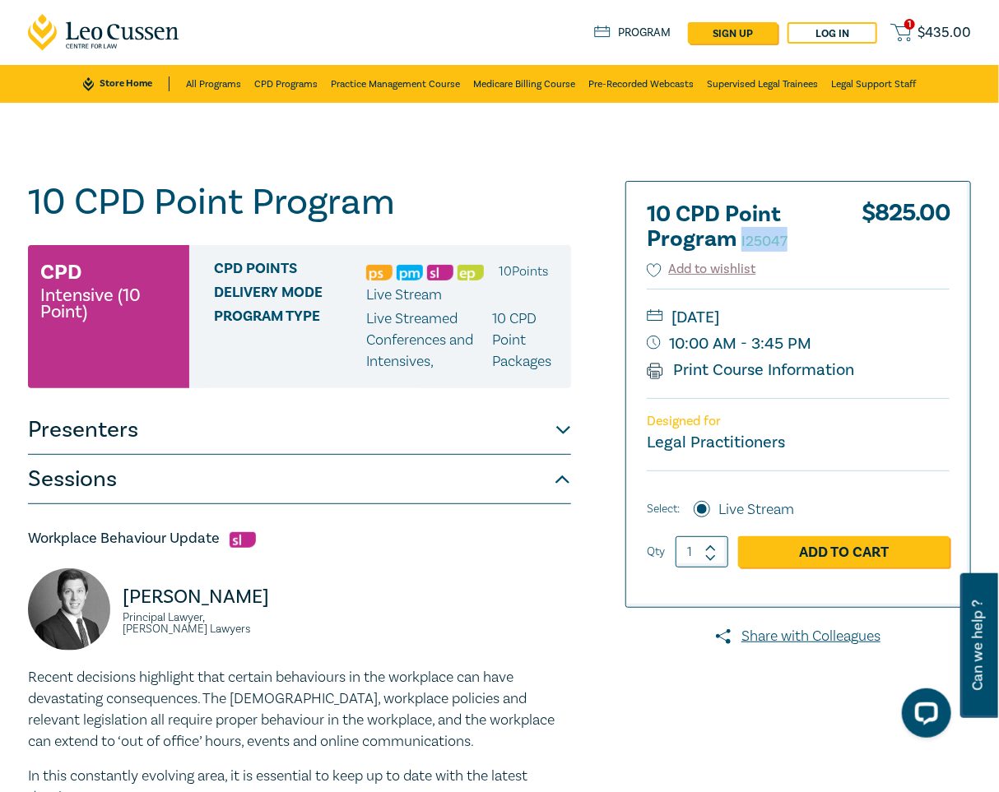
drag, startPoint x: 790, startPoint y: 240, endPoint x: 738, endPoint y: 242, distance: 51.8
click at [738, 242] on h2 "10 CPD Point Program I25047" at bounding box center [737, 226] width 181 height 49
copy small "I25047"
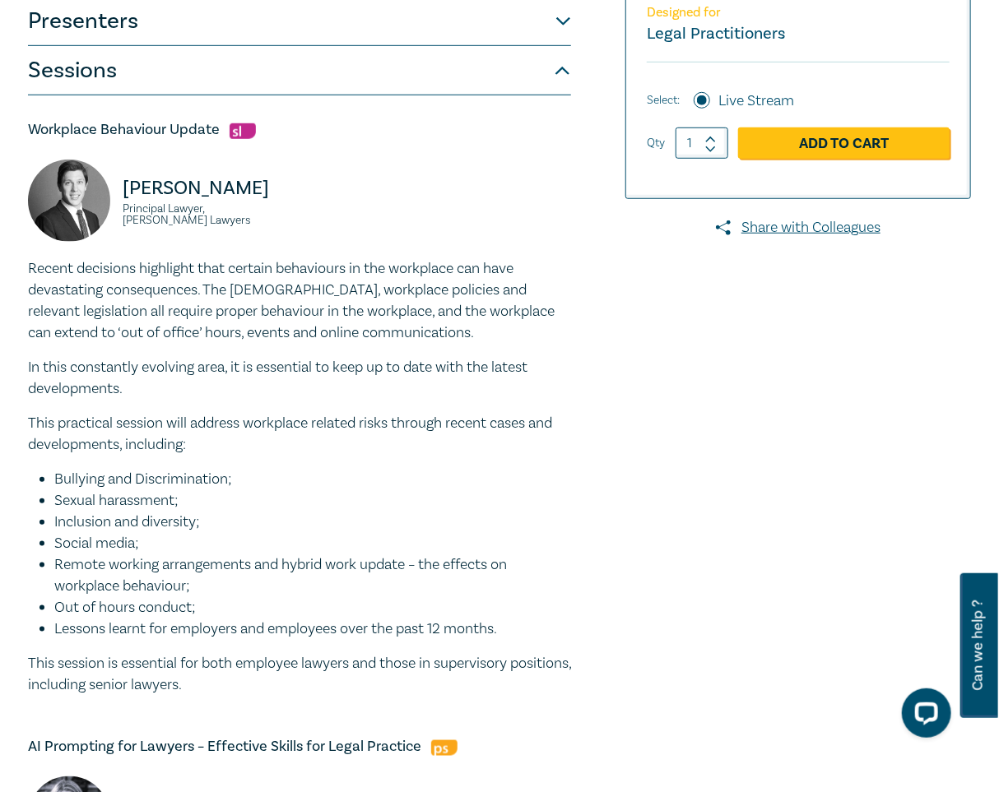
scroll to position [410, 0]
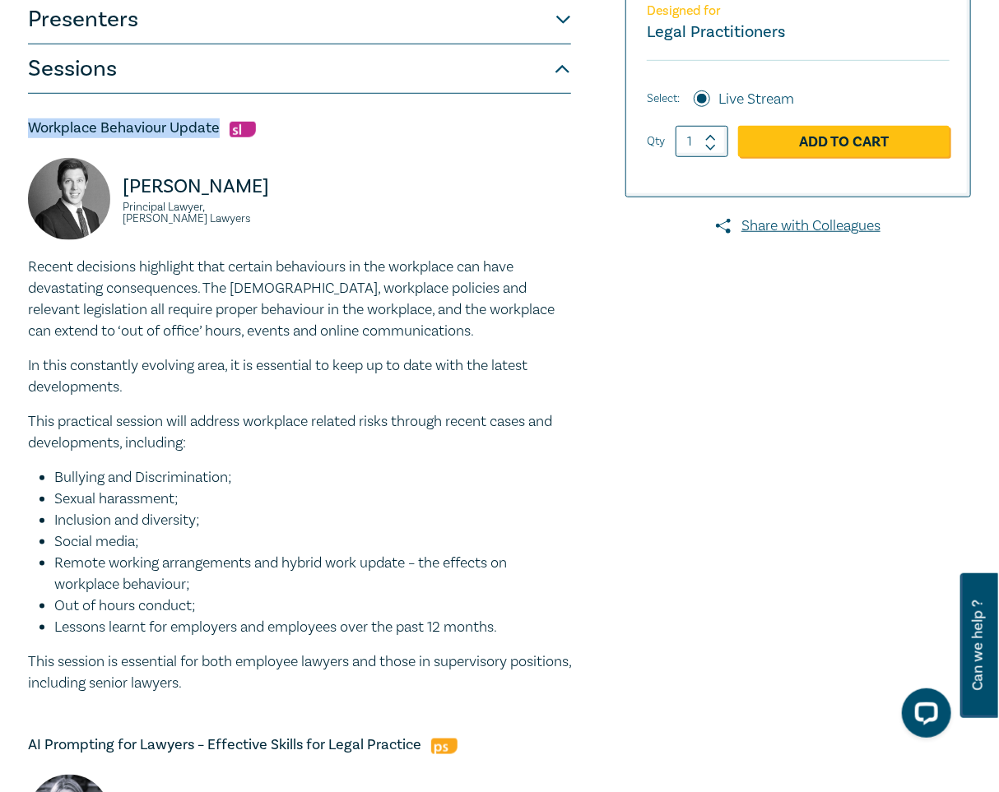
drag, startPoint x: 218, startPoint y: 128, endPoint x: 30, endPoint y: 123, distance: 188.4
click at [30, 123] on h5 "Workplace Behaviour Update" at bounding box center [299, 128] width 543 height 20
copy h5 "Workplace Behaviour Update"
drag, startPoint x: 224, startPoint y: 224, endPoint x: 123, endPoint y: 190, distance: 105.9
click at [123, 190] on div "Daniel Victory Principal Lawyer, Maurice Blackburn Lawyers" at bounding box center [159, 207] width 262 height 99
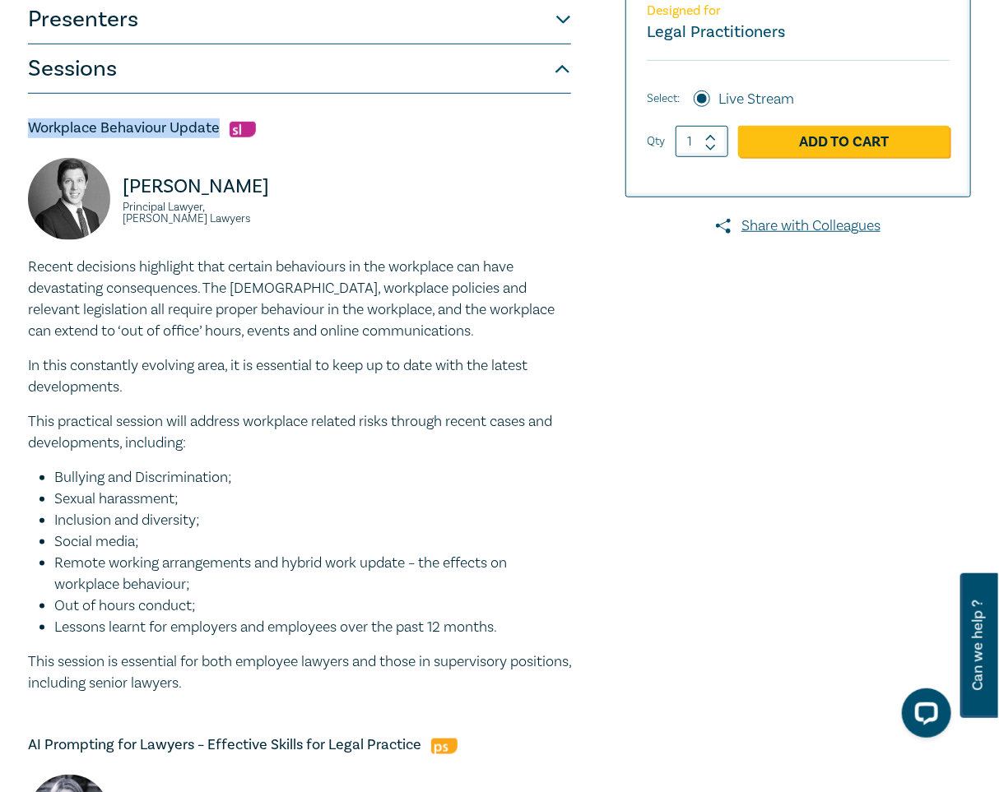
copy div "Daniel Victory Principal Lawyer, Maurice Blackburn Lawyers"
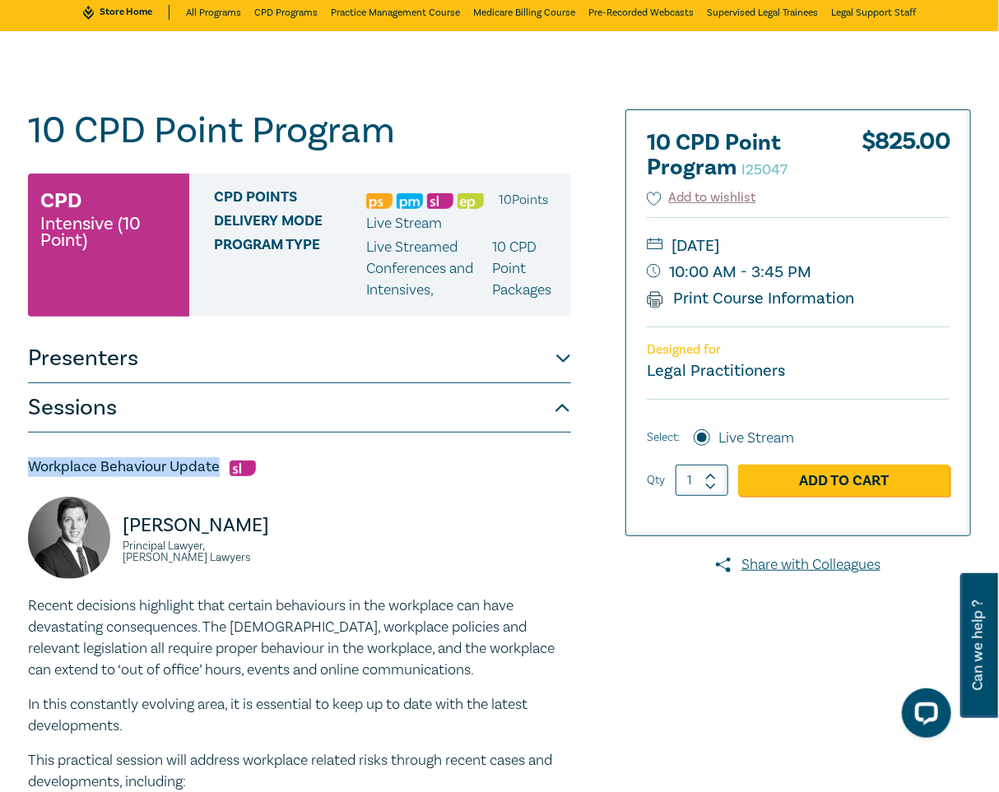
scroll to position [0, 0]
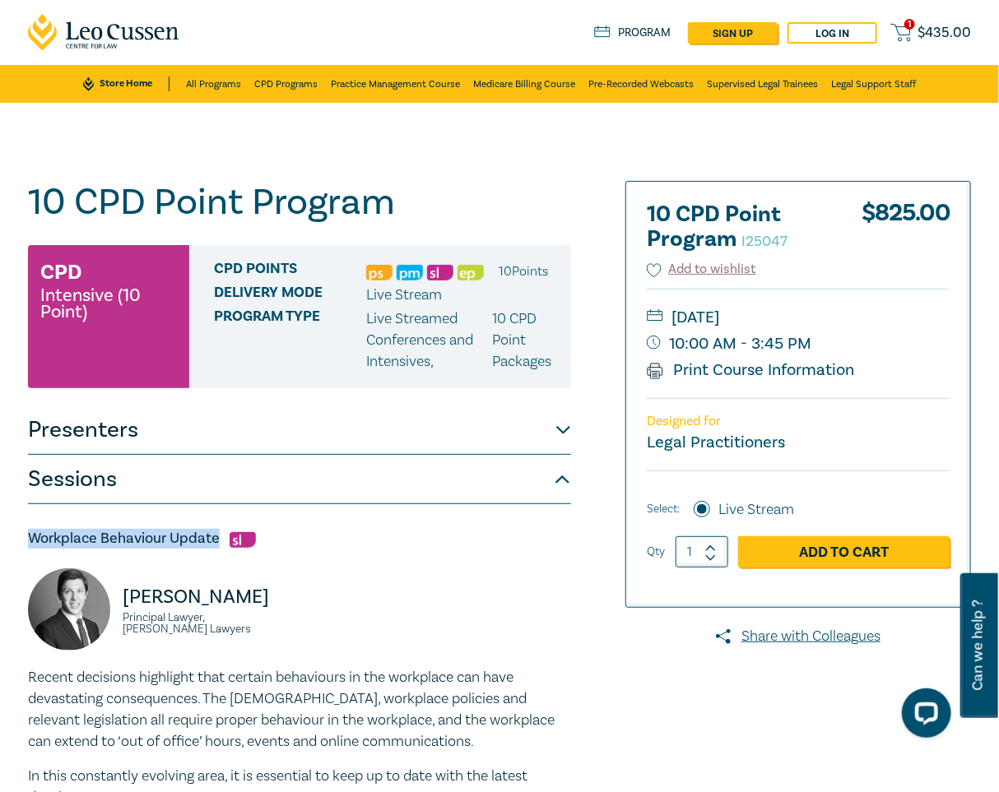
drag, startPoint x: 218, startPoint y: 542, endPoint x: 21, endPoint y: 536, distance: 197.5
copy h5 "Workplace Behaviour Update"
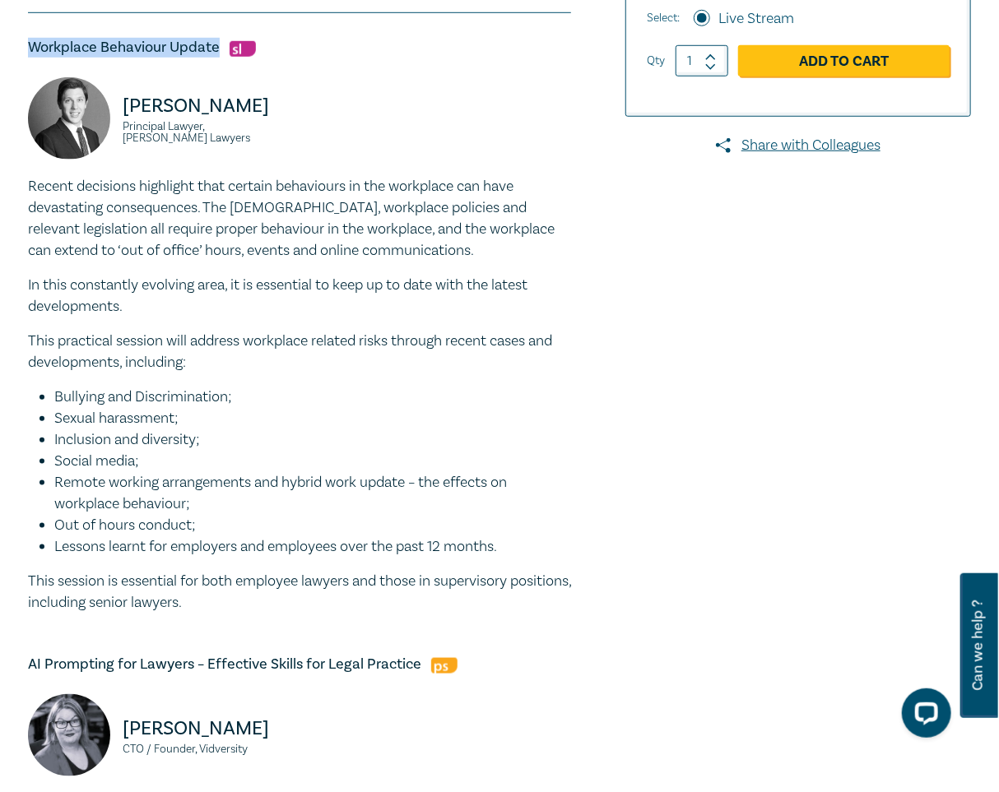
scroll to position [492, 0]
drag, startPoint x: 260, startPoint y: 610, endPoint x: 27, endPoint y: 188, distance: 481.2
click at [28, 188] on div "Recent decisions highlight that certain behaviours in the workplace can have de…" at bounding box center [299, 394] width 543 height 438
copy div "Recent decisions highlight that certain behaviours in the workplace can have de…"
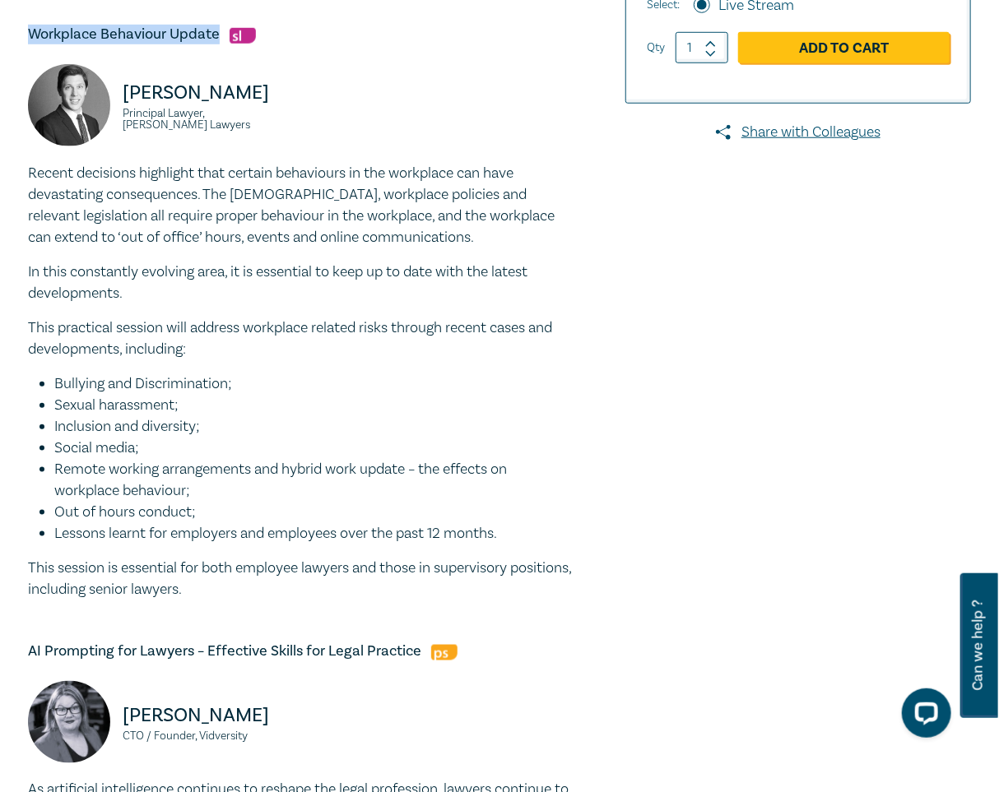
drag, startPoint x: 582, startPoint y: 394, endPoint x: 546, endPoint y: 404, distance: 36.7
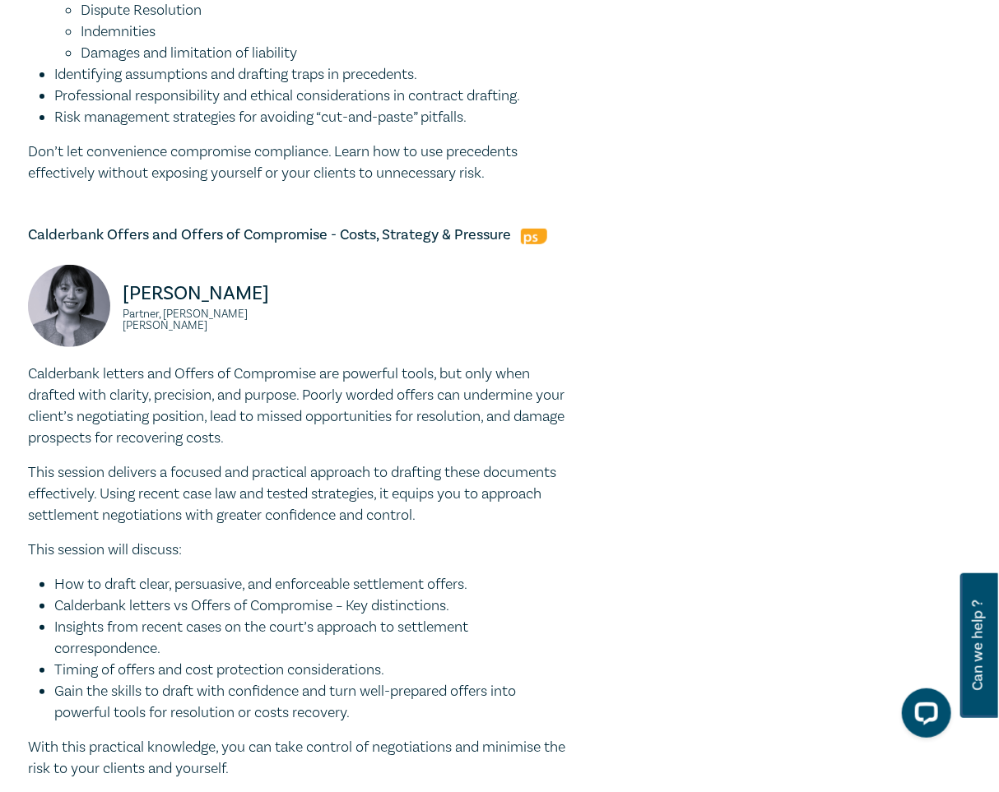
scroll to position [2682, 0]
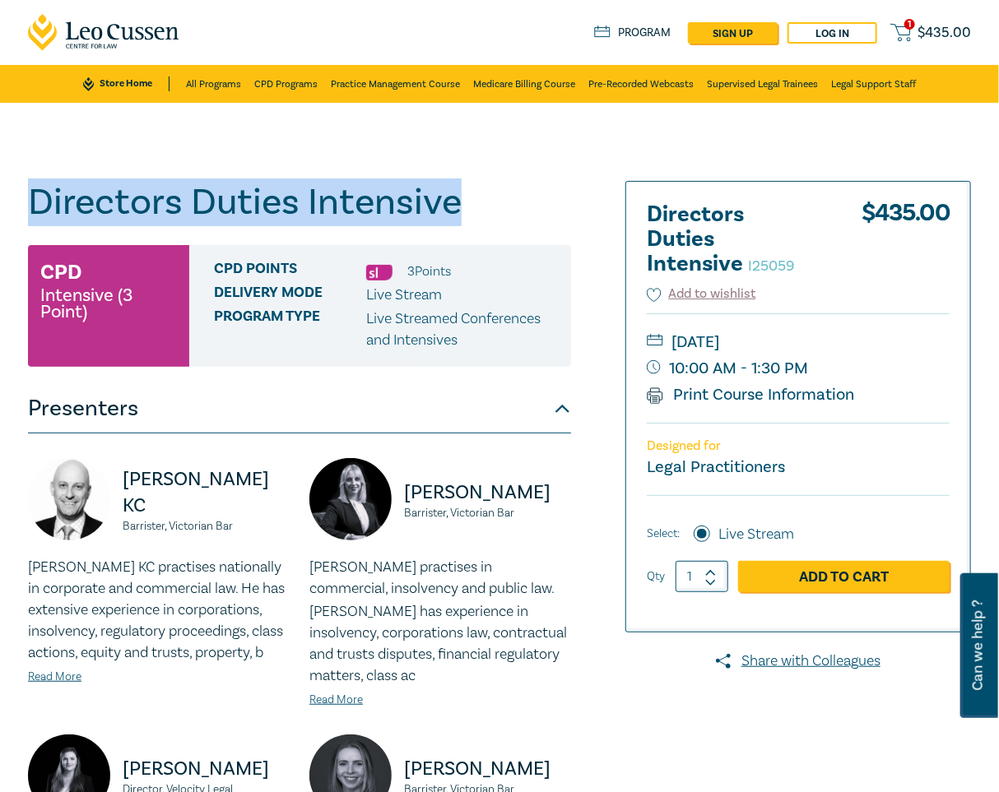
drag, startPoint x: 456, startPoint y: 206, endPoint x: 7, endPoint y: 205, distance: 449.1
click at [7, 205] on div "Directors Duties Intensive I25059 CPD Intensive (3 Point) CPD Points 3 Point s …" at bounding box center [499, 644] width 999 height 1083
copy h1 "Directors Duties Intensive"
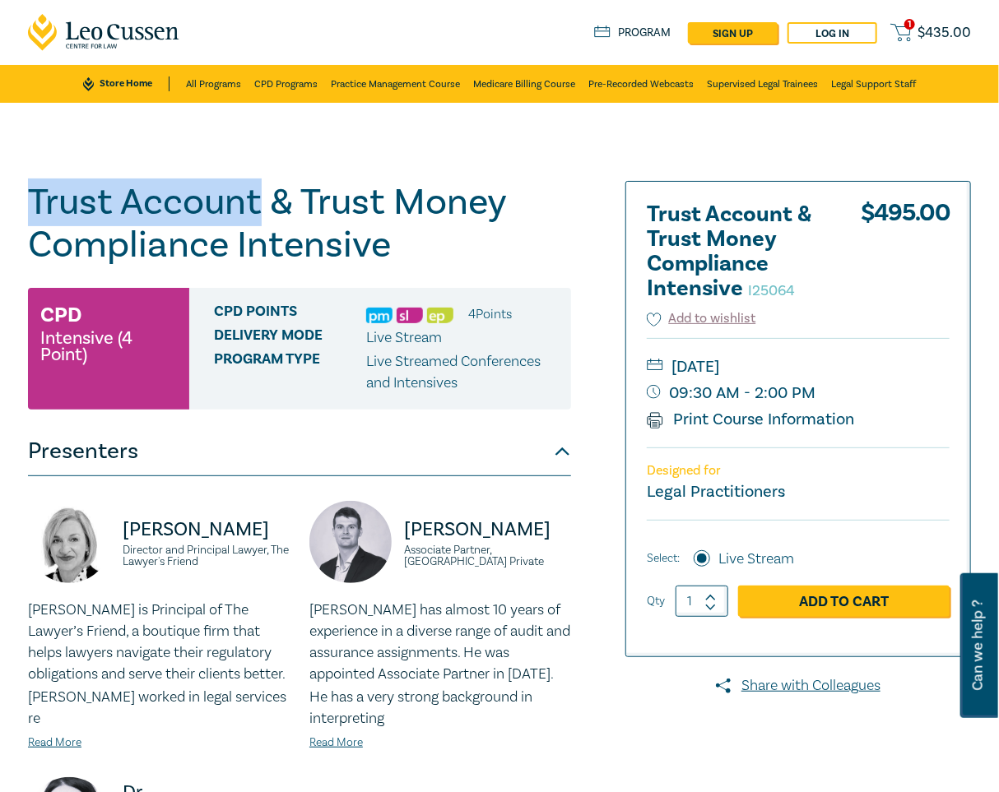
drag, startPoint x: 256, startPoint y: 206, endPoint x: 23, endPoint y: 196, distance: 233.0
click at [23, 196] on div "Trust Account & Trust Money Compliance Intensive I25064 CPD Intensive (4 Point)…" at bounding box center [339, 602] width 642 height 843
copy h1 "Trust Account"
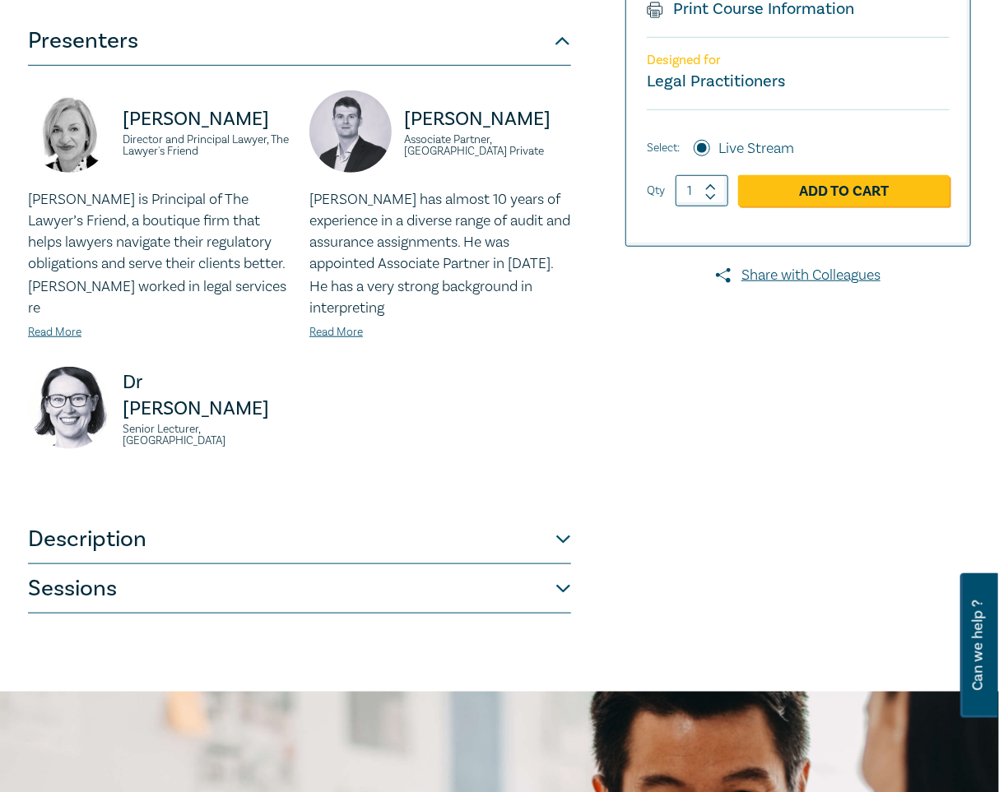
scroll to position [411, 0]
click at [290, 533] on button "Description" at bounding box center [299, 538] width 543 height 49
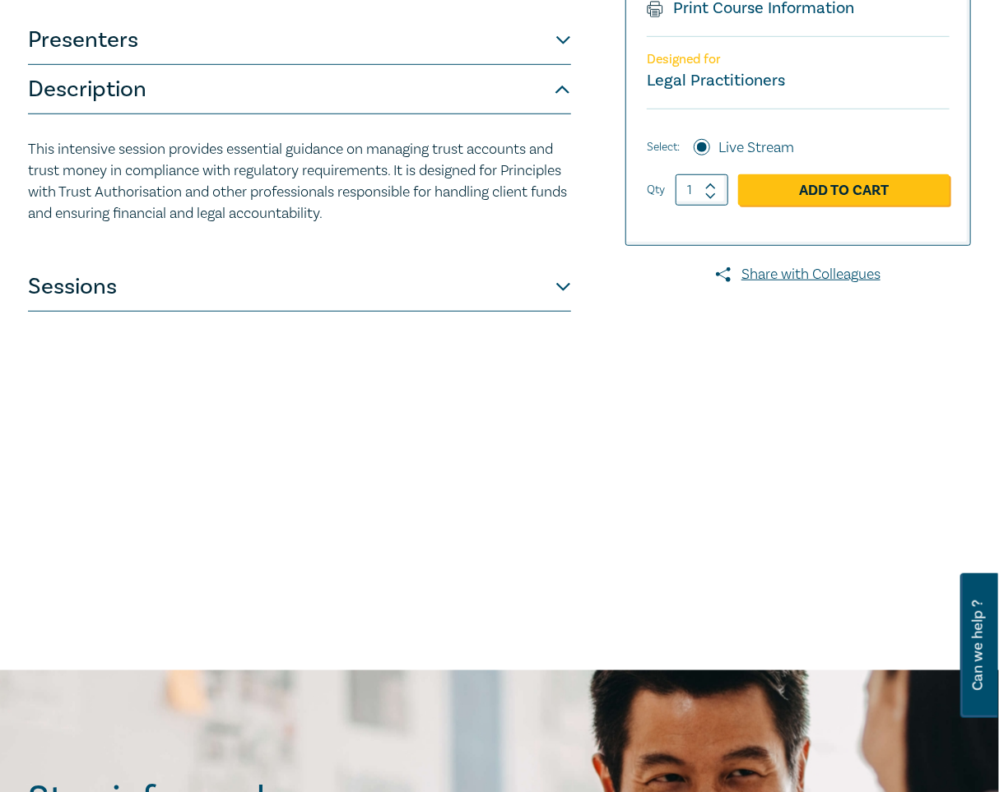
click at [409, 295] on button "Sessions" at bounding box center [299, 286] width 543 height 49
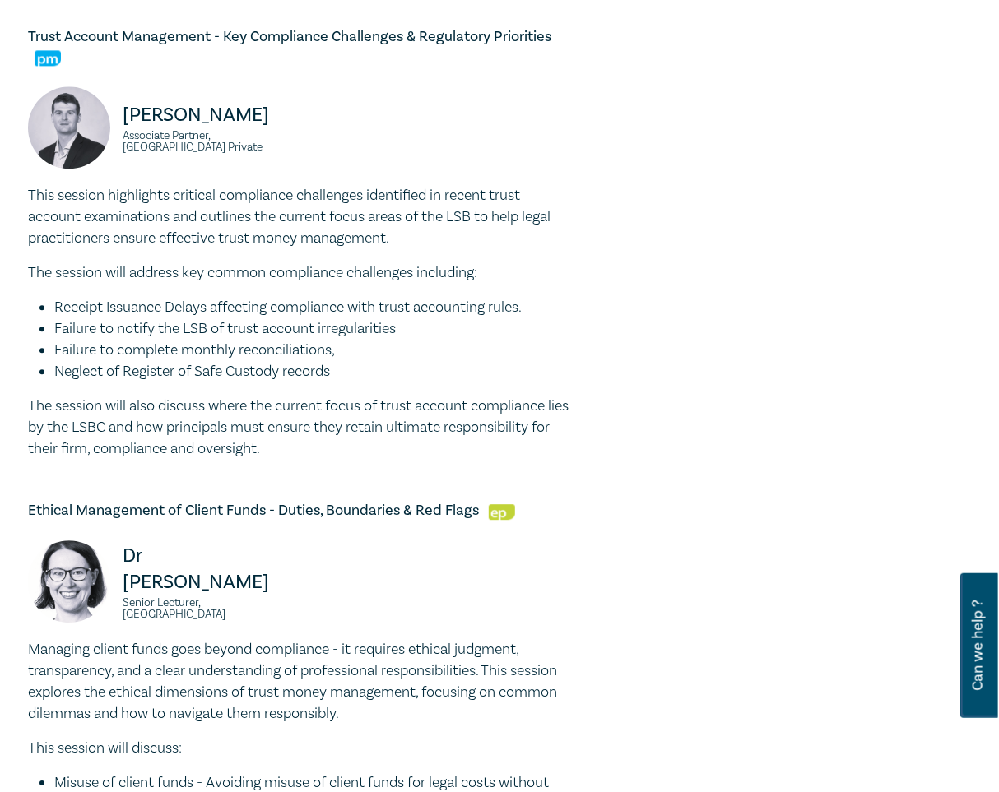
scroll to position [1477, 0]
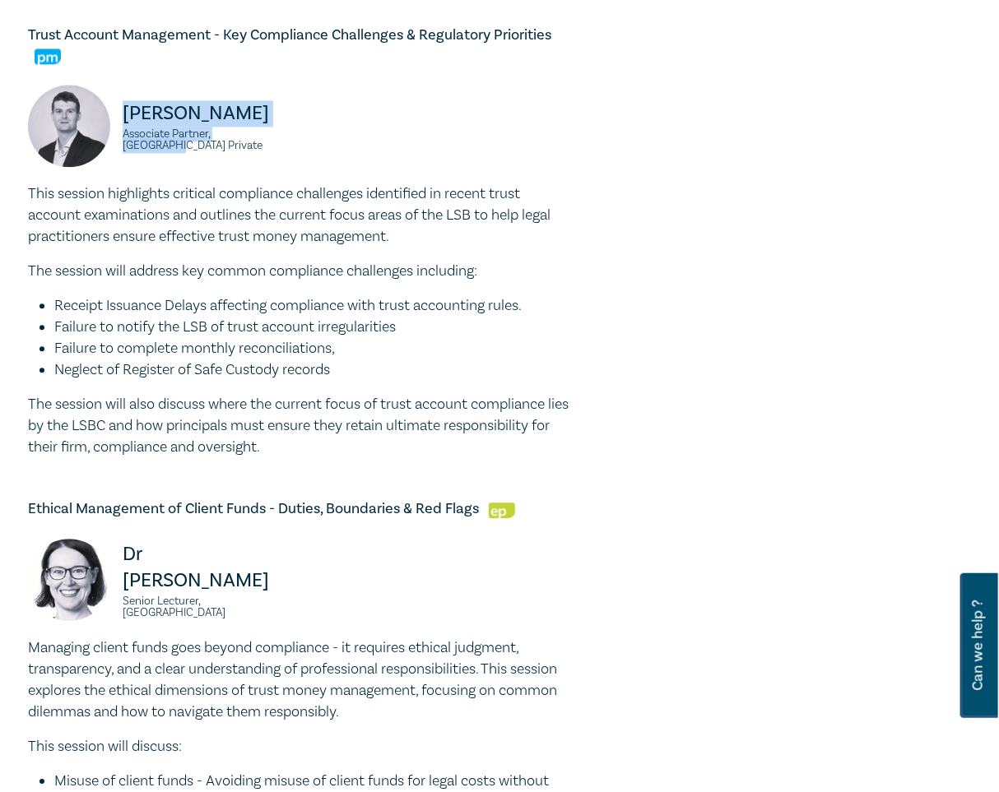
drag, startPoint x: 271, startPoint y: 165, endPoint x: 118, endPoint y: 149, distance: 153.0
click at [118, 149] on div "Alex Young Associate Partner, BG Private" at bounding box center [159, 134] width 262 height 99
copy div "Alex Young Associate Partner, BG Private"
drag, startPoint x: 211, startPoint y: 137, endPoint x: 184, endPoint y: 136, distance: 26.4
click at [211, 127] on p "Alex Young" at bounding box center [206, 113] width 167 height 26
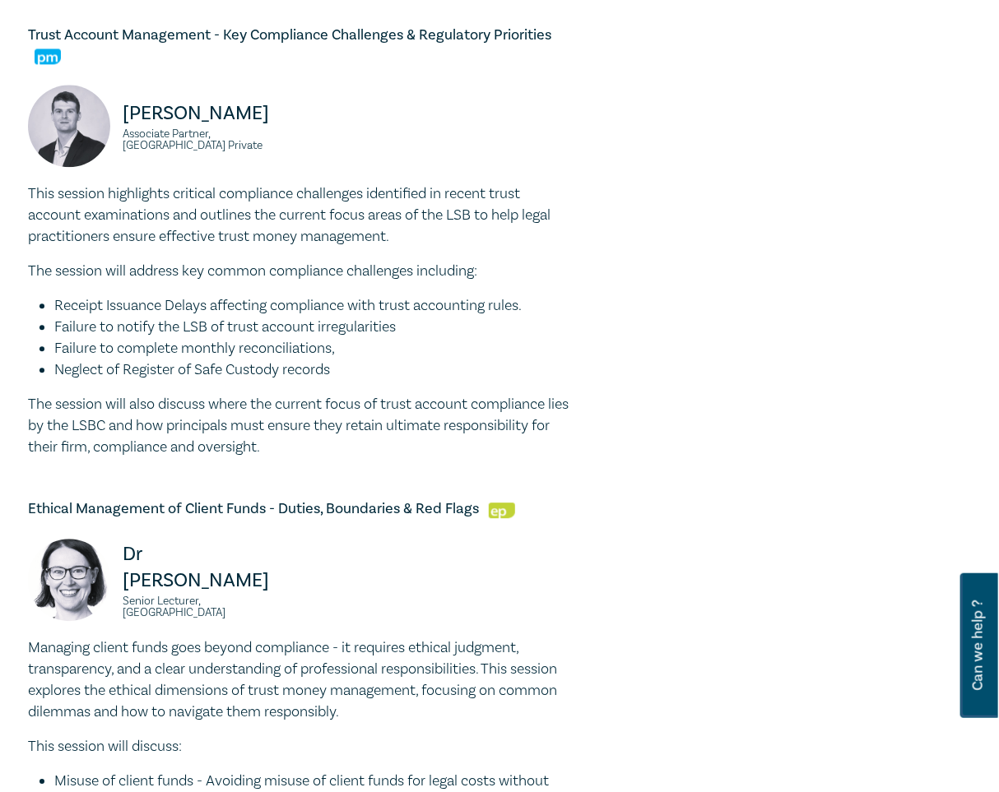
drag, startPoint x: 292, startPoint y: 473, endPoint x: 16, endPoint y: 223, distance: 372.1
copy div "This session highlights critical compliance challenges identified in recent tru…"
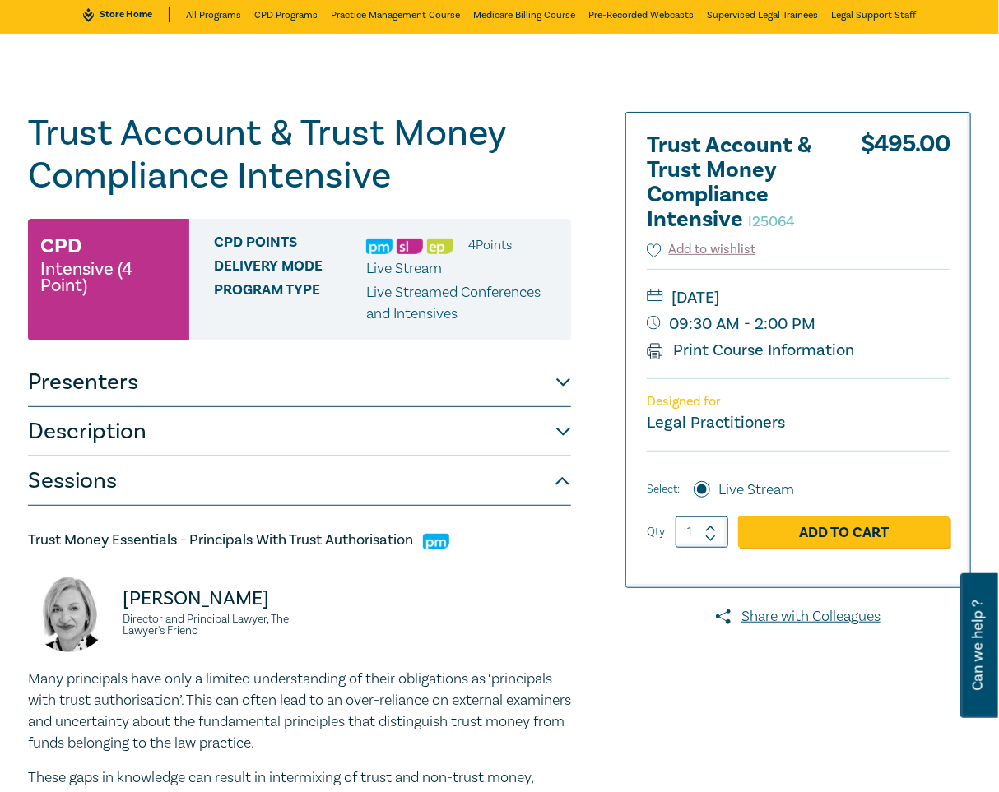
scroll to position [0, 0]
